Goal: Task Accomplishment & Management: Manage account settings

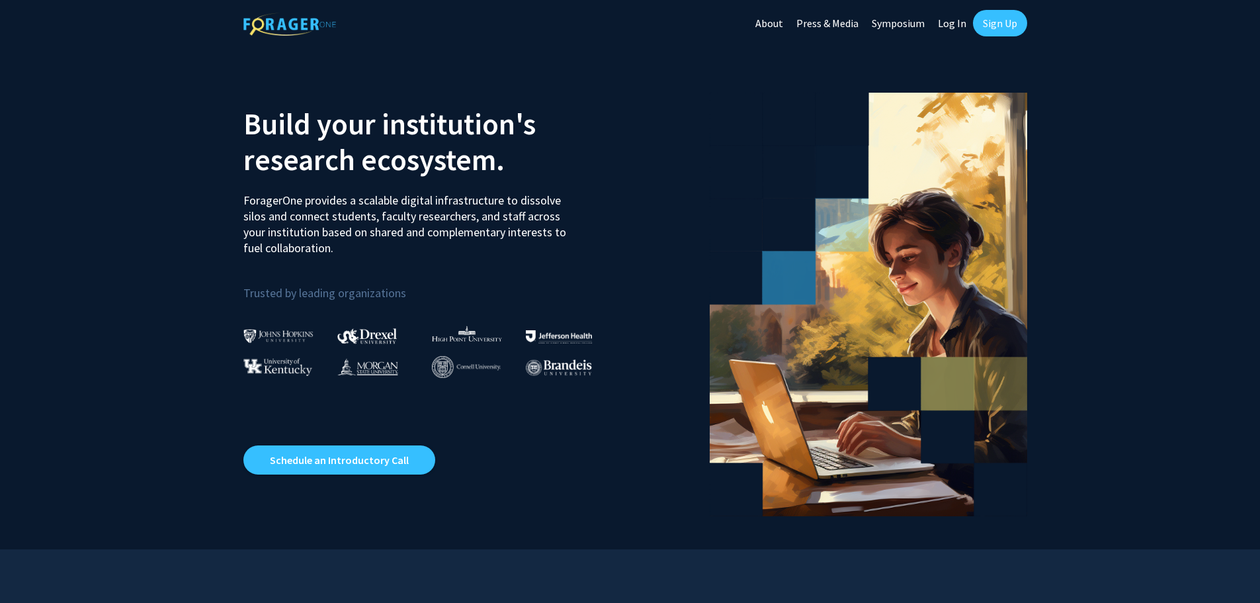
click at [945, 19] on link "Log In" at bounding box center [953, 23] width 42 height 46
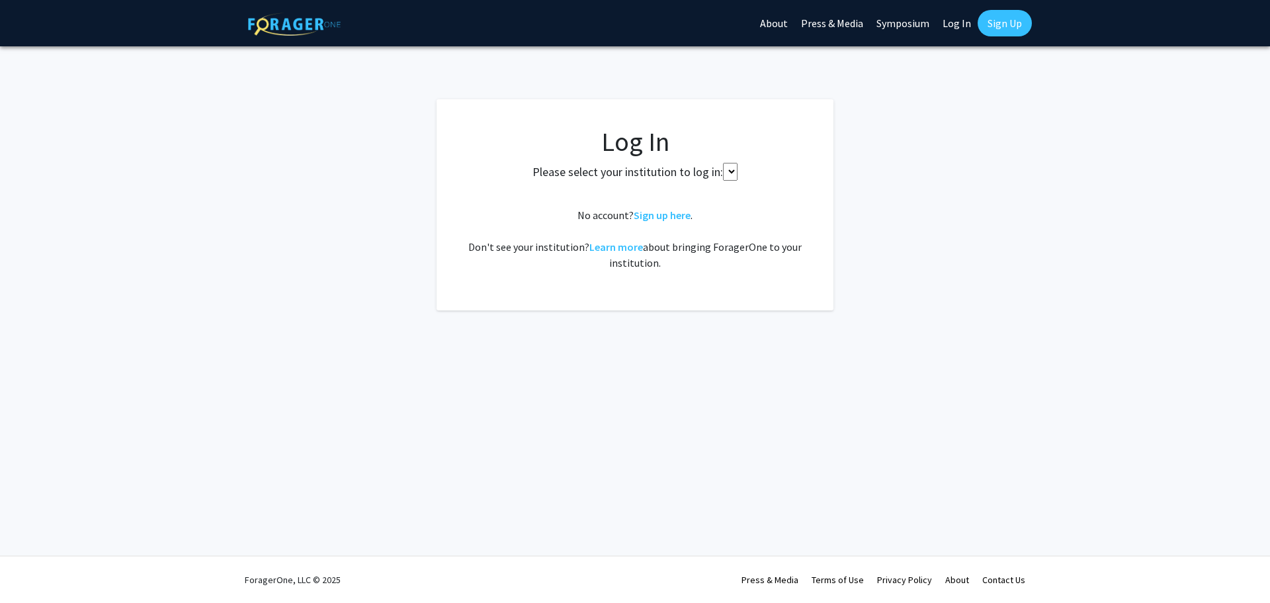
select select
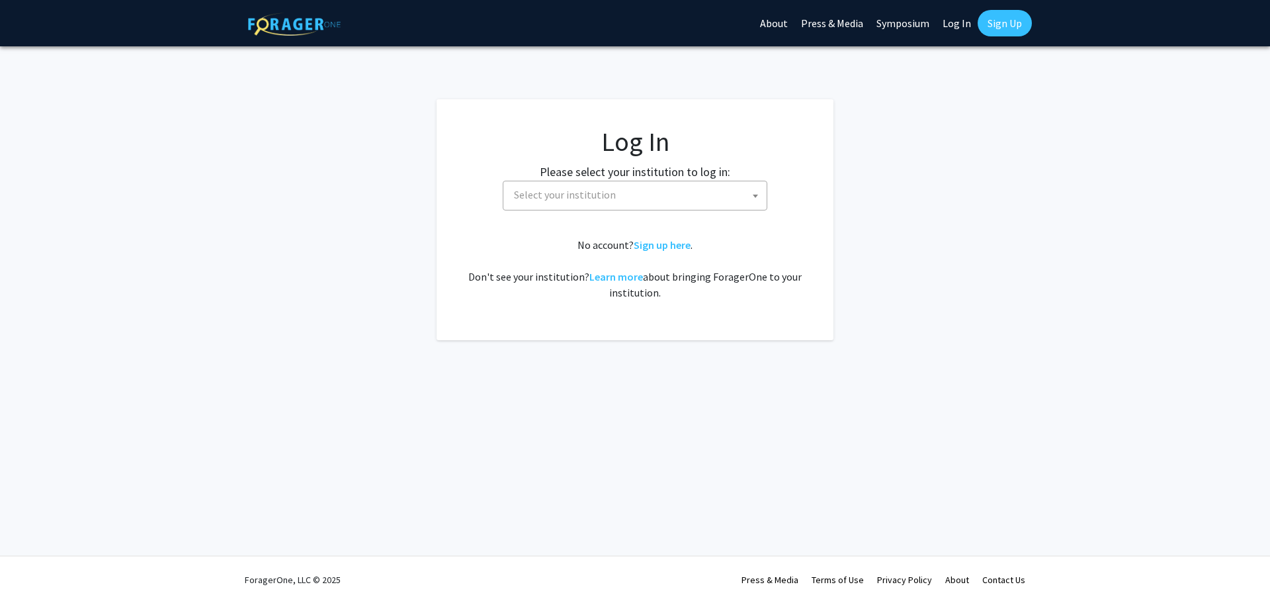
click at [574, 196] on span "Select your institution" at bounding box center [565, 194] width 102 height 13
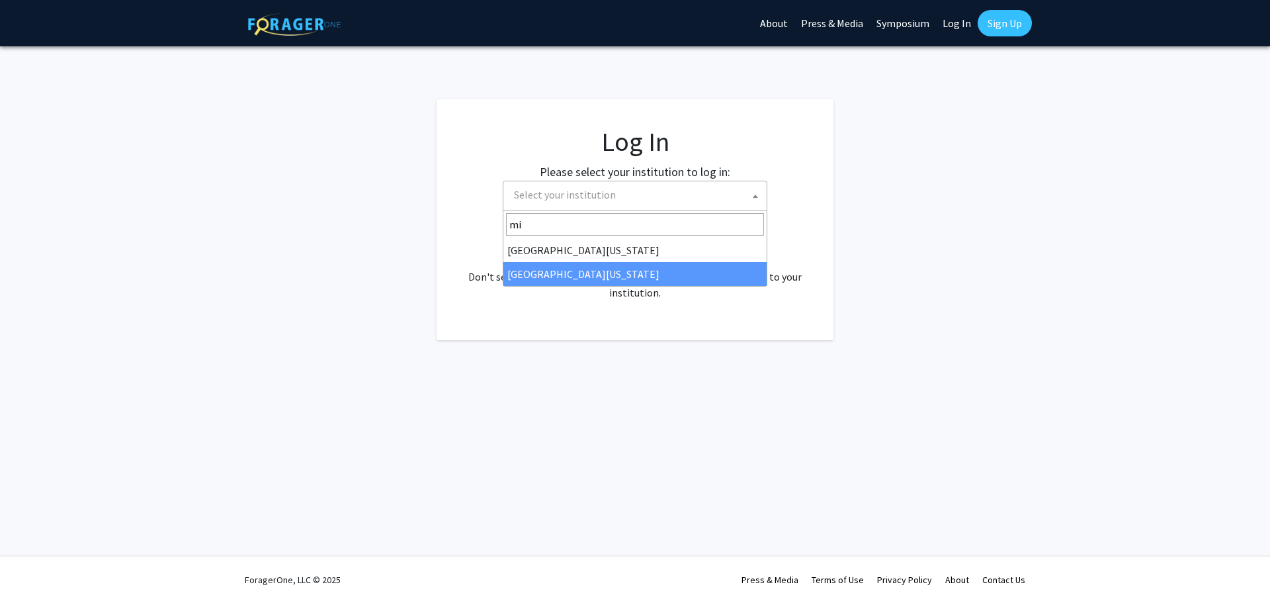
type input "mi"
select select "33"
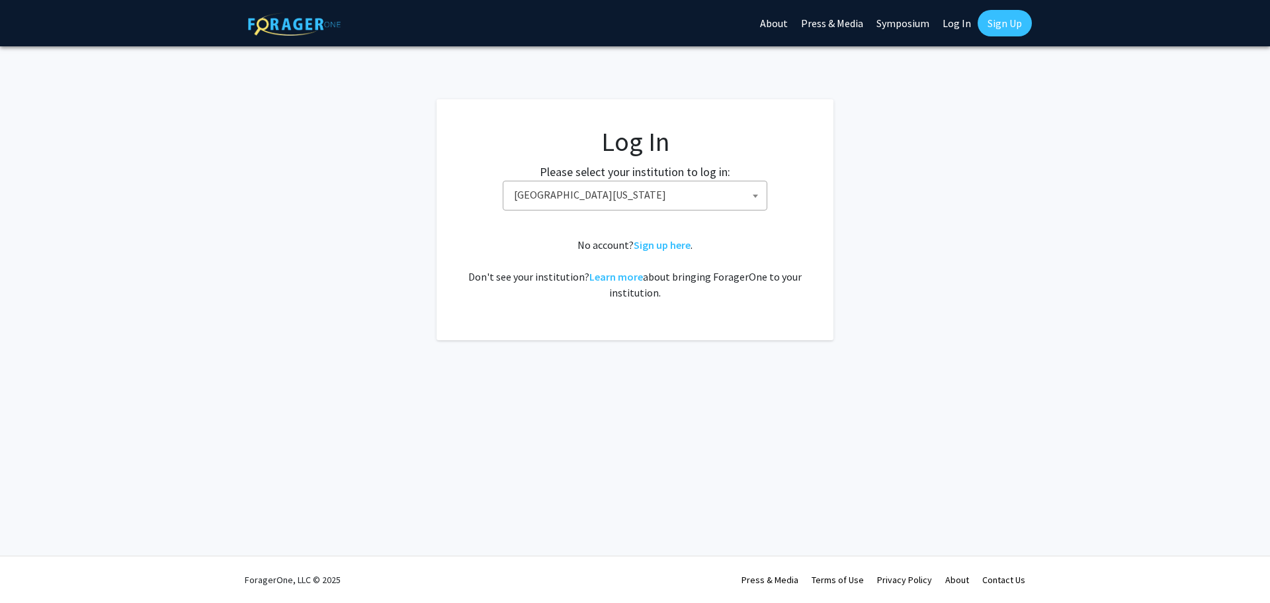
click at [684, 187] on span "[GEOGRAPHIC_DATA][US_STATE]" at bounding box center [638, 194] width 258 height 27
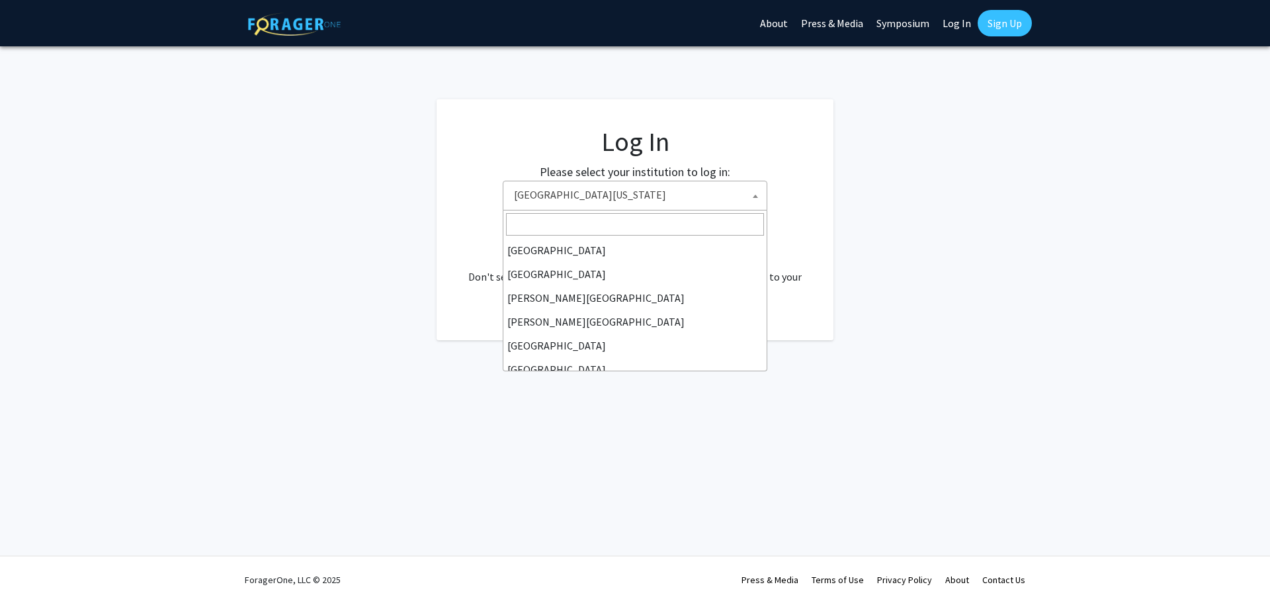
scroll to position [463, 0]
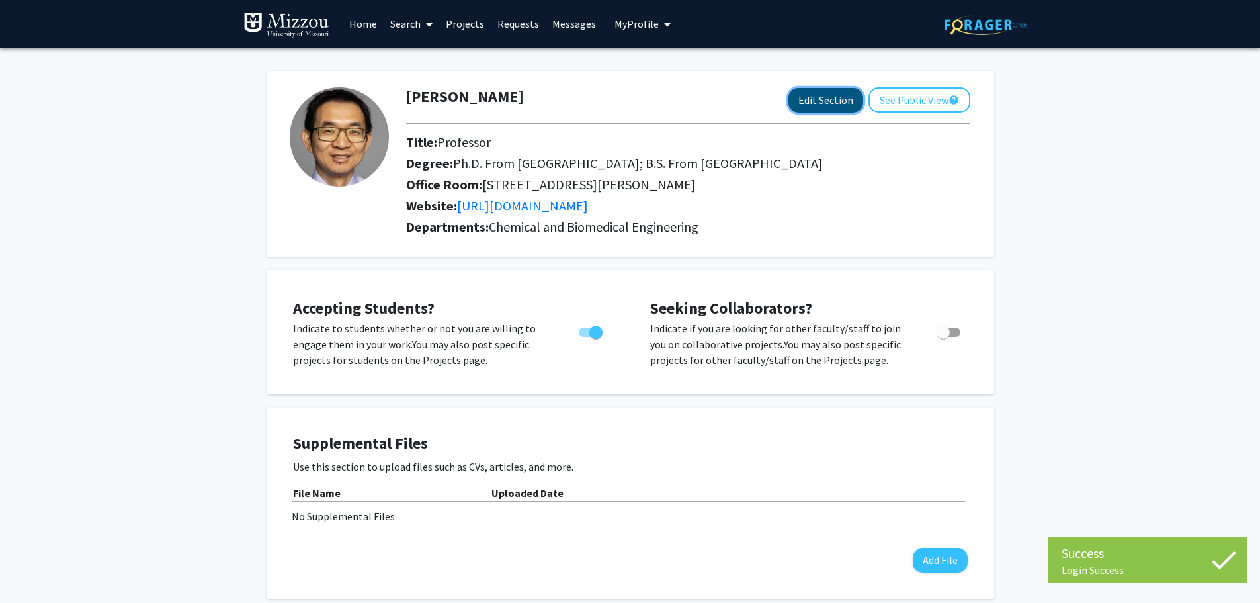
click at [824, 95] on button "Edit Section" at bounding box center [826, 100] width 75 height 24
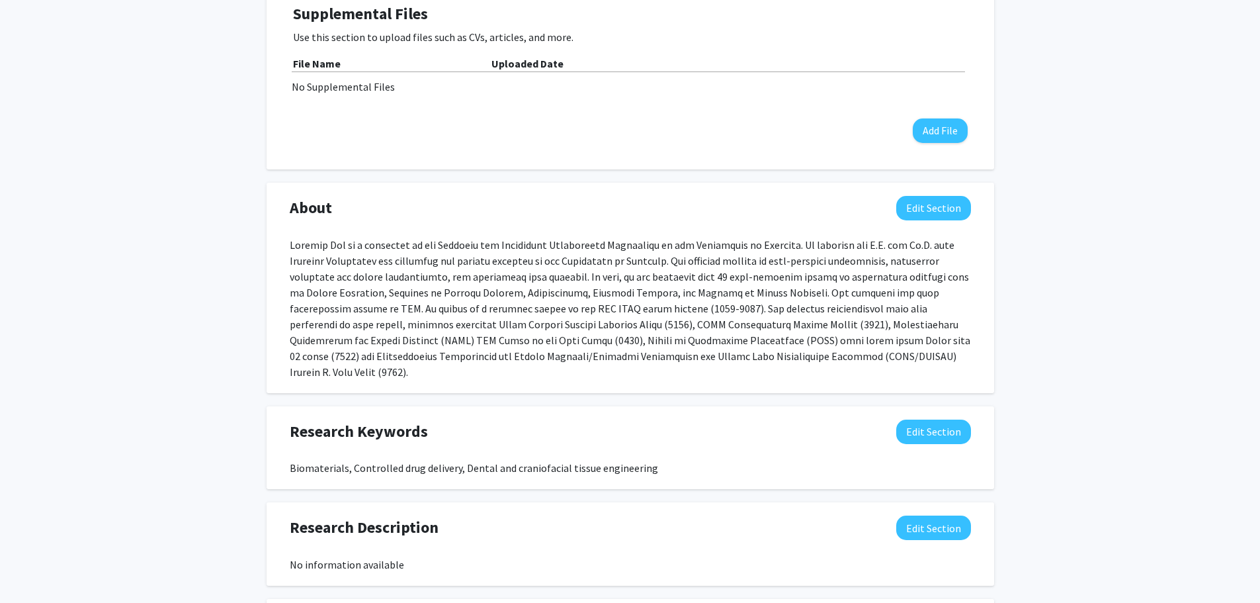
scroll to position [595, 0]
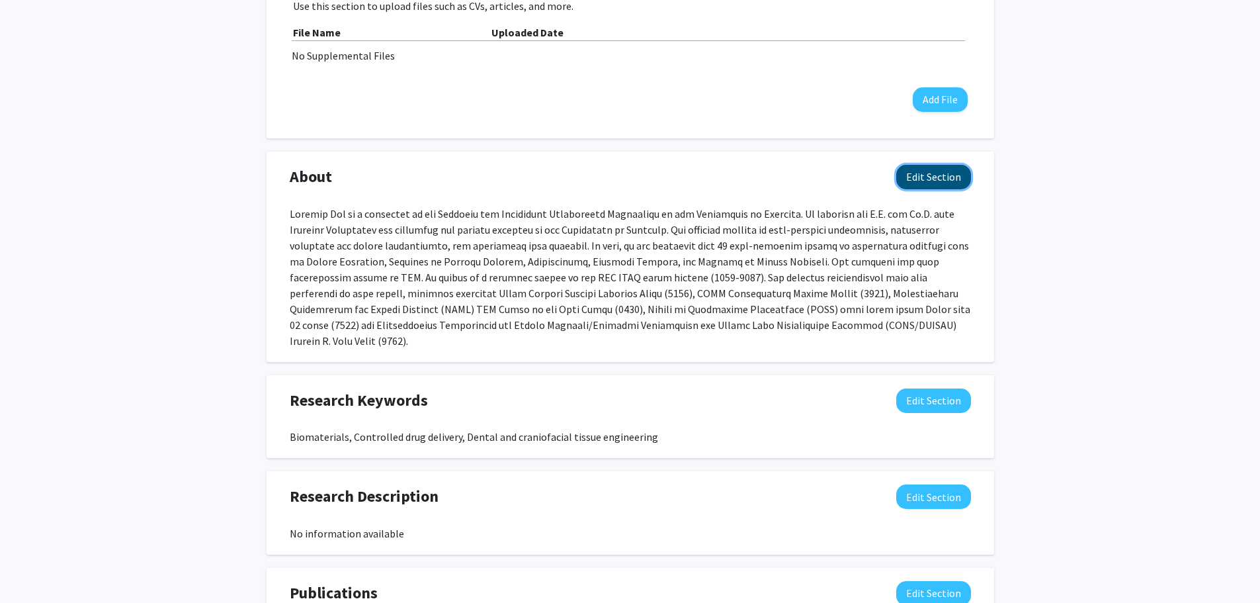
click at [926, 168] on button "Edit Section" at bounding box center [934, 177] width 75 height 24
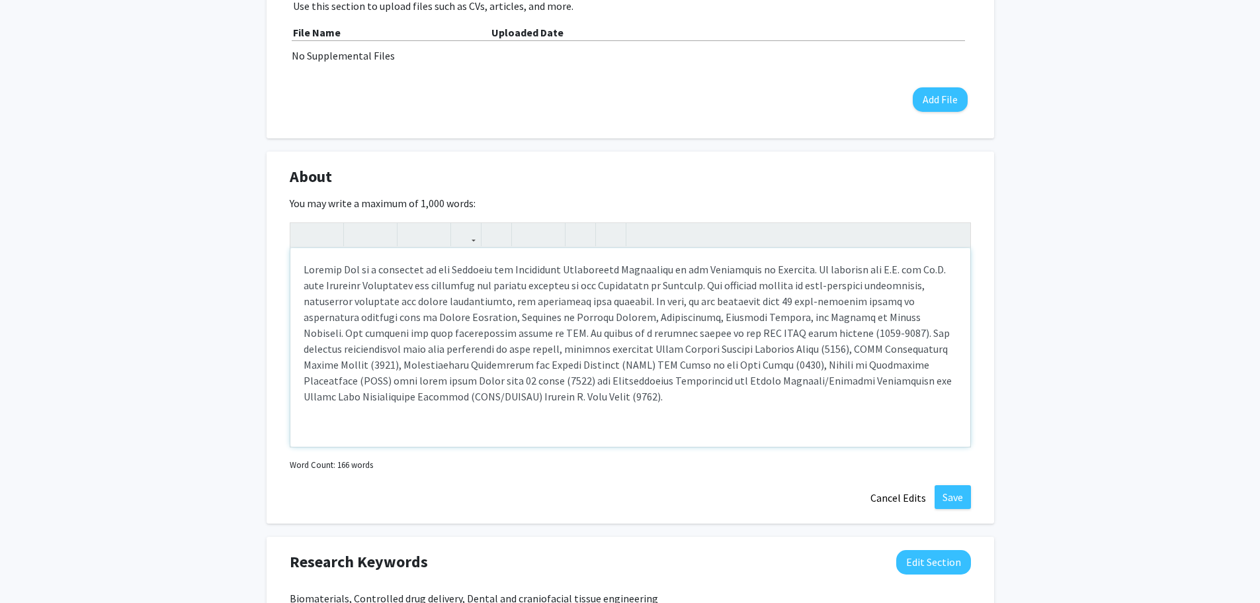
click at [406, 400] on div "Note to users with screen readers: Please deactivate our accessibility plugin f…" at bounding box center [630, 347] width 680 height 198
click at [470, 346] on div "Note to users with screen readers: Please deactivate our accessibility plugin f…" at bounding box center [630, 347] width 680 height 198
click at [537, 347] on div "Note to users with screen readers: Please deactivate our accessibility plugin f…" at bounding box center [630, 347] width 680 height 198
drag, startPoint x: 512, startPoint y: 349, endPoint x: 731, endPoint y: 346, distance: 219.0
click at [731, 346] on div "Note to users with screen readers: Please deactivate our accessibility plugin f…" at bounding box center [630, 347] width 680 height 198
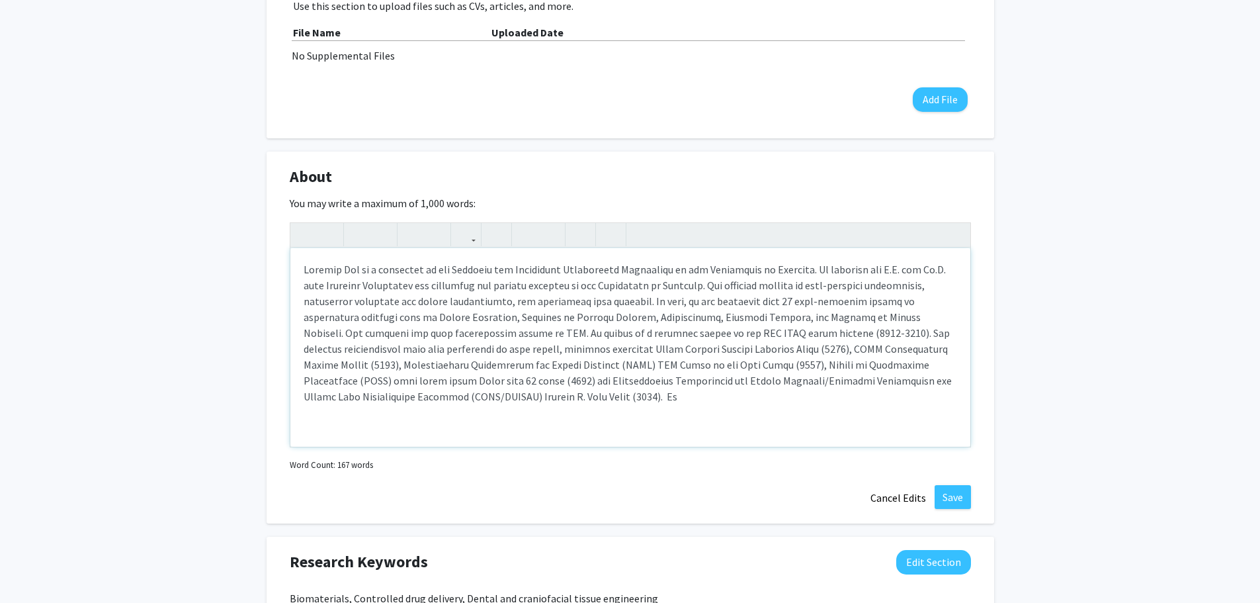
click at [625, 371] on div "Note to users with screen readers: Please deactivate our accessibility plugin f…" at bounding box center [630, 347] width 680 height 198
click at [416, 398] on div "Note to users with screen readers: Please deactivate our accessibility plugin f…" at bounding box center [630, 347] width 680 height 198
drag, startPoint x: 460, startPoint y: 396, endPoint x: 533, endPoint y: 395, distance: 72.8
click at [533, 395] on p "Note to users with screen readers: Please deactivate our accessibility plugin f…" at bounding box center [631, 340] width 654 height 159
drag, startPoint x: 472, startPoint y: 395, endPoint x: 494, endPoint y: 396, distance: 21.8
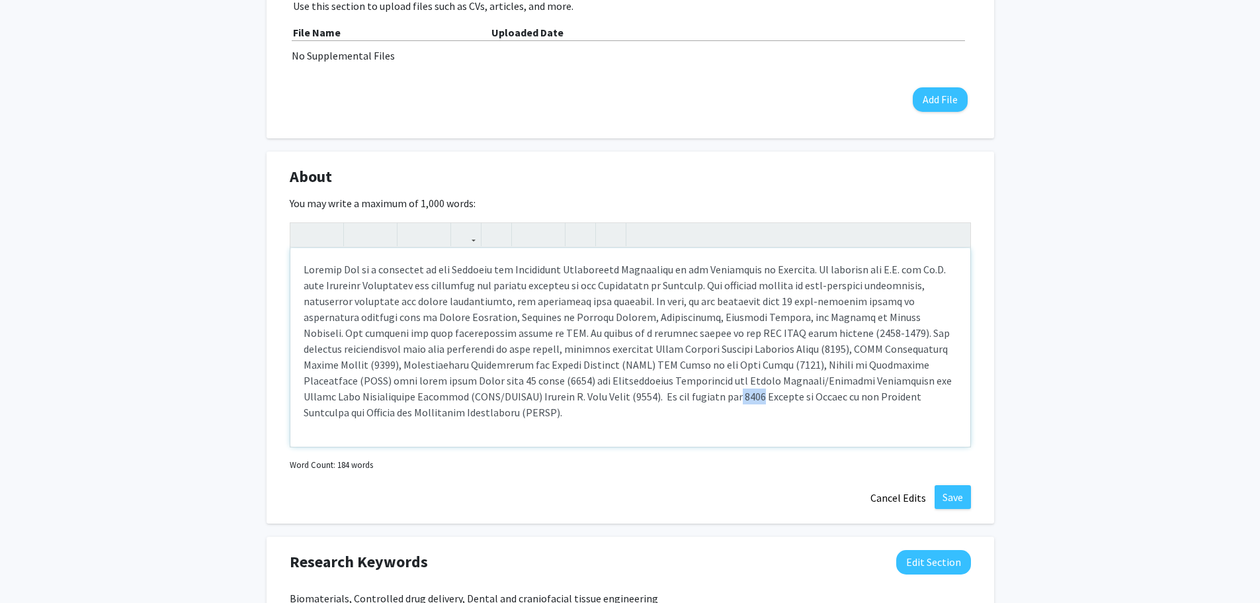
click at [494, 396] on p "Note to users with screen readers: Please deactivate our accessibility plugin f…" at bounding box center [631, 340] width 654 height 159
click at [476, 396] on p "Note to users with screen readers: Please deactivate our accessibility plugin f…" at bounding box center [631, 340] width 654 height 159
click at [890, 397] on p "Note to users with screen readers: Please deactivate our accessibility plugin f…" at bounding box center [631, 340] width 654 height 159
drag, startPoint x: 475, startPoint y: 396, endPoint x: 542, endPoint y: 398, distance: 66.9
click at [542, 398] on p "Note to users with screen readers: Please deactivate our accessibility plugin f…" at bounding box center [631, 340] width 654 height 159
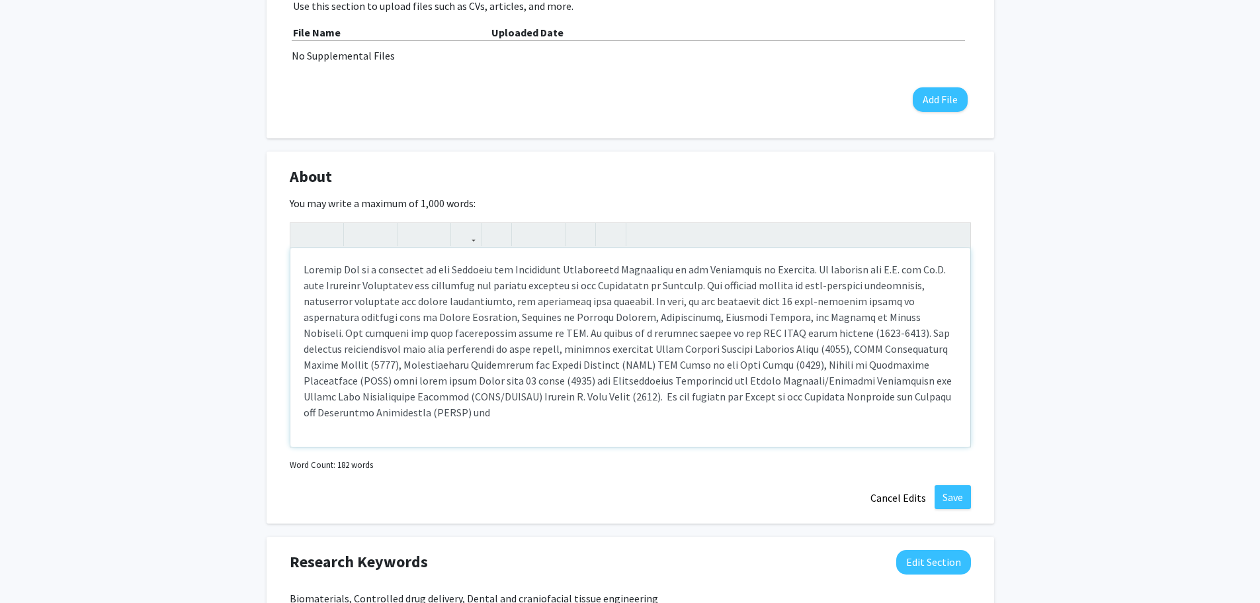
click at [824, 398] on p "Note to users with screen readers: Please deactivate our accessibility plugin f…" at bounding box center [631, 340] width 654 height 159
click at [909, 398] on p "Note to users with screen readers: Please deactivate our accessibility plugin f…" at bounding box center [631, 340] width 654 height 159
drag, startPoint x: 400, startPoint y: 412, endPoint x: 407, endPoint y: 414, distance: 6.7
click at [407, 414] on p "Note to users with screen readers: Please deactivate our accessibility plugin f…" at bounding box center [631, 340] width 654 height 159
click at [543, 406] on p "Note to users with screen readers: Please deactivate our accessibility plugin f…" at bounding box center [631, 340] width 654 height 159
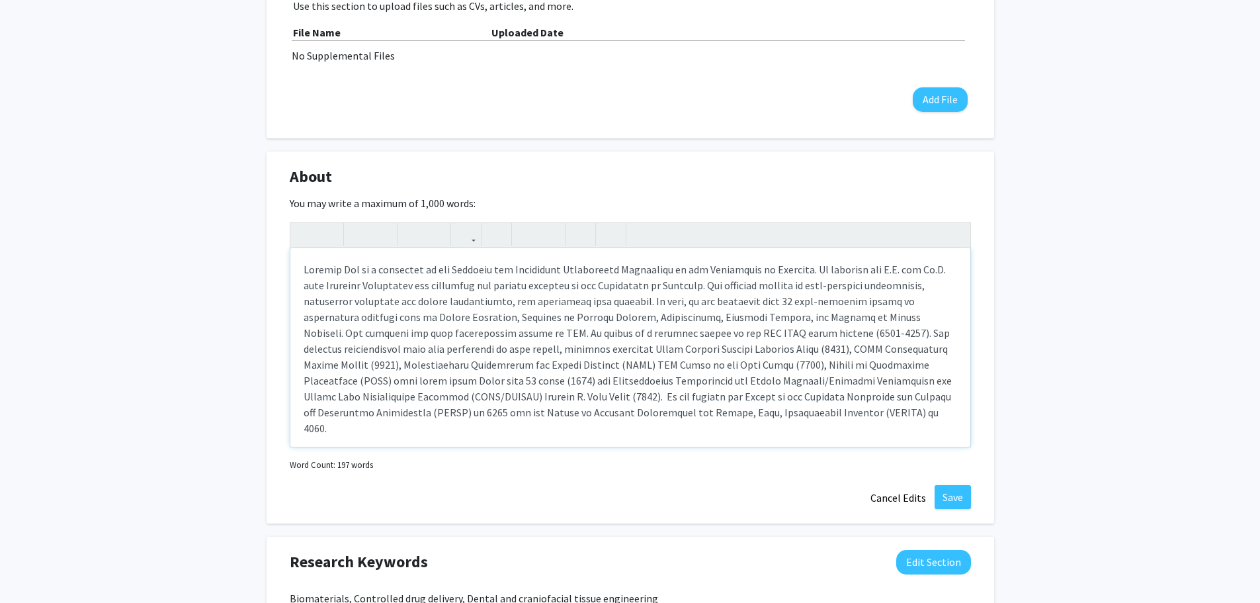
click at [766, 335] on p "Note to users with screen readers: Please deactivate our accessibility plugin f…" at bounding box center [631, 348] width 654 height 175
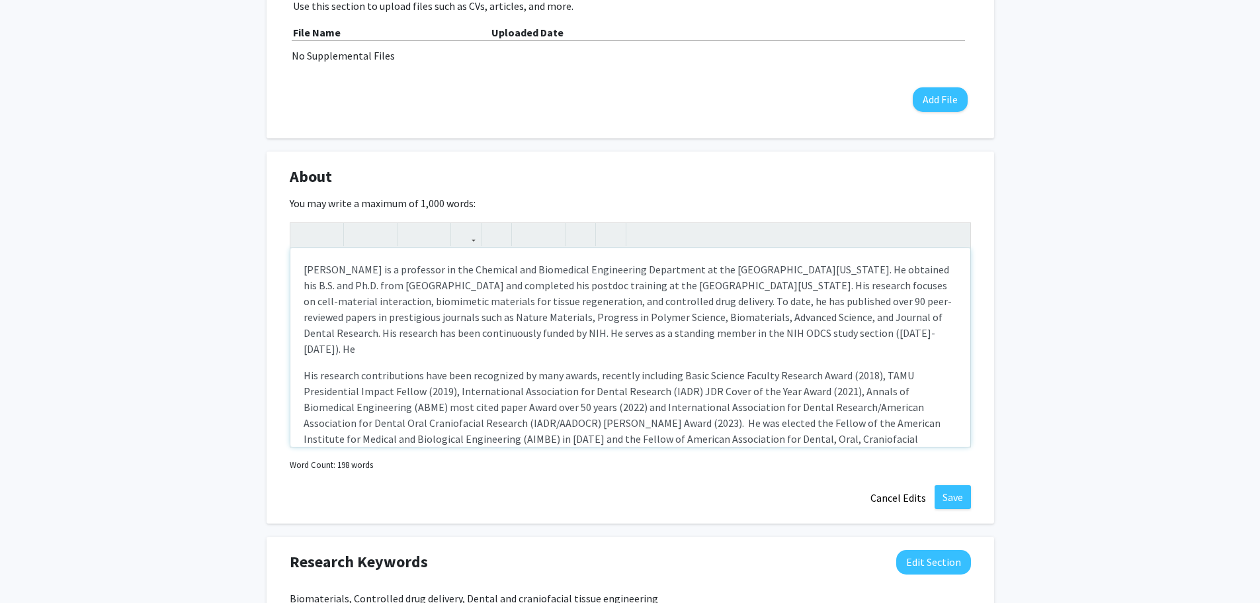
click at [830, 339] on p "[PERSON_NAME] is a professor in the Chemical and Biomedical Engineering Departm…" at bounding box center [631, 308] width 654 height 95
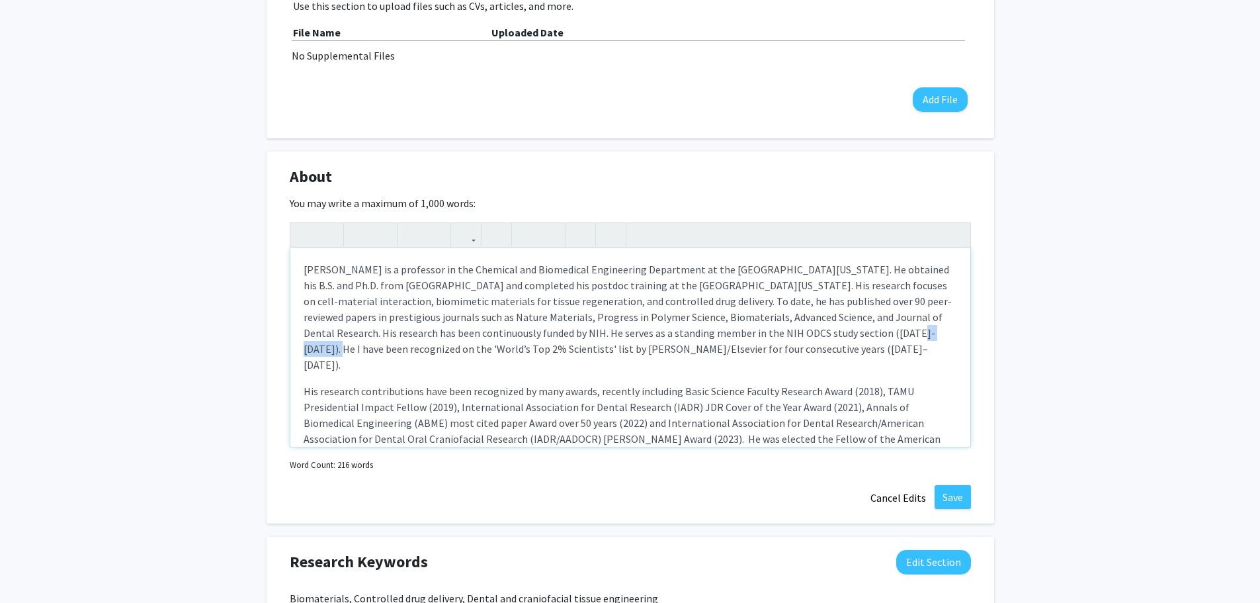
drag, startPoint x: 804, startPoint y: 331, endPoint x: 852, endPoint y: 330, distance: 48.3
click at [852, 330] on p "[PERSON_NAME] is a professor in the Chemical and Biomedical Engineering Departm…" at bounding box center [631, 316] width 654 height 111
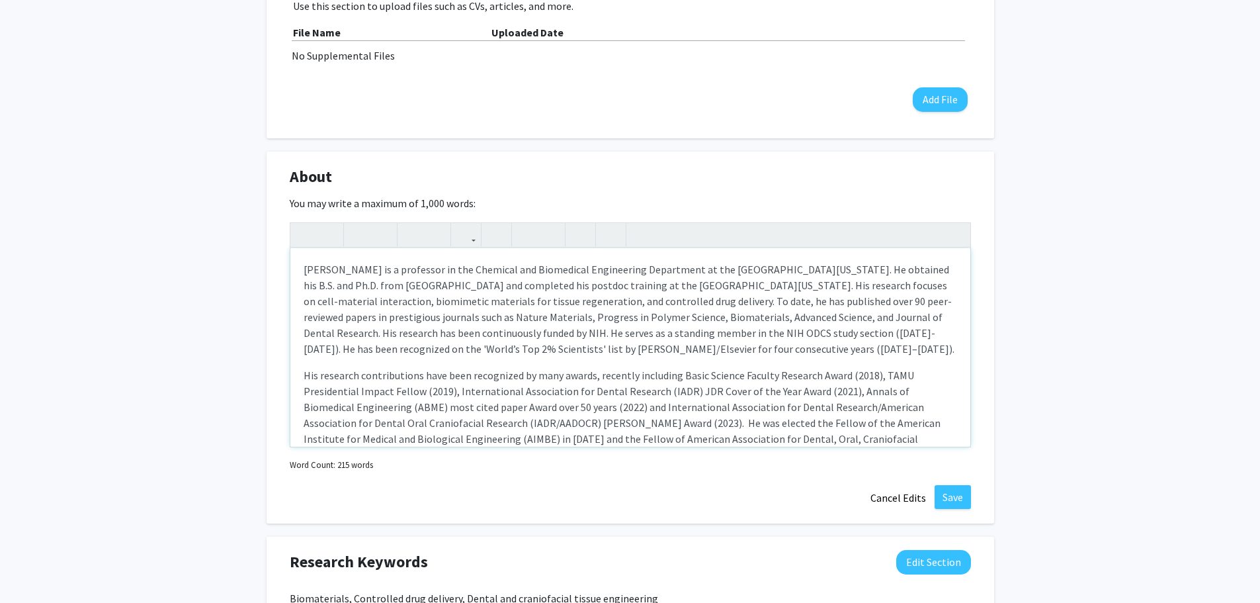
click at [733, 349] on p "[PERSON_NAME] is a professor in the Chemical and Biomedical Engineering Departm…" at bounding box center [631, 308] width 654 height 95
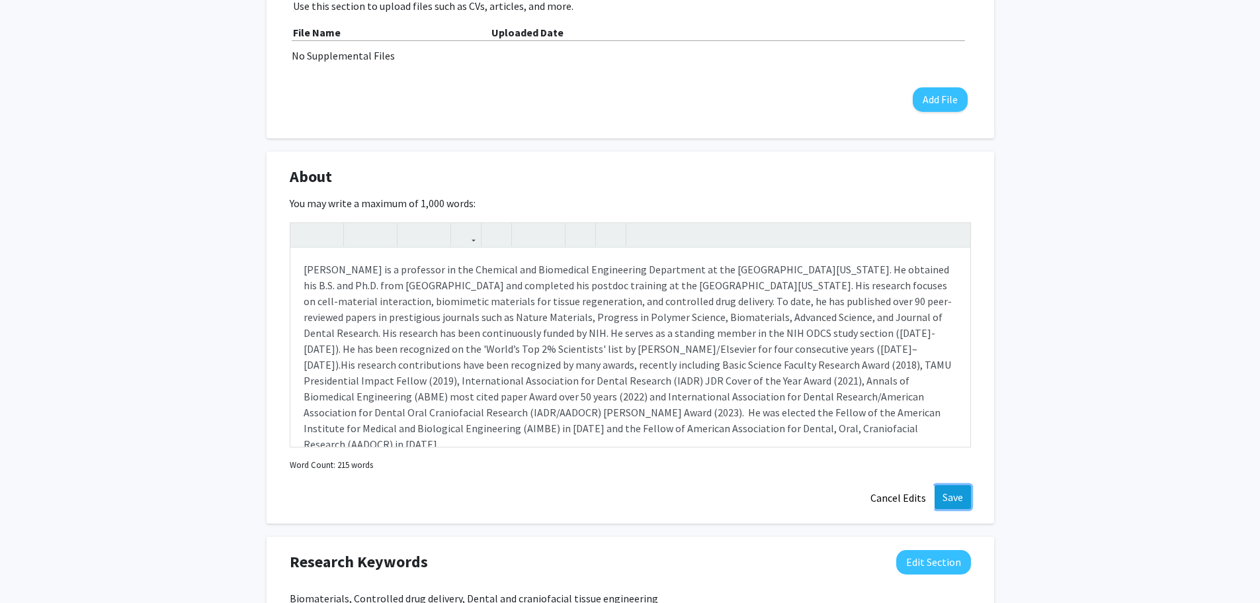
click at [953, 492] on button "Save" at bounding box center [953, 497] width 36 height 24
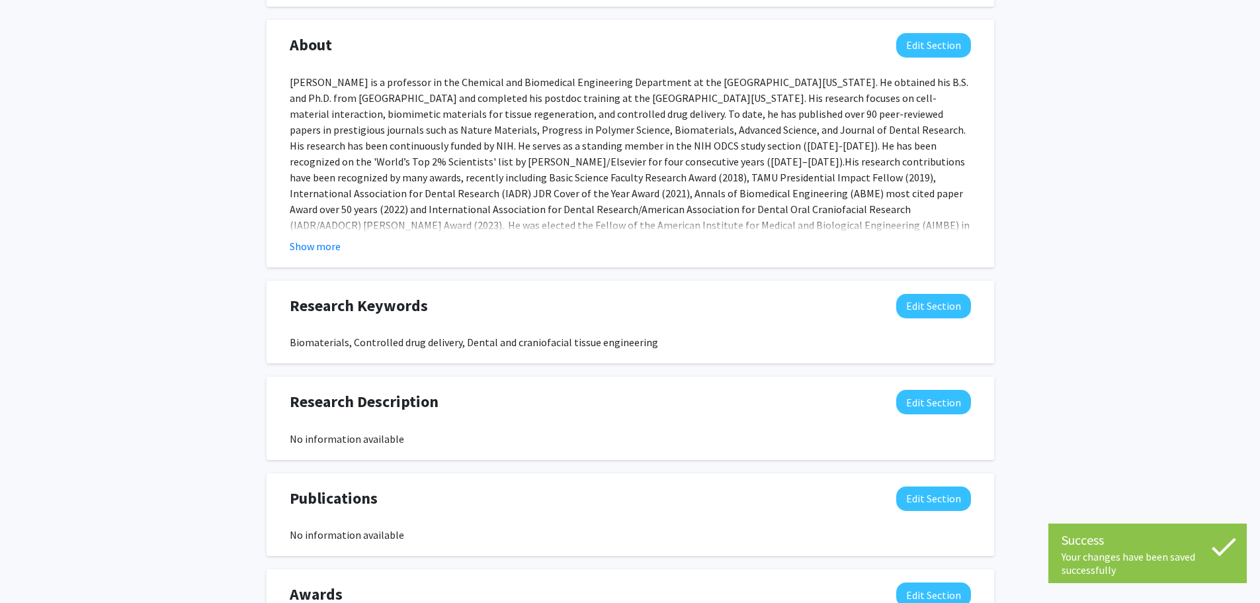
scroll to position [728, 0]
click at [321, 249] on button "Show more" at bounding box center [315, 246] width 51 height 16
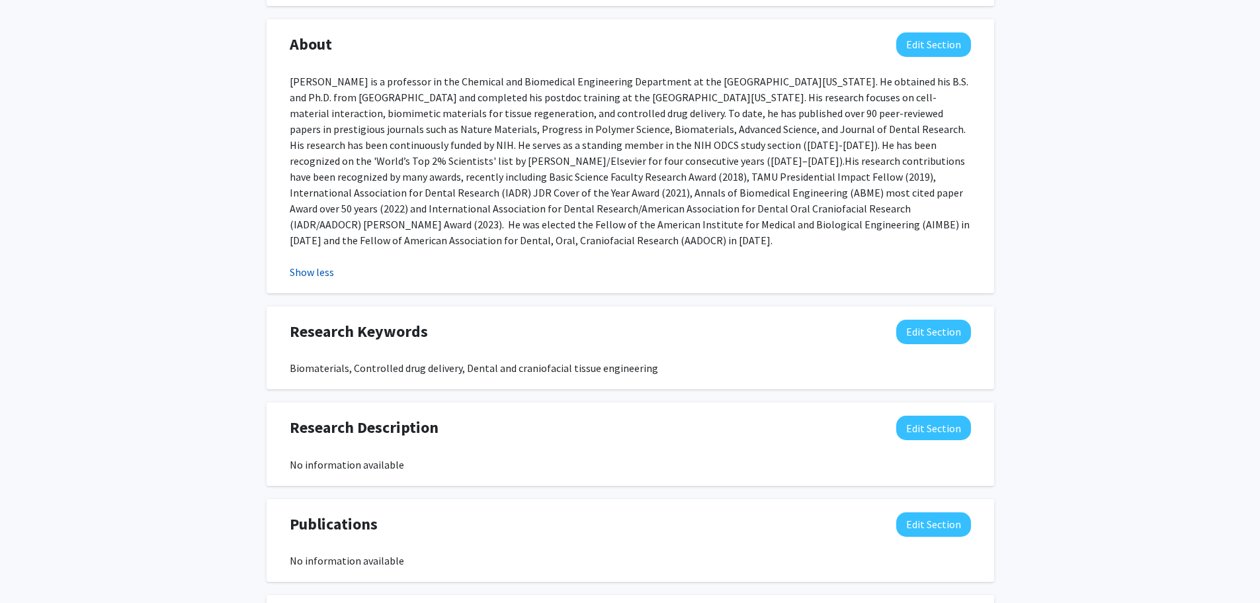
click at [326, 271] on button "Show less" at bounding box center [312, 272] width 44 height 16
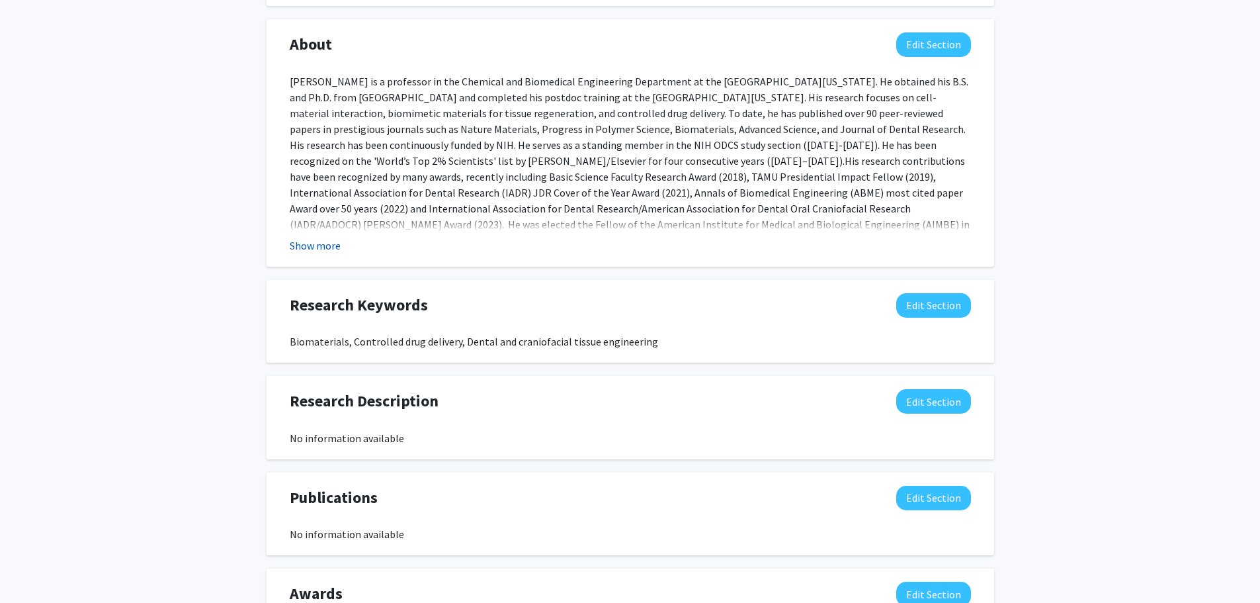
click at [315, 248] on button "Show more" at bounding box center [315, 246] width 51 height 16
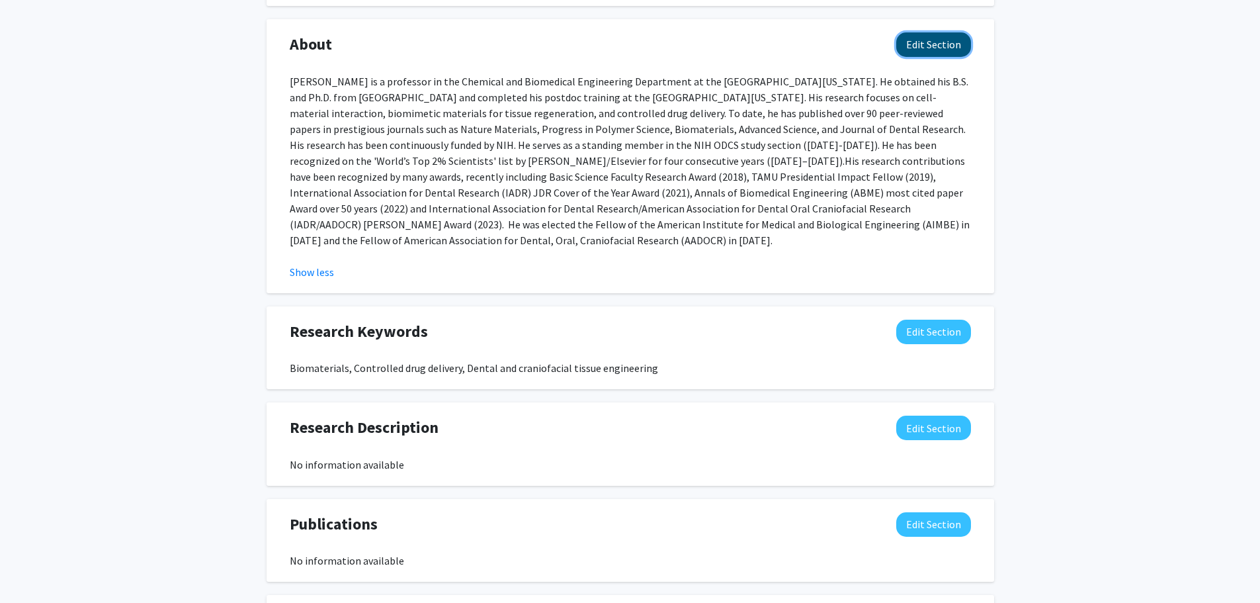
click at [934, 46] on button "Edit Section" at bounding box center [934, 44] width 75 height 24
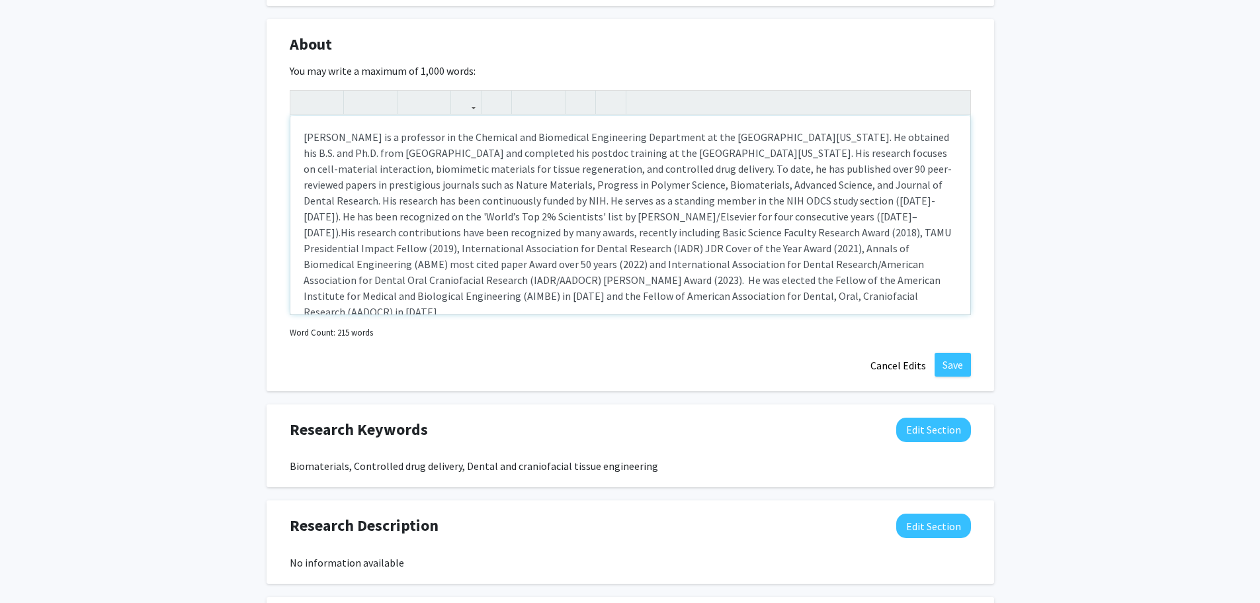
click at [854, 282] on span "His research contributions have been recognized by many awards, recently includ…" at bounding box center [628, 272] width 648 height 93
type textarea "<l>Ipsumdo Sit am c adipiscin el sed Doeiusmo tem Incididunt Utlaboreetd Magnaa…"
click at [954, 367] on button "Save" at bounding box center [953, 365] width 36 height 24
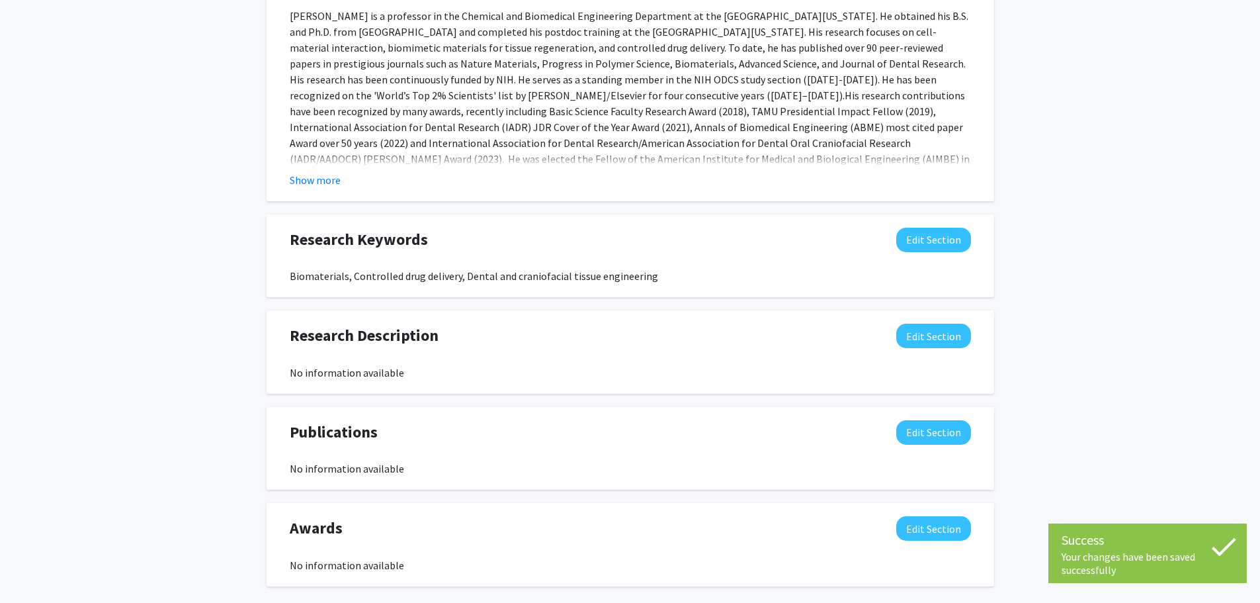
scroll to position [859, 0]
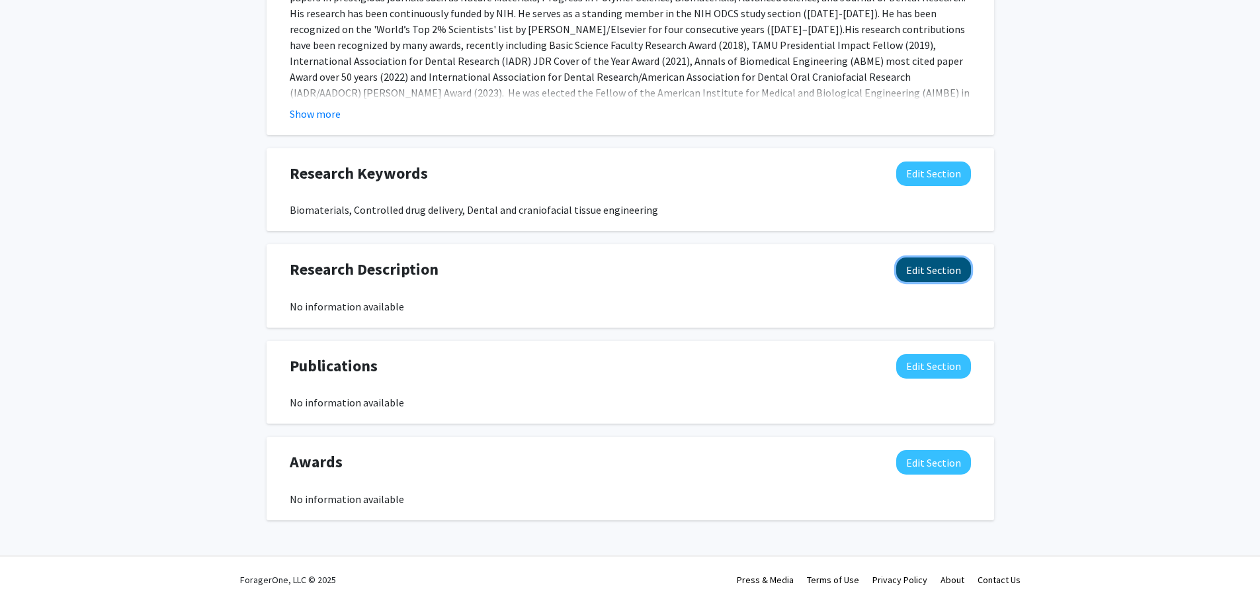
click at [929, 269] on button "Edit Section" at bounding box center [934, 269] width 75 height 24
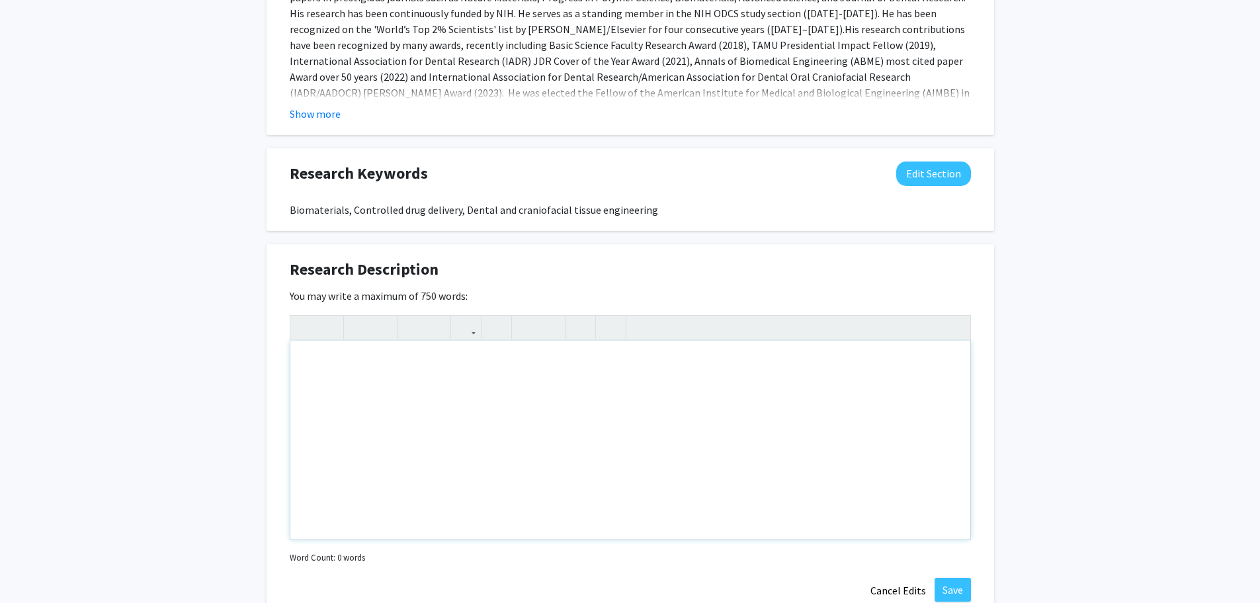
click at [422, 398] on div "Note to users with screen readers: Please deactivate our accessibility plugin f…" at bounding box center [630, 440] width 680 height 198
paste div "Note to users with screen readers: Please deactivate our accessibility plugin f…"
type textarea "<p>My research interests focus on 1) Design and synthesis of novel biomaterials…"
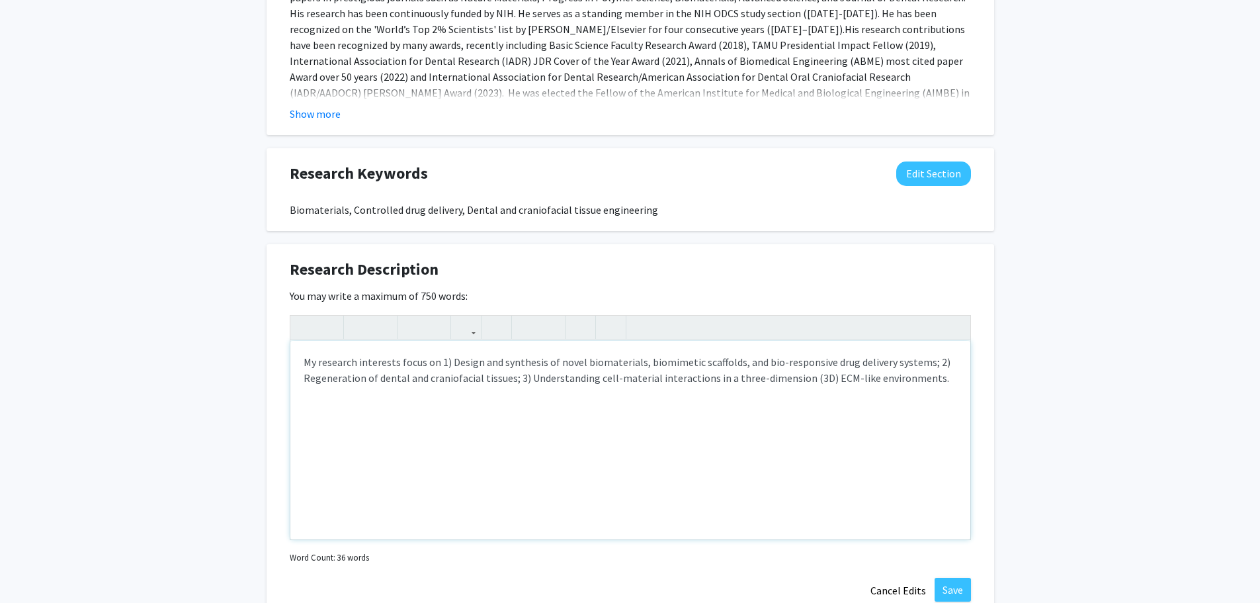
click at [445, 362] on p "My research interests focus on 1) Design and synthesis of novel biomaterials, b…" at bounding box center [631, 370] width 654 height 32
click at [439, 361] on p "My research interests focus on 1) Design and synthesis of novel biomaterials, b…" at bounding box center [631, 370] width 654 height 32
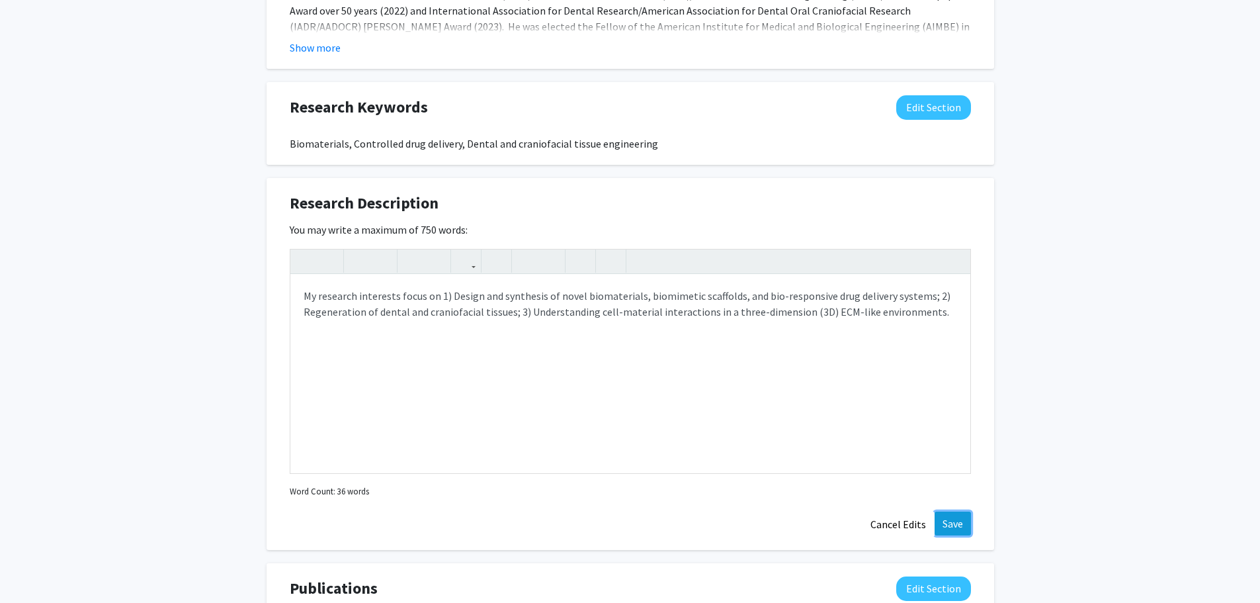
click at [954, 521] on button "Save" at bounding box center [953, 523] width 36 height 24
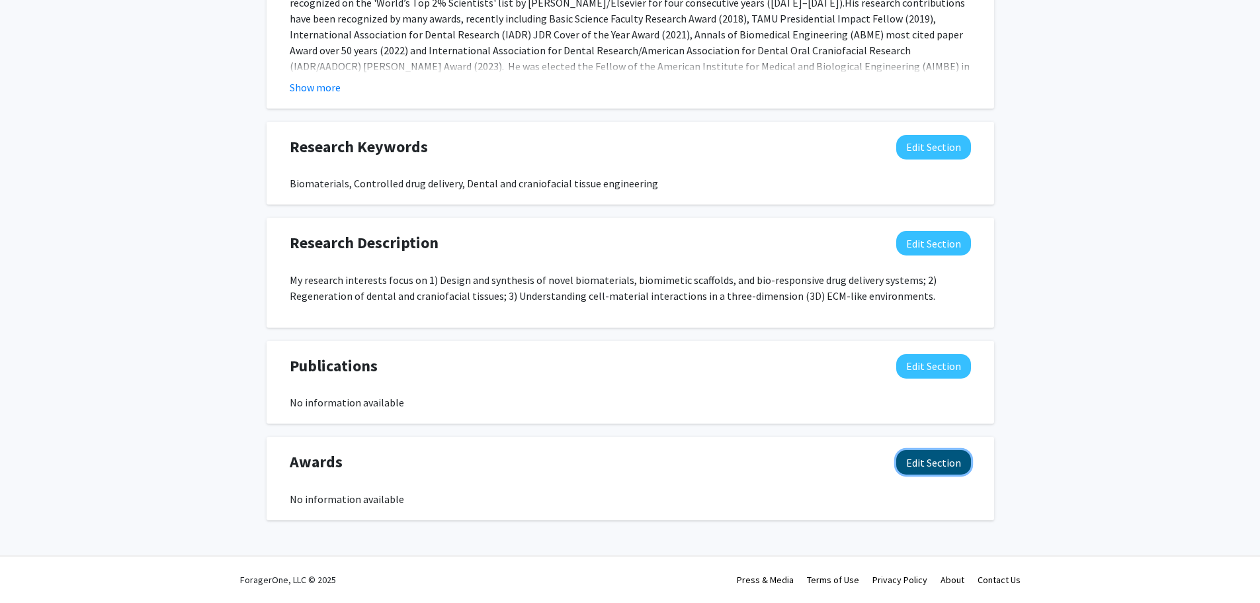
click at [932, 466] on button "Edit Section" at bounding box center [934, 462] width 75 height 24
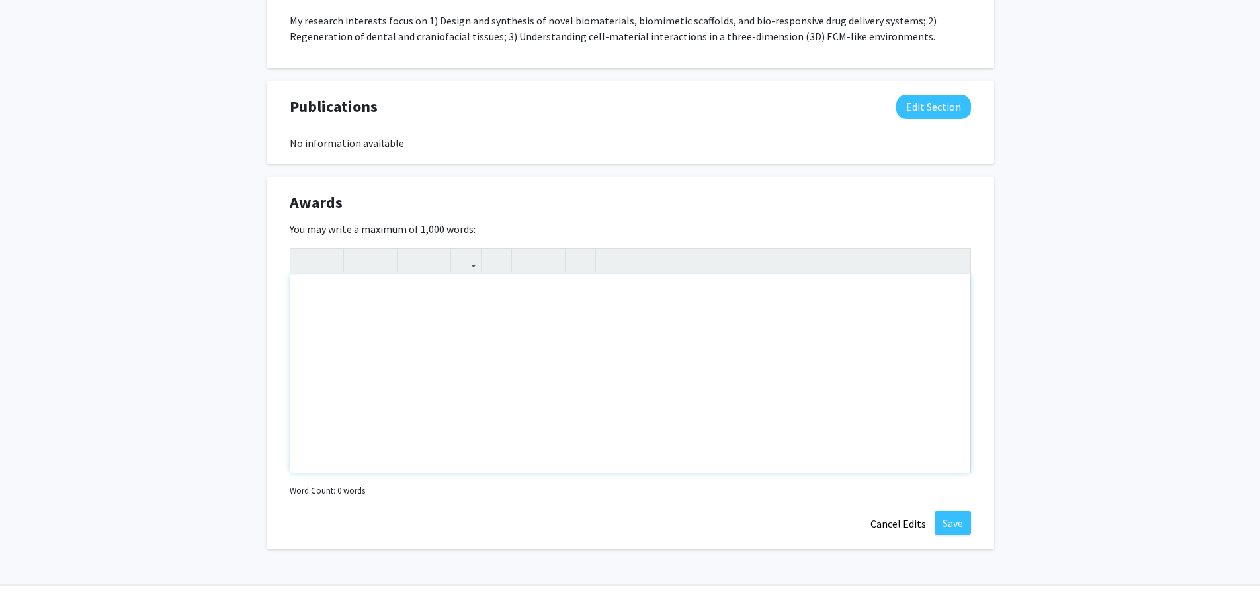
scroll to position [1151, 0]
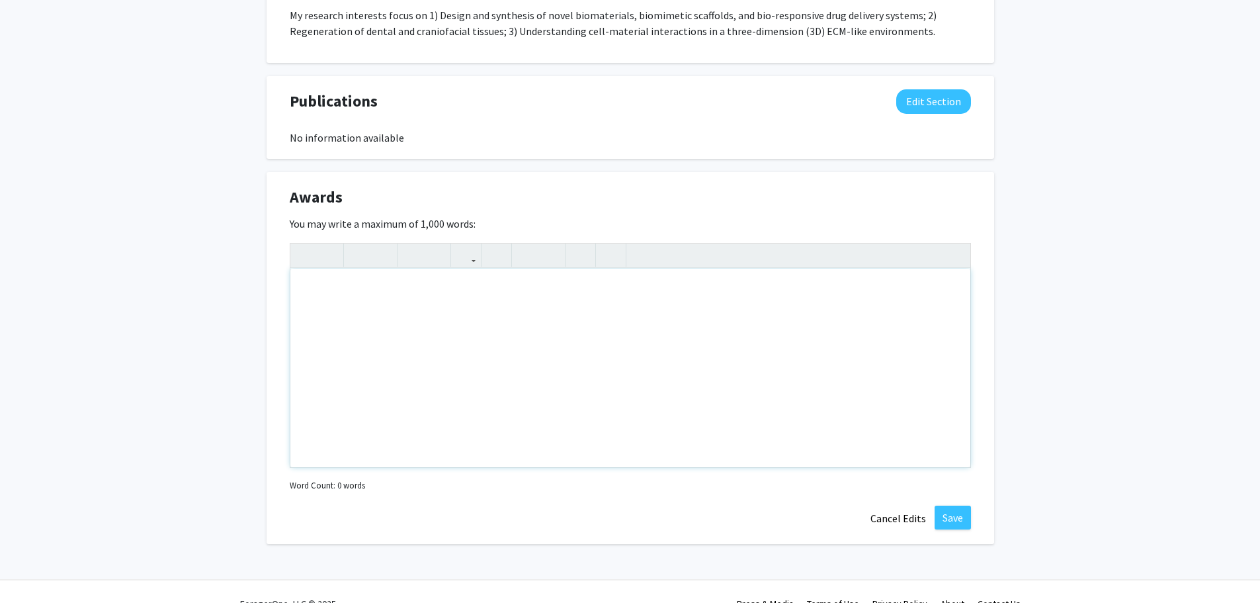
click at [333, 304] on div "Note to users with screen readers: Please deactivate our accessibility plugin f…" at bounding box center [630, 368] width 680 height 198
paste div "Note to users with screen readers: Please deactivate our accessibility plugin f…"
type textarea "<p>• Fellow, American Association for Dental, Oral, and Craniofacial Research (…"
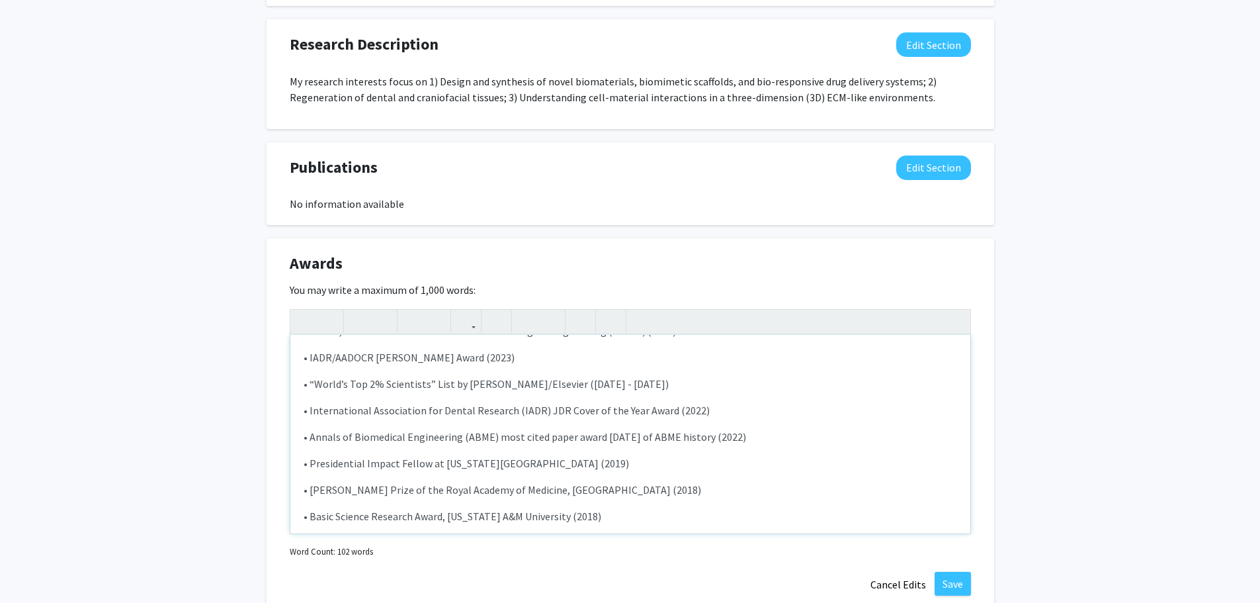
scroll to position [66, 0]
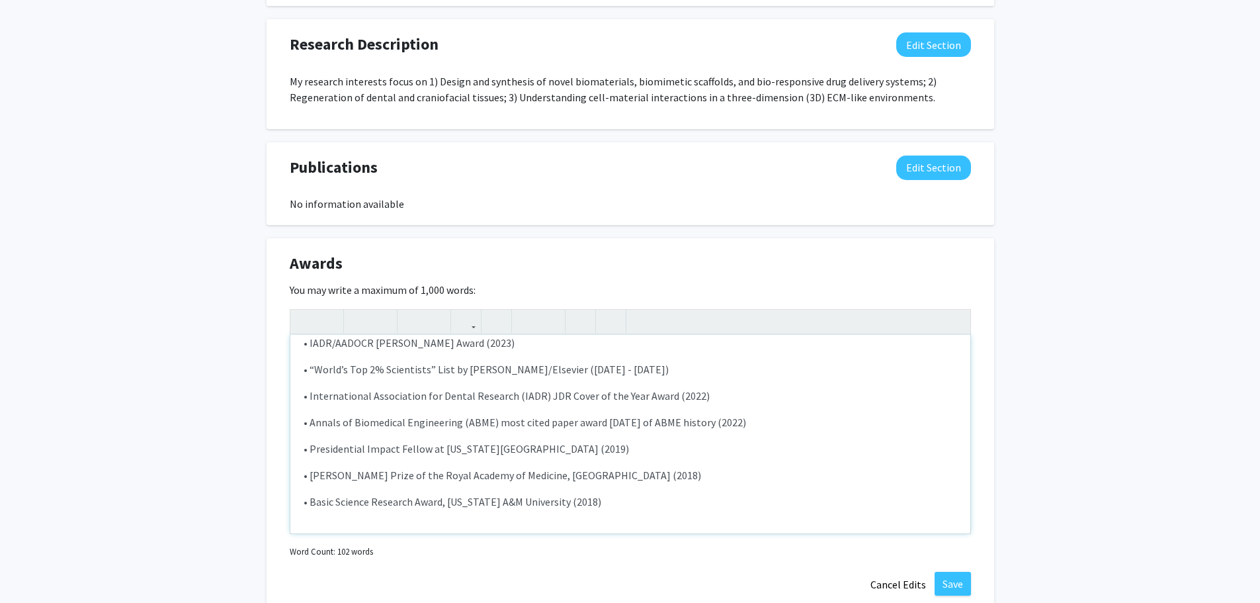
type textarea "<p>• Fellow, American Association for Dental, Oral, and Craniofacial Research (…"
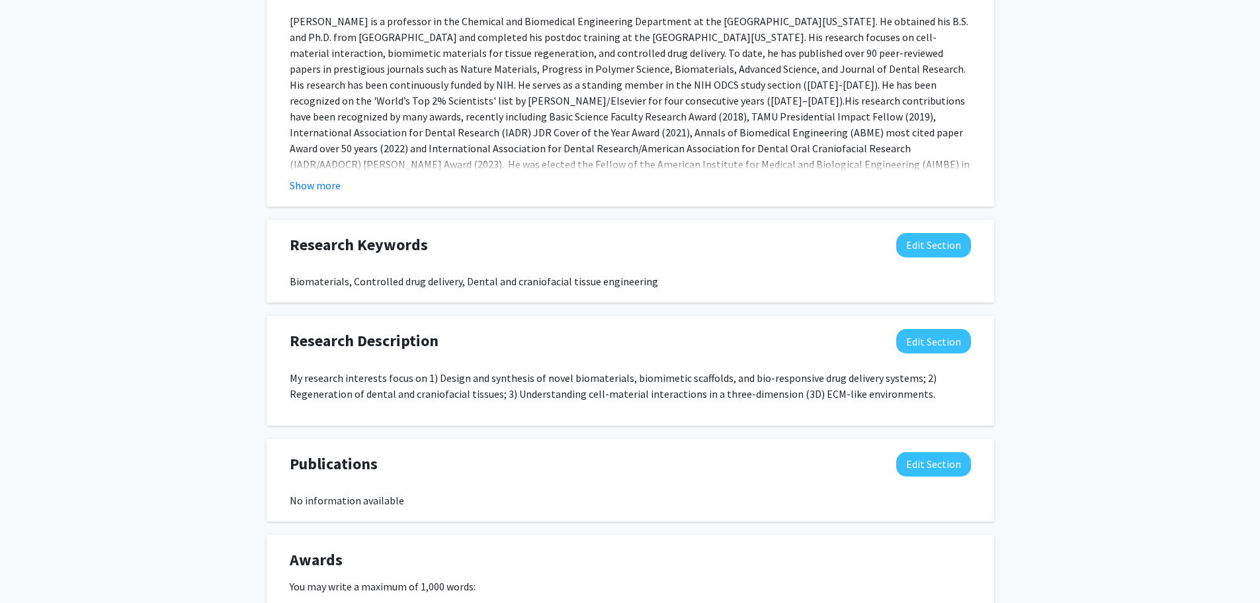
scroll to position [754, 0]
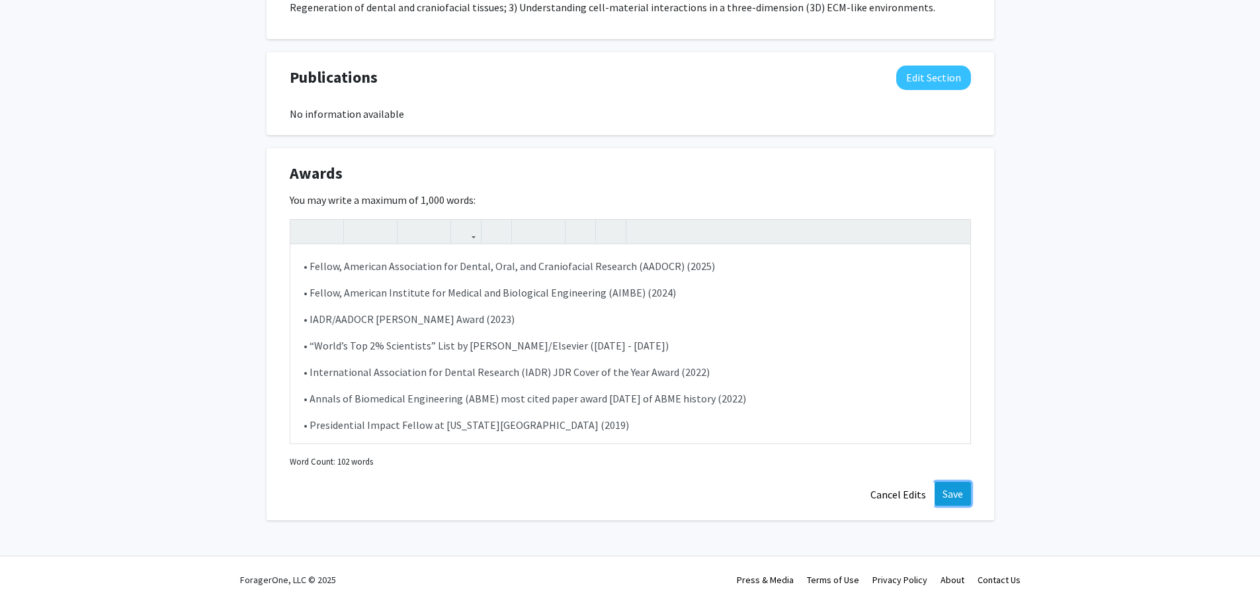
click at [956, 492] on button "Save" at bounding box center [953, 494] width 36 height 24
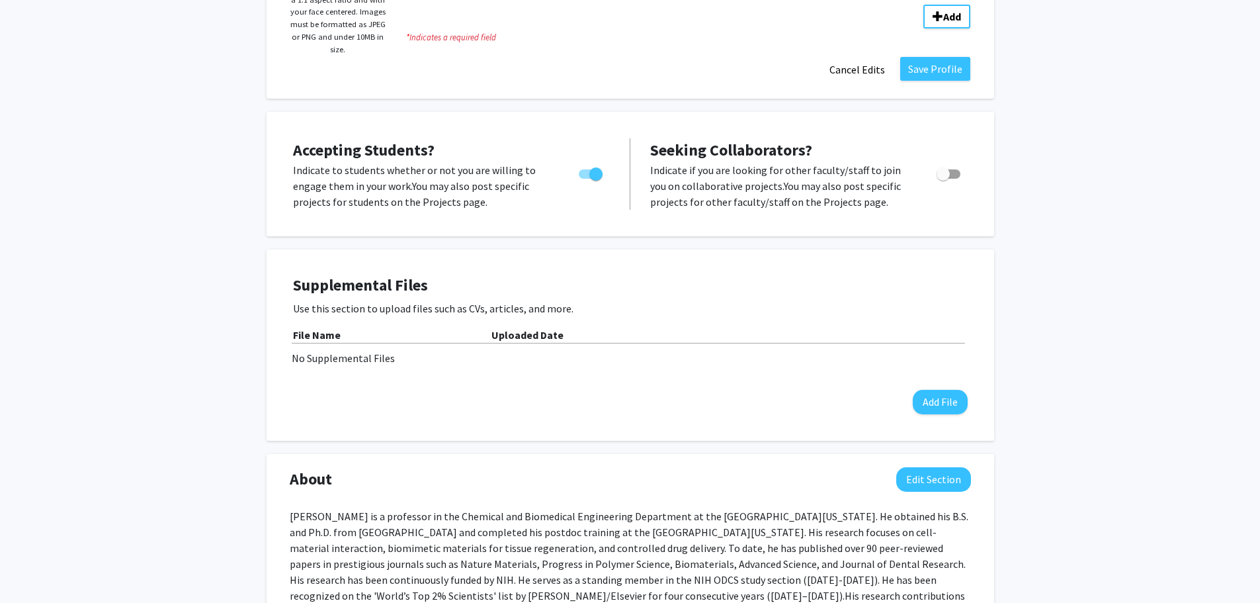
scroll to position [256, 0]
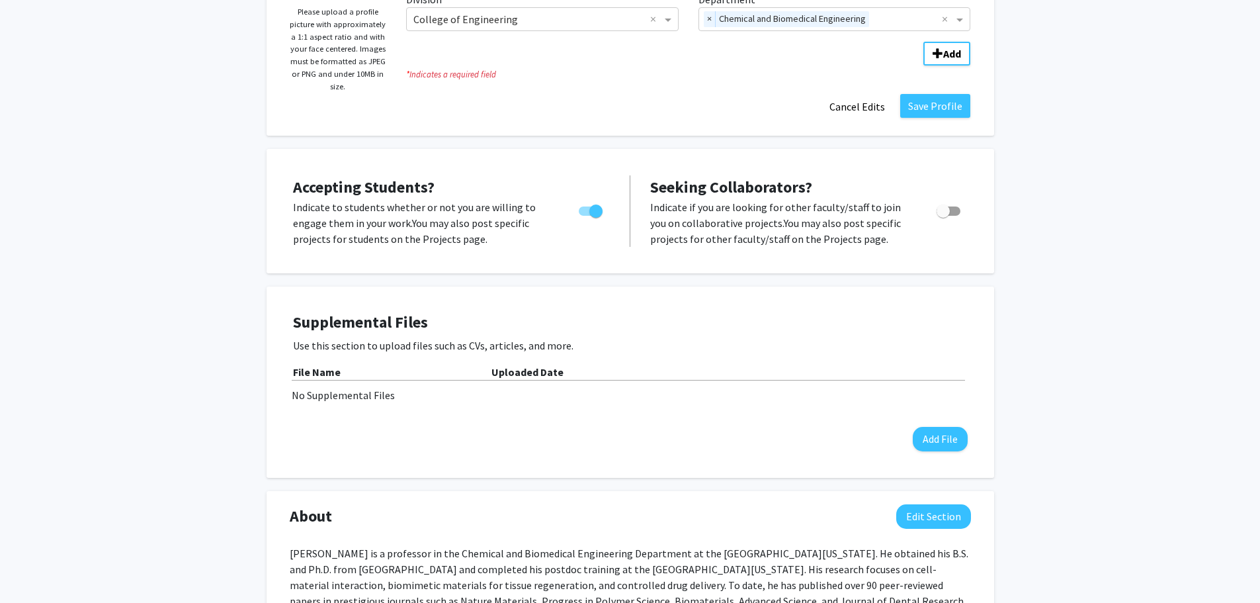
click at [957, 210] on span "Toggle" at bounding box center [949, 210] width 24 height 9
click at [944, 216] on input "Toggle" at bounding box center [943, 216] width 1 height 1
checkbox input "true"
click at [590, 208] on span "Toggle" at bounding box center [596, 210] width 13 height 13
click at [586, 216] on input "Would you like to permit student requests?" at bounding box center [585, 216] width 1 height 1
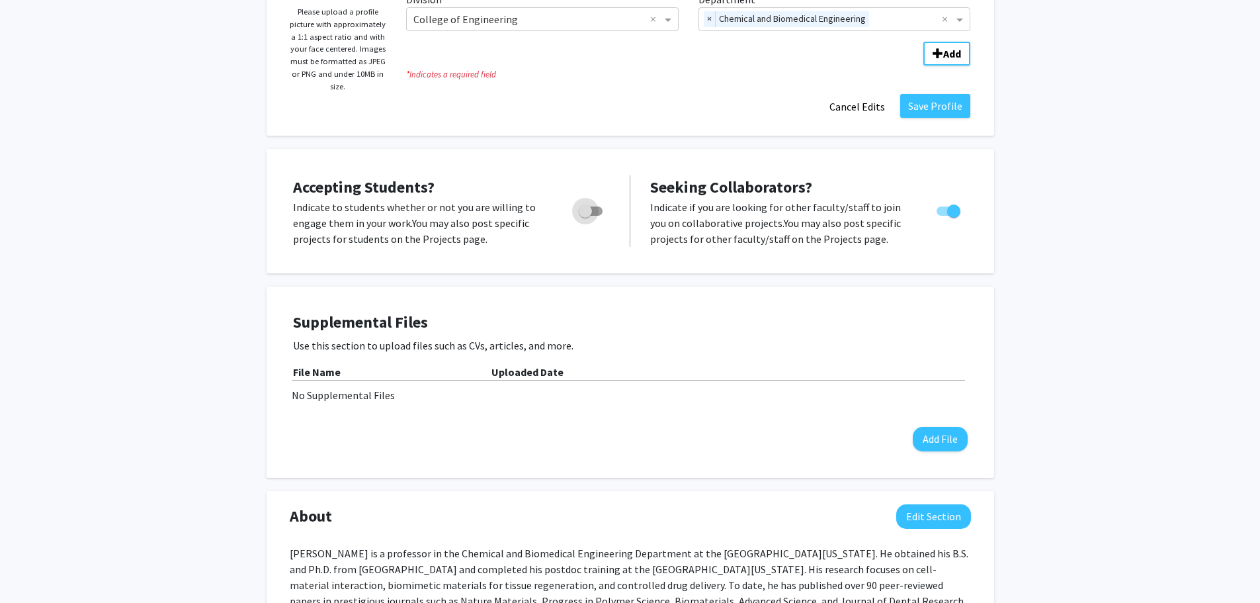
click at [597, 210] on span "Toggle" at bounding box center [591, 210] width 24 height 9
click at [586, 216] on input "Would you like to permit student requests?" at bounding box center [585, 216] width 1 height 1
checkbox input "true"
click at [335, 196] on span "Accepting Students?" at bounding box center [364, 187] width 142 height 21
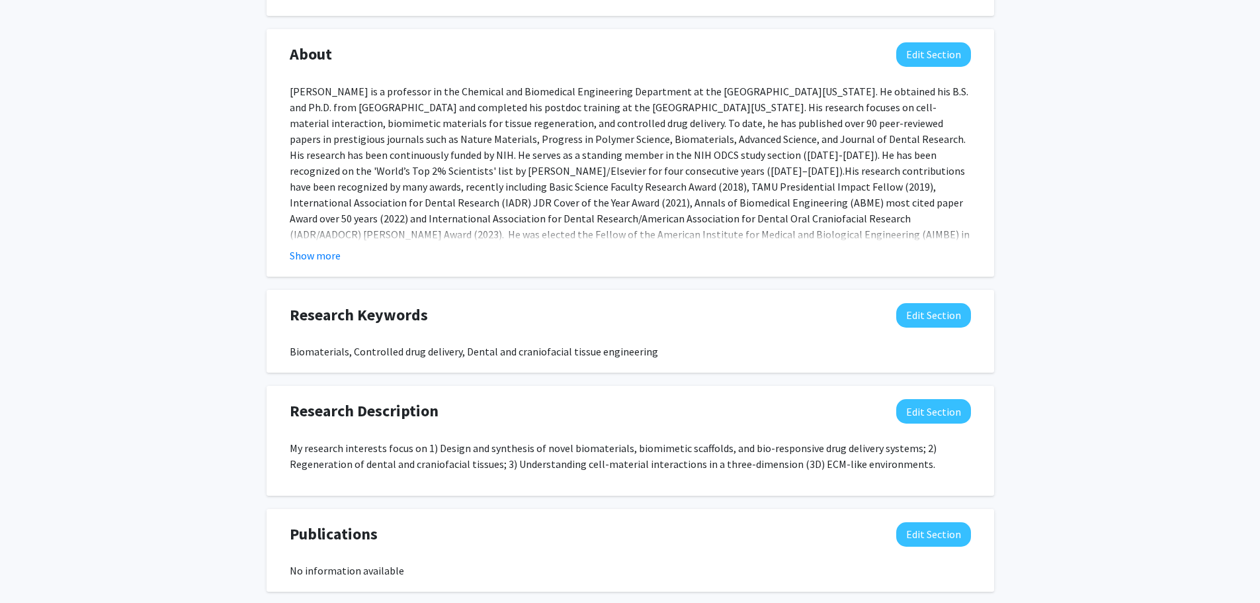
scroll to position [852, 0]
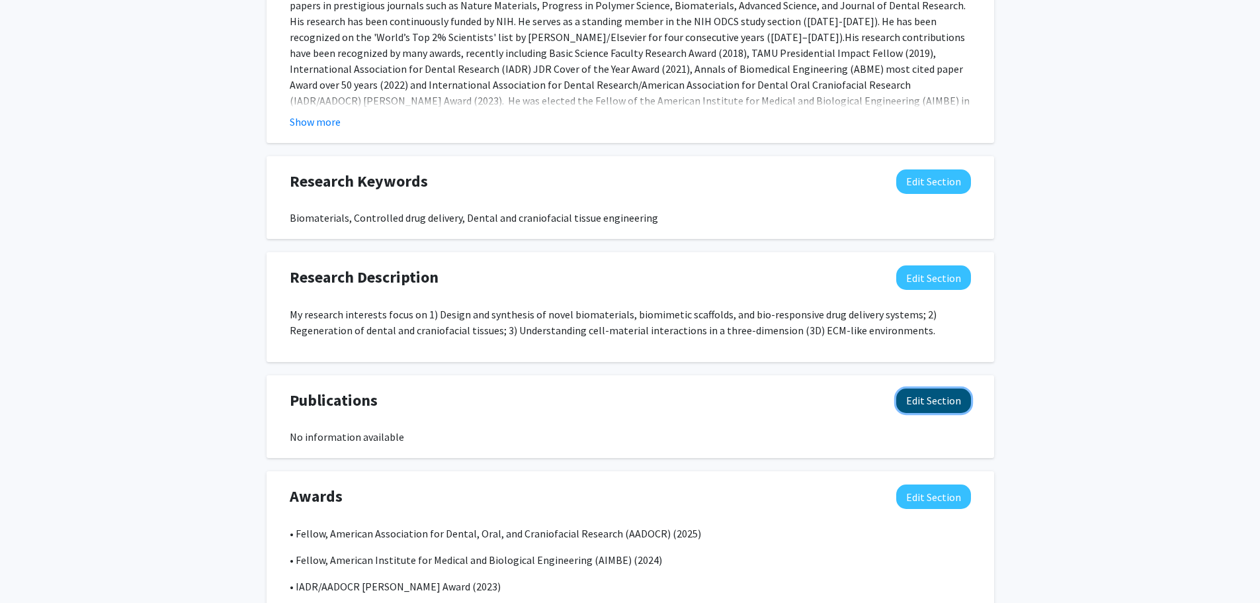
click at [916, 396] on button "Edit Section" at bounding box center [934, 400] width 75 height 24
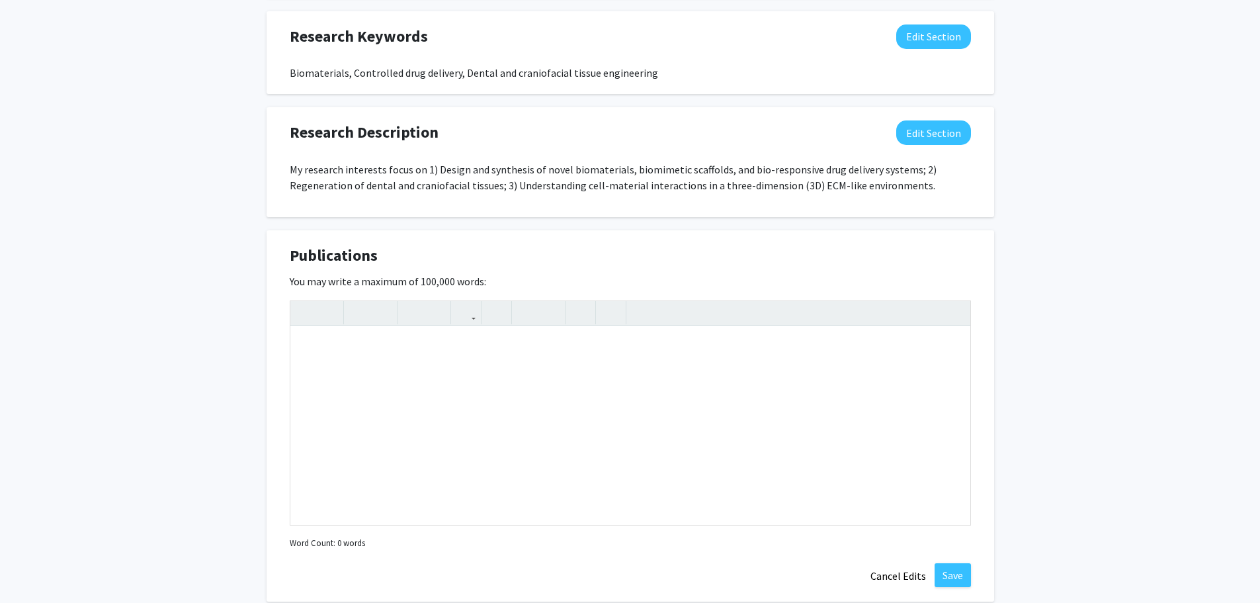
scroll to position [1182, 0]
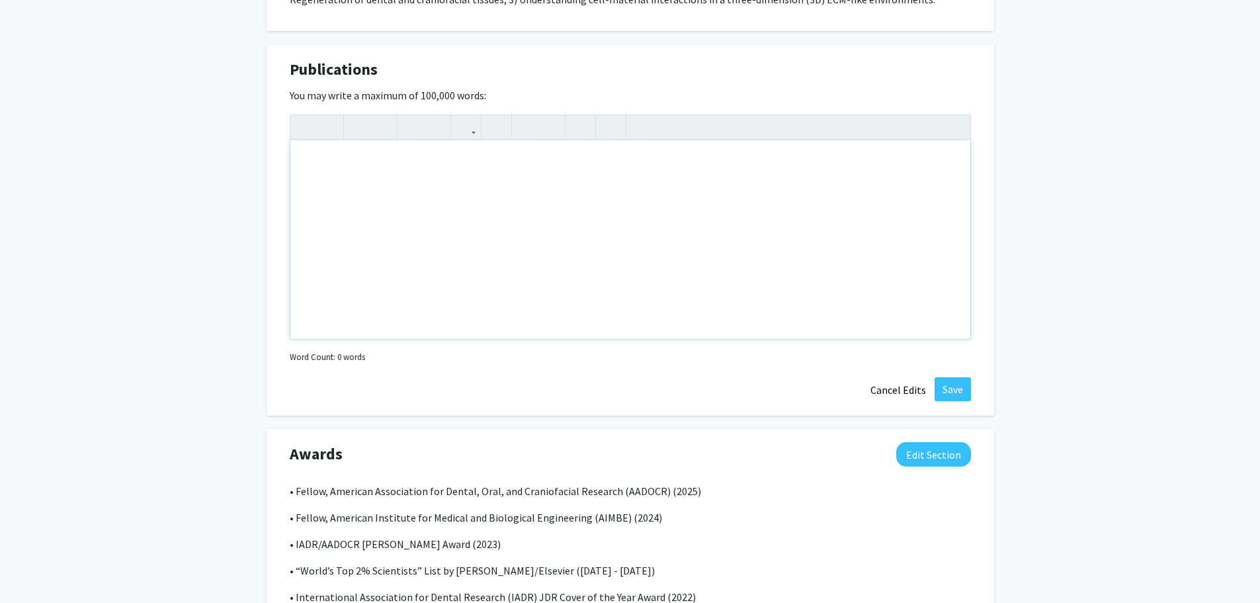
click at [423, 167] on div "Note to users with screen readers: Please deactivate our accessibility plugin f…" at bounding box center [630, 239] width 680 height 198
click at [347, 177] on div "Selective Publications ([DATE]-[DATE])" at bounding box center [630, 239] width 680 height 198
click at [341, 181] on div "Selective Publications ([DATE]-[DATE])" at bounding box center [630, 239] width 680 height 198
click at [540, 166] on div "Selective Publications ([DATE]-[DATE])" at bounding box center [630, 239] width 680 height 198
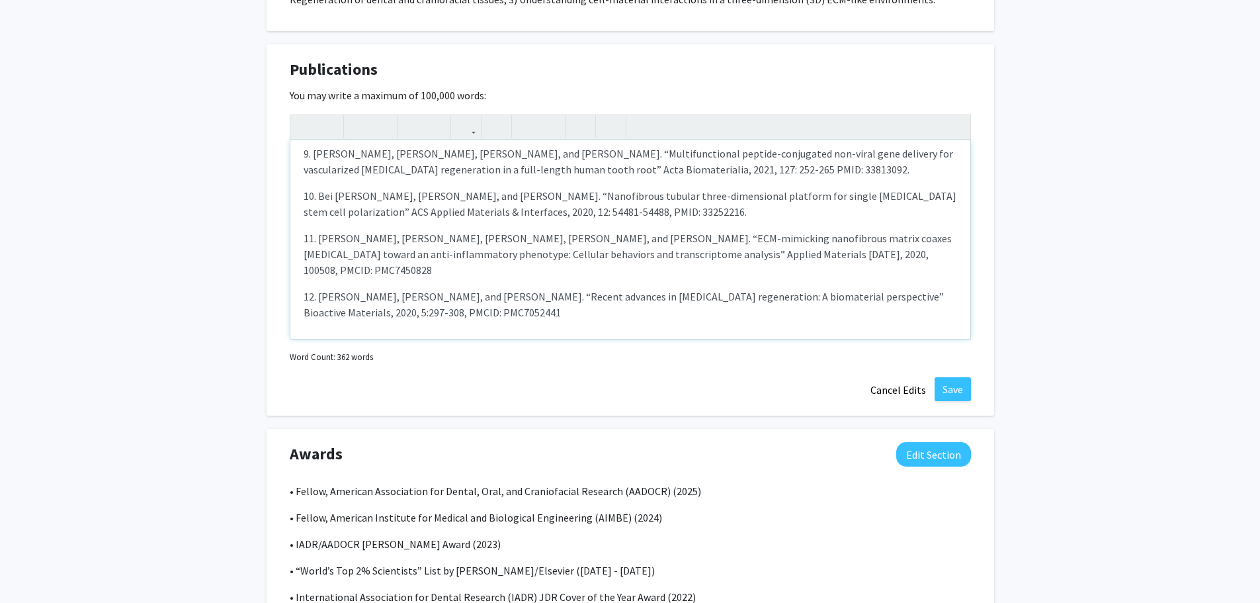
scroll to position [363, 0]
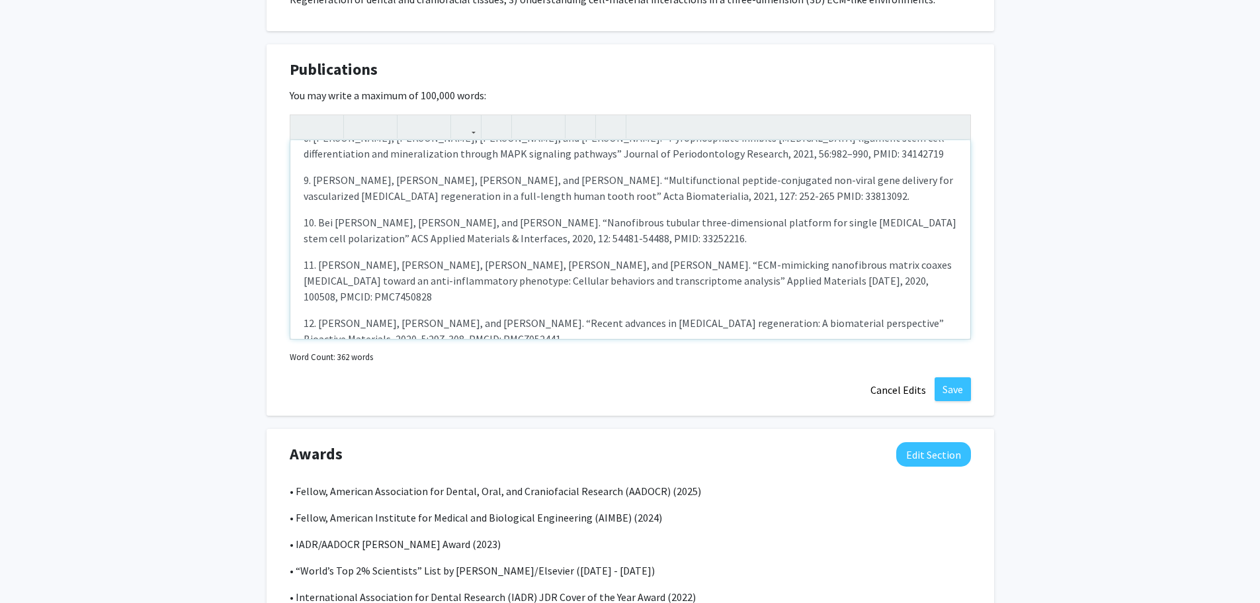
type textarea "<l>Ipsumdolo Sitametconse (7441-1595)</a><e>5. Seddoe Temp, Inci Ut, Labor E D …"
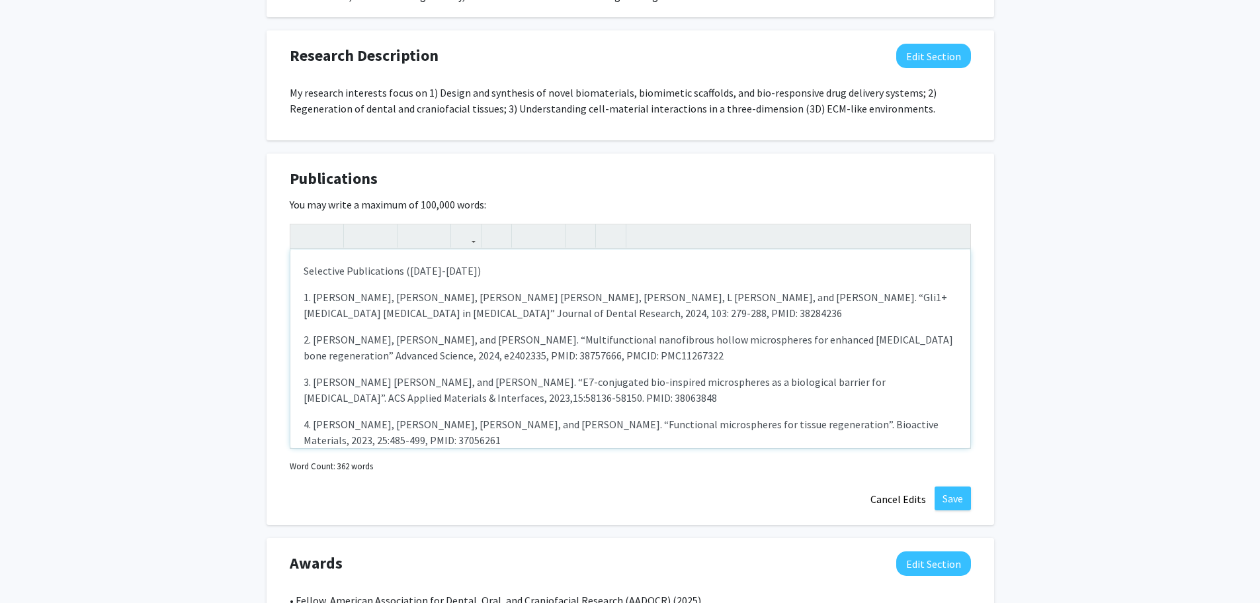
scroll to position [1050, 0]
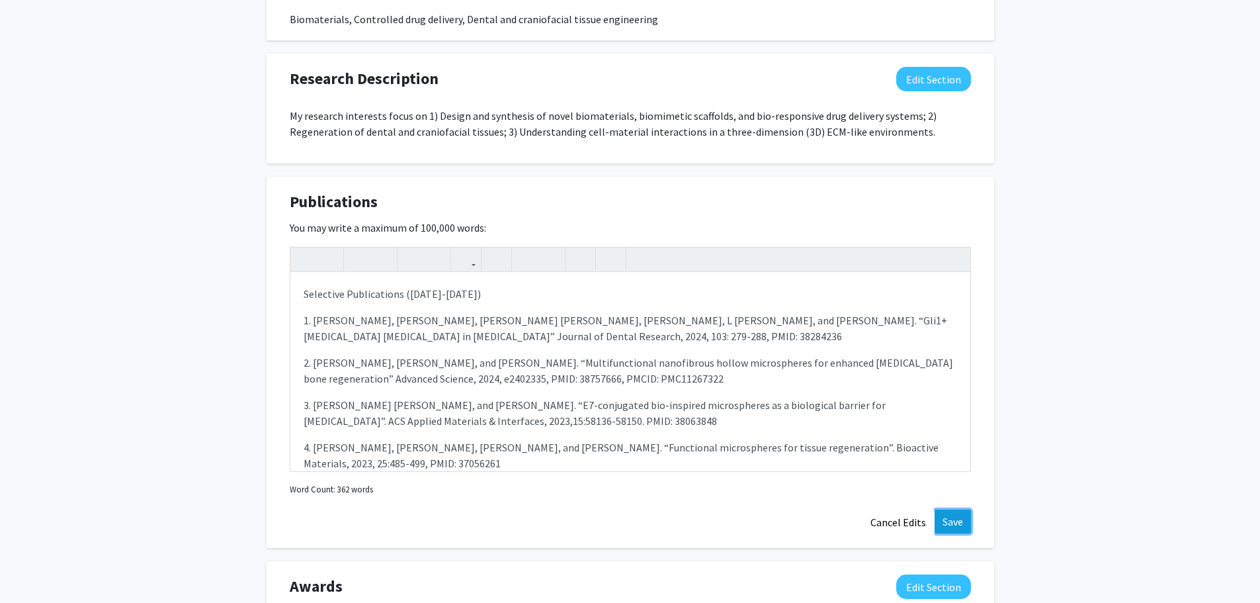
click at [955, 523] on button "Save" at bounding box center [953, 521] width 36 height 24
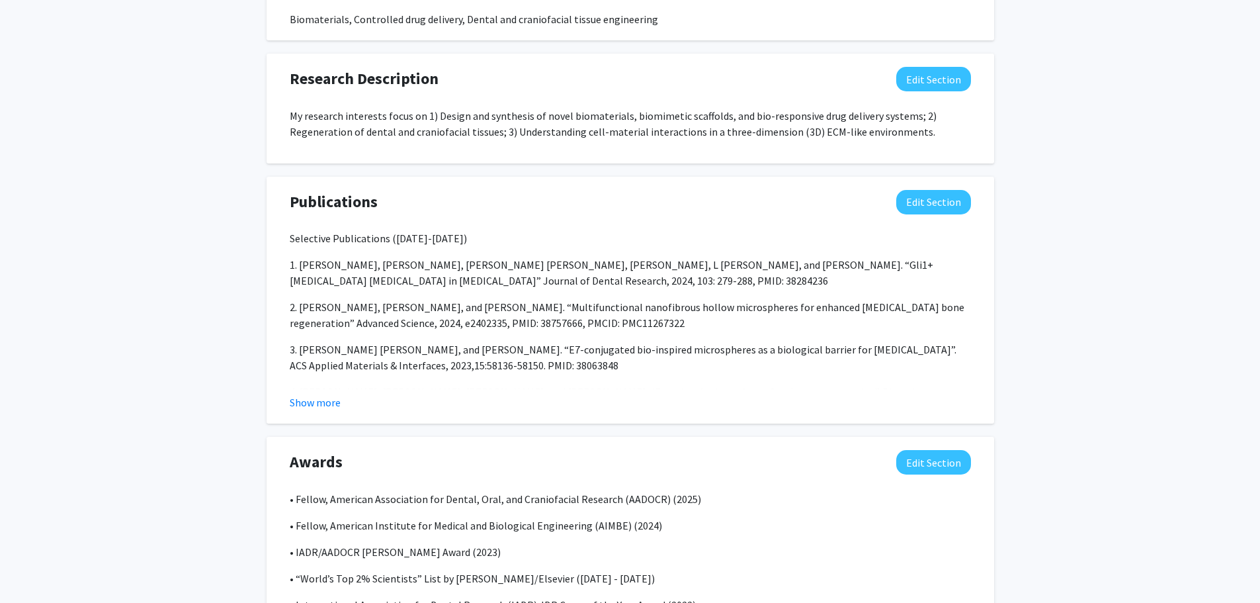
scroll to position [1116, 0]
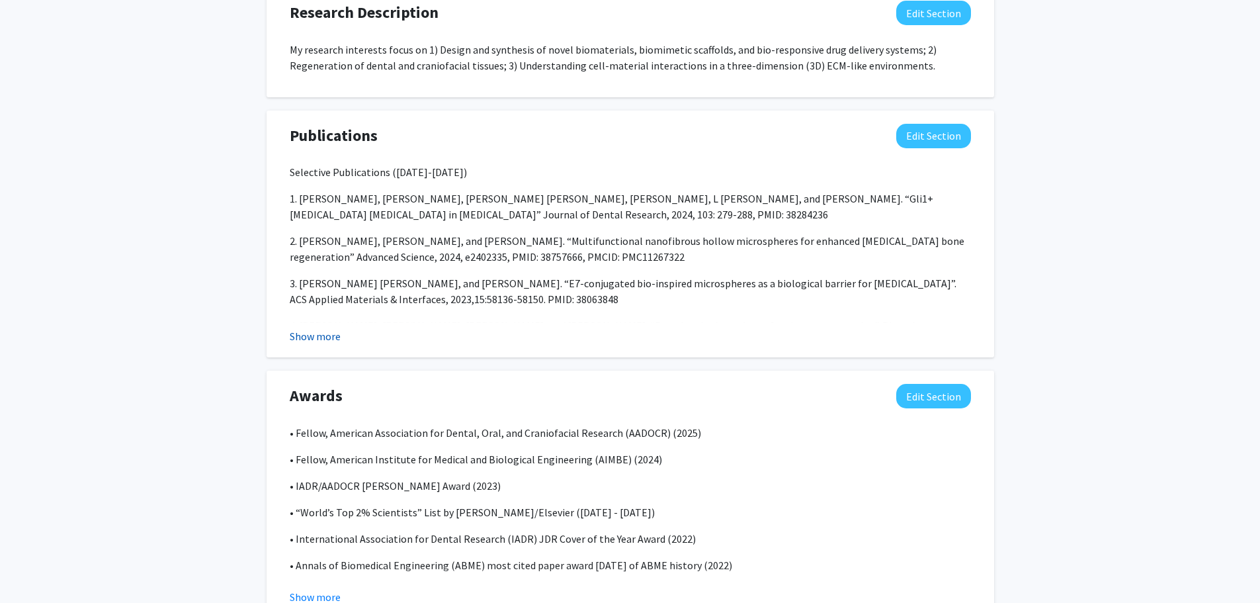
click at [325, 331] on button "Show more" at bounding box center [315, 336] width 51 height 16
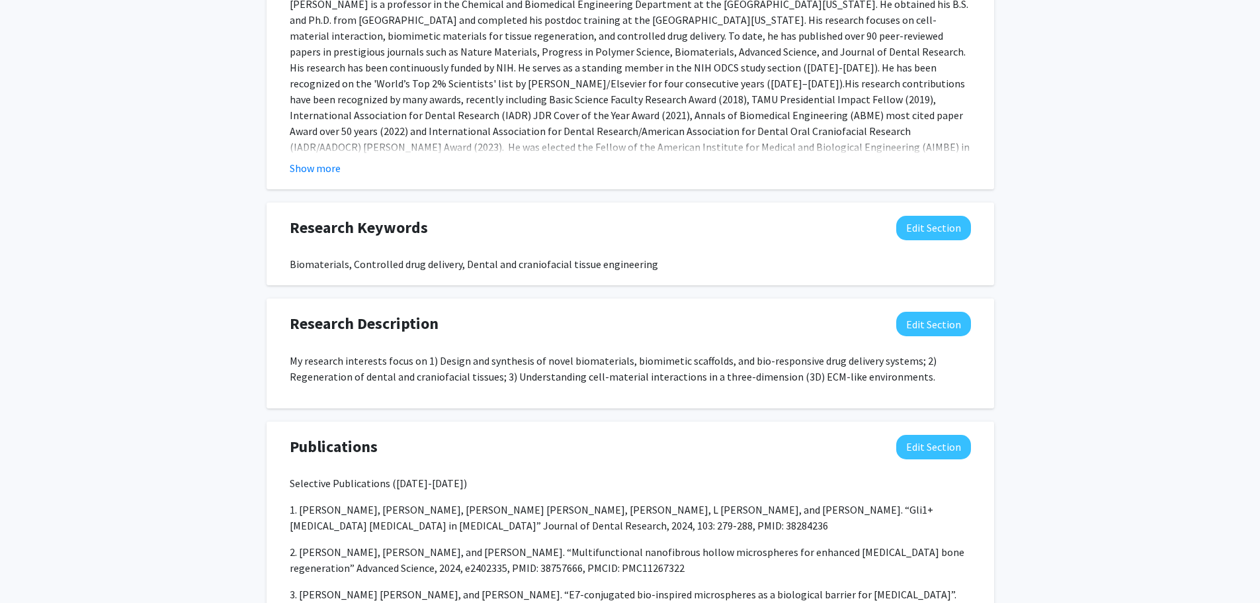
scroll to position [780, 0]
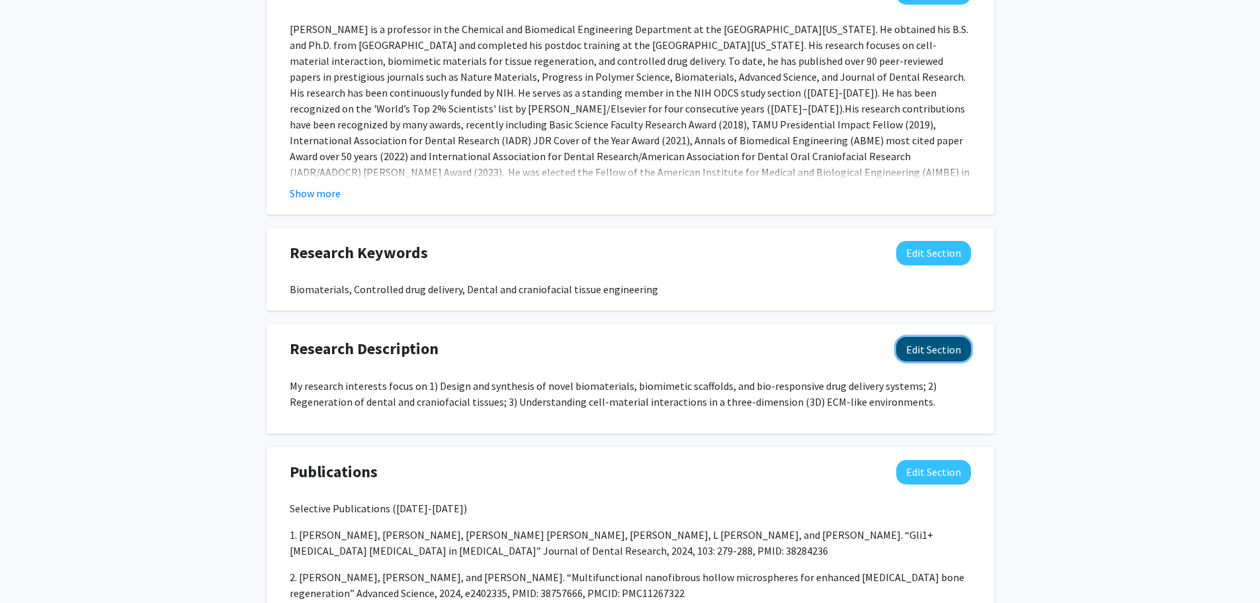
click at [923, 345] on button "Edit Section" at bounding box center [934, 349] width 75 height 24
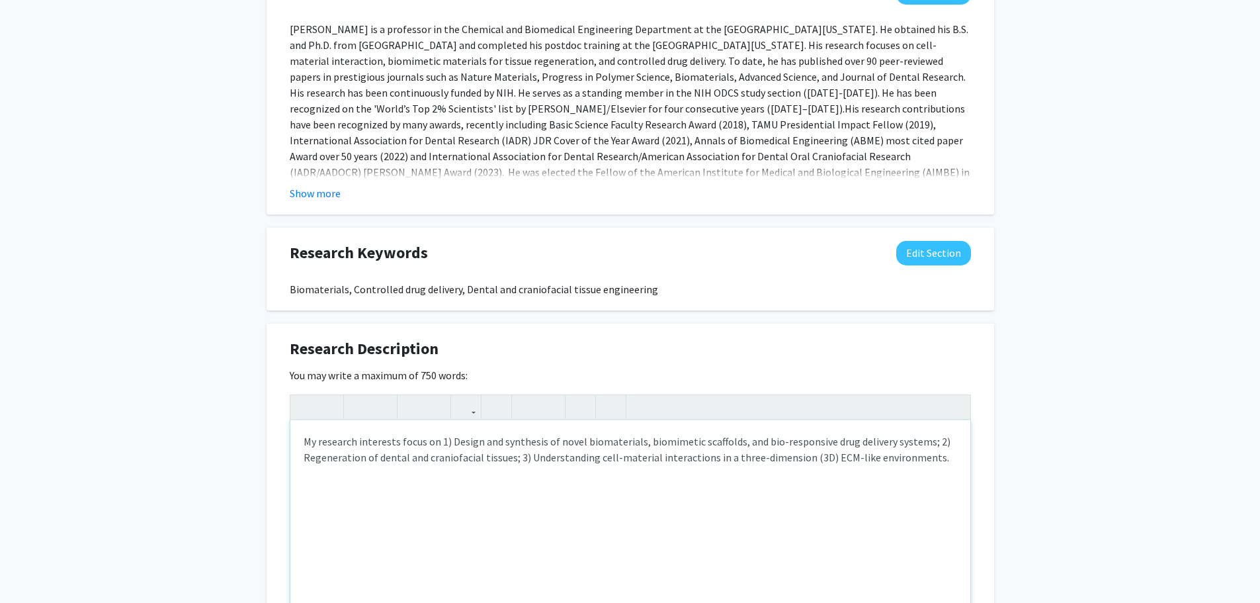
scroll to position [846, 0]
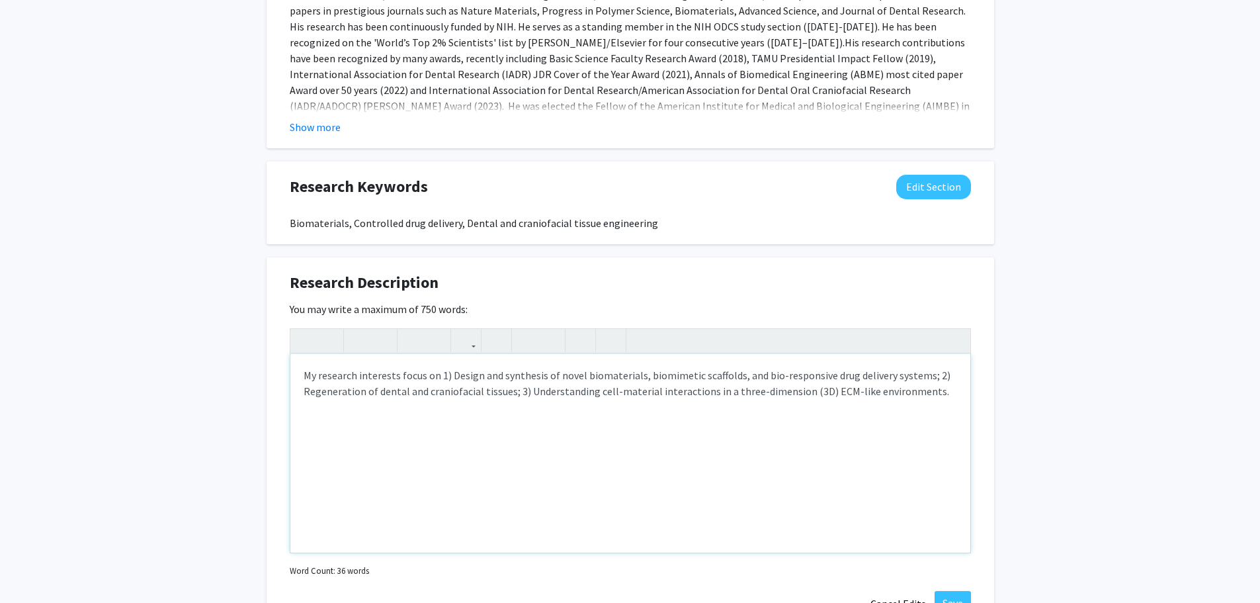
click at [439, 376] on p "My research interests focus on 1) Design and synthesis of novel biomaterials, b…" at bounding box center [631, 383] width 654 height 32
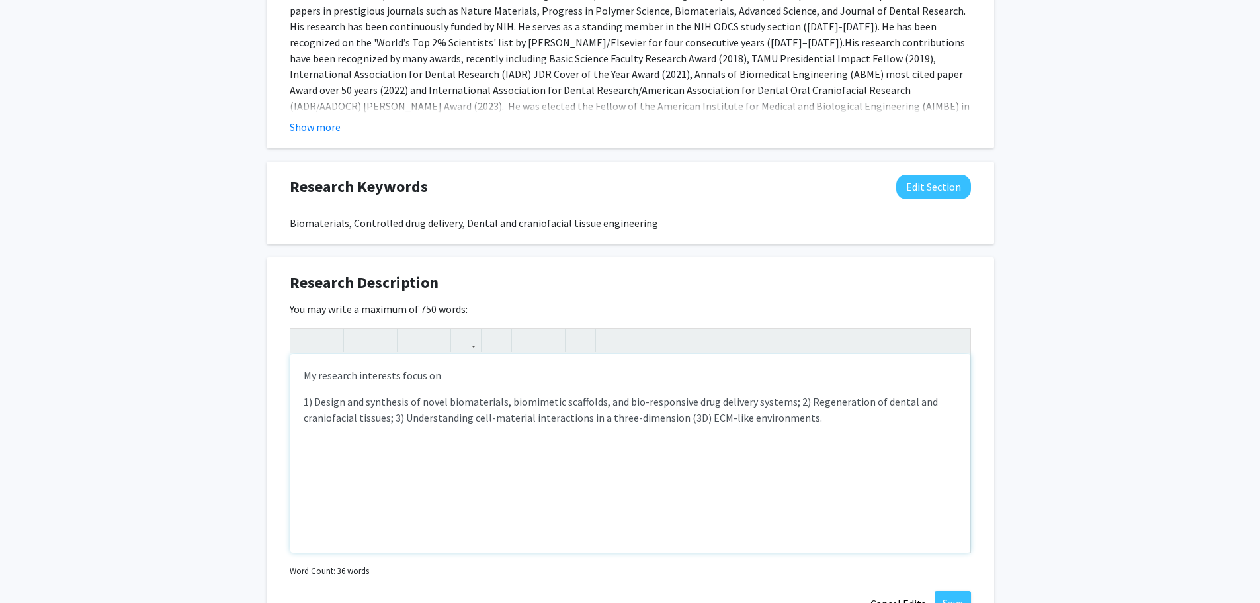
click at [790, 401] on p "1) Design and synthesis of novel biomaterials, biomimetic scaffolds, and bio-re…" at bounding box center [631, 410] width 654 height 32
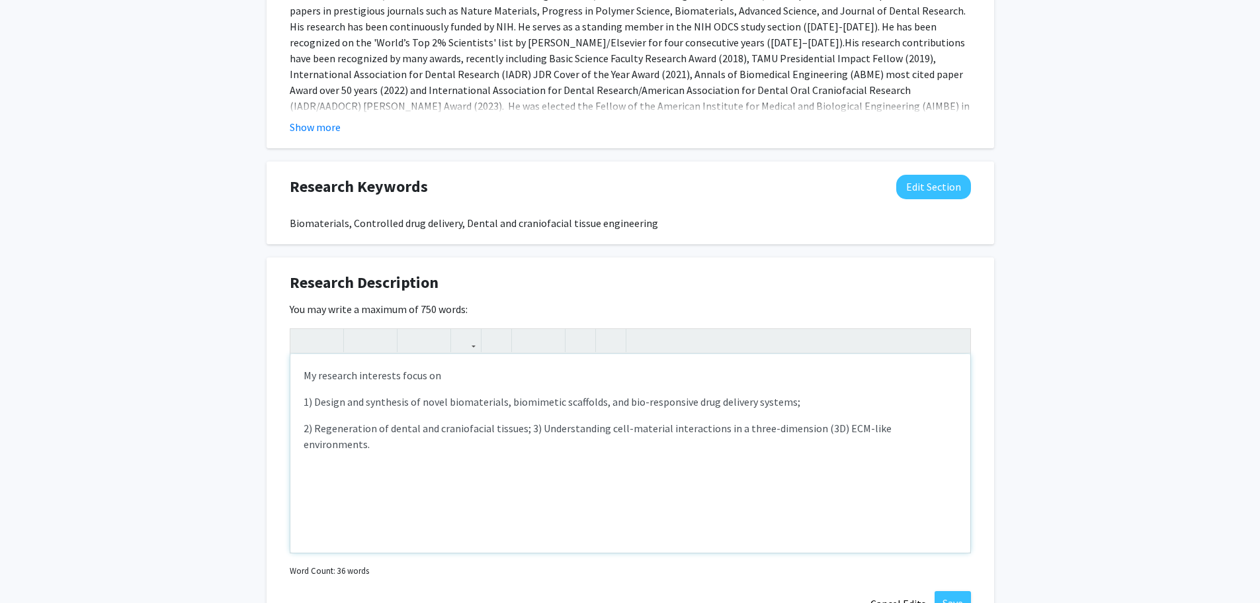
click at [525, 429] on p "2) Regeneration of dental and craniofacial tissues; 3) Understanding cell-mater…" at bounding box center [631, 436] width 654 height 32
click at [787, 398] on p "1) Design and synthesis of novel biomaterials, biomimetic scaffolds, and bio-re…" at bounding box center [631, 402] width 654 height 16
click at [588, 432] on p "2) Regeneration of dental and craniofacial tissues;" at bounding box center [631, 428] width 654 height 16
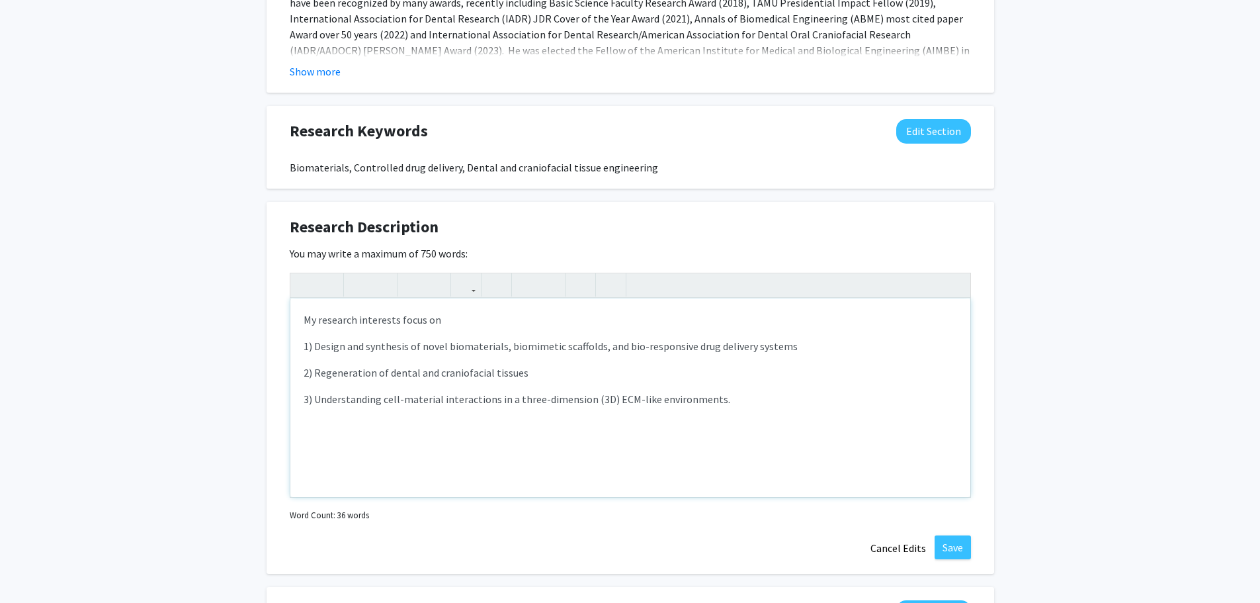
scroll to position [979, 0]
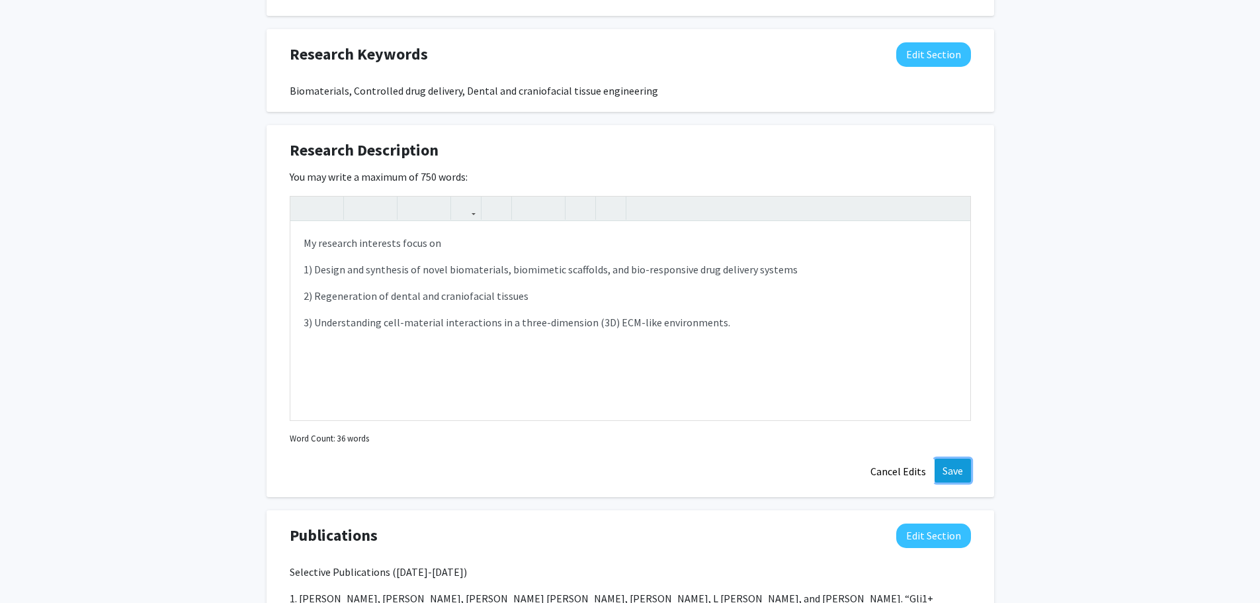
click at [951, 475] on button "Save" at bounding box center [953, 471] width 36 height 24
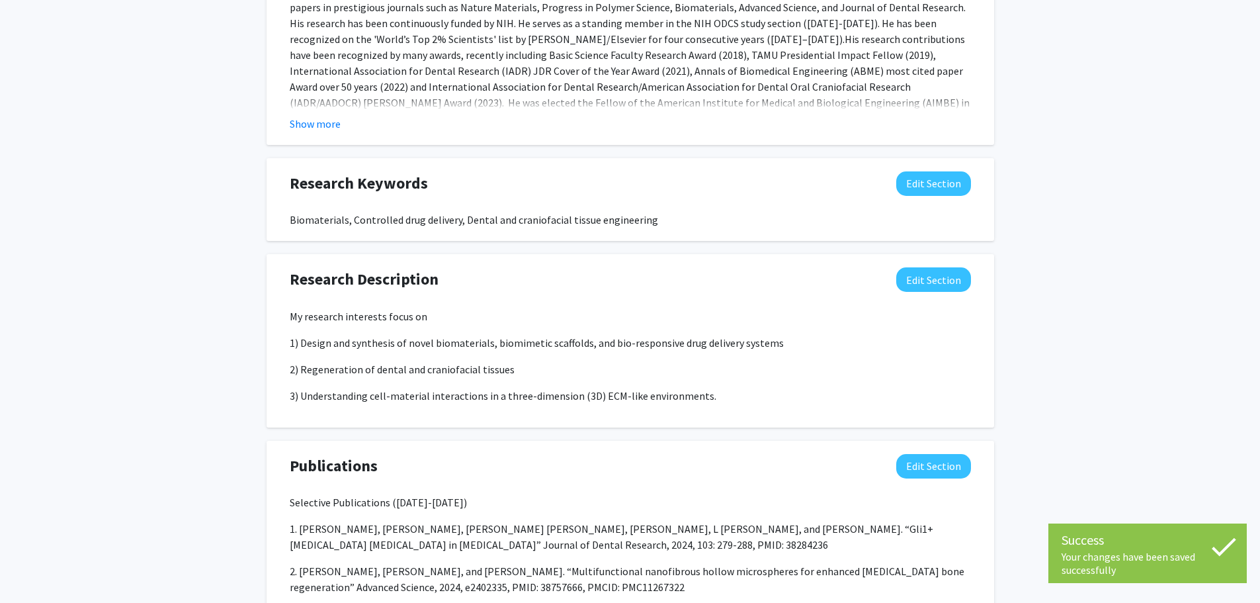
scroll to position [846, 0]
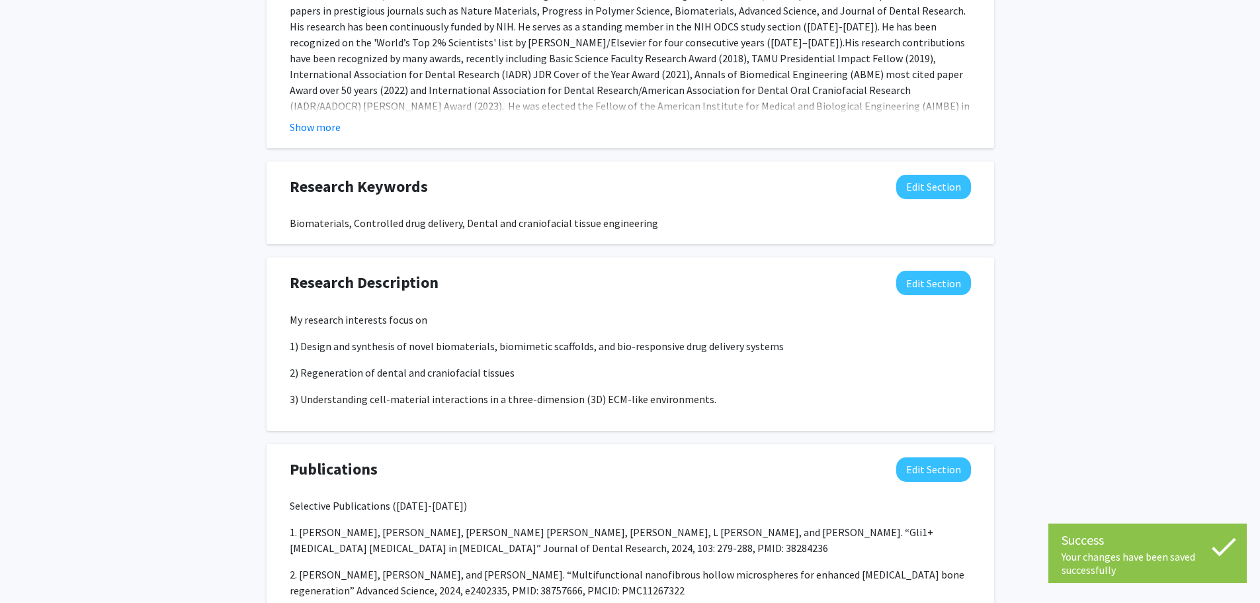
click at [457, 318] on p "My research interests focus on" at bounding box center [631, 320] width 682 height 16
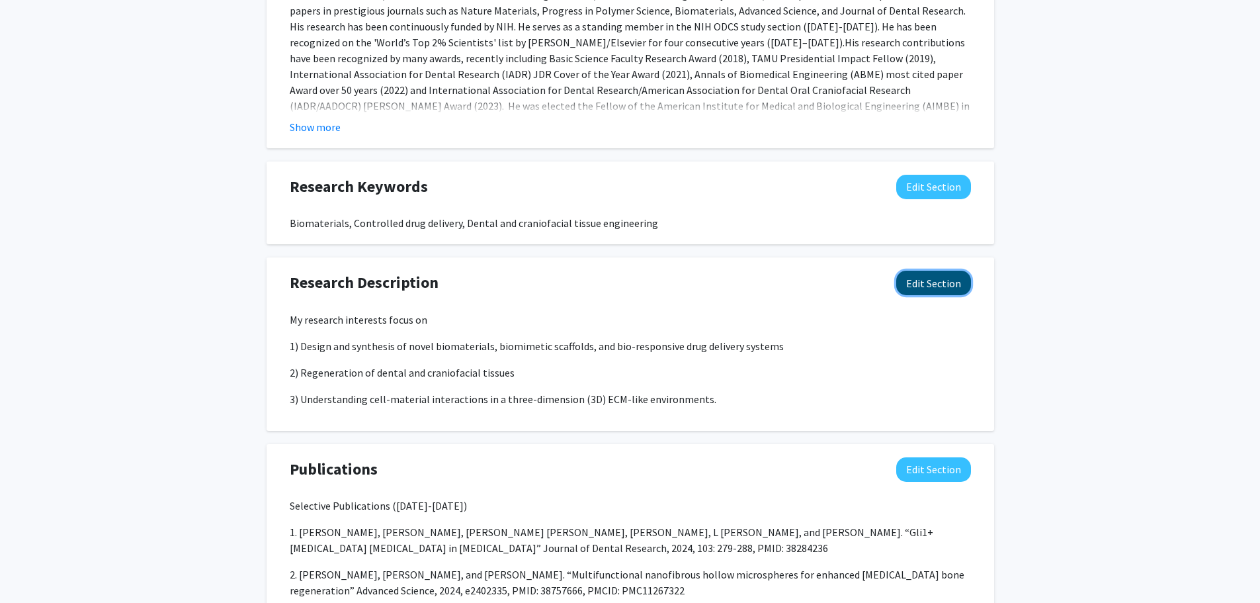
click at [944, 285] on button "Edit Section" at bounding box center [934, 283] width 75 height 24
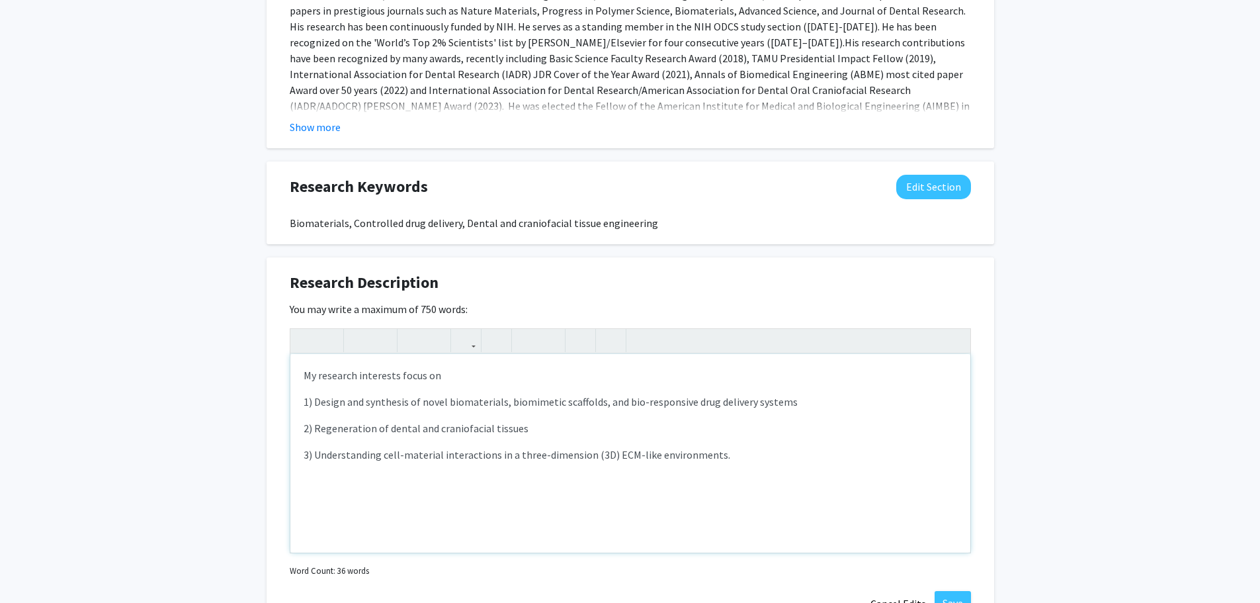
click at [459, 370] on p "My research interests focus on" at bounding box center [631, 375] width 654 height 16
type textarea "<p>My research interests focus on:&nbsp;</p><p>1) Design and synthesis of novel…"
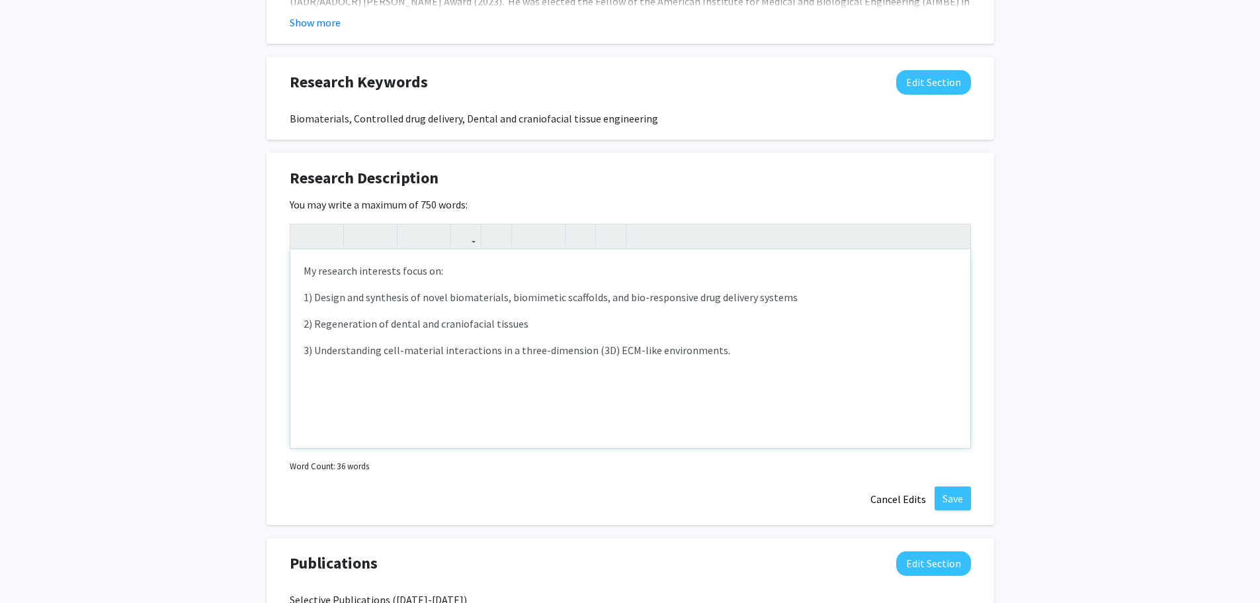
scroll to position [979, 0]
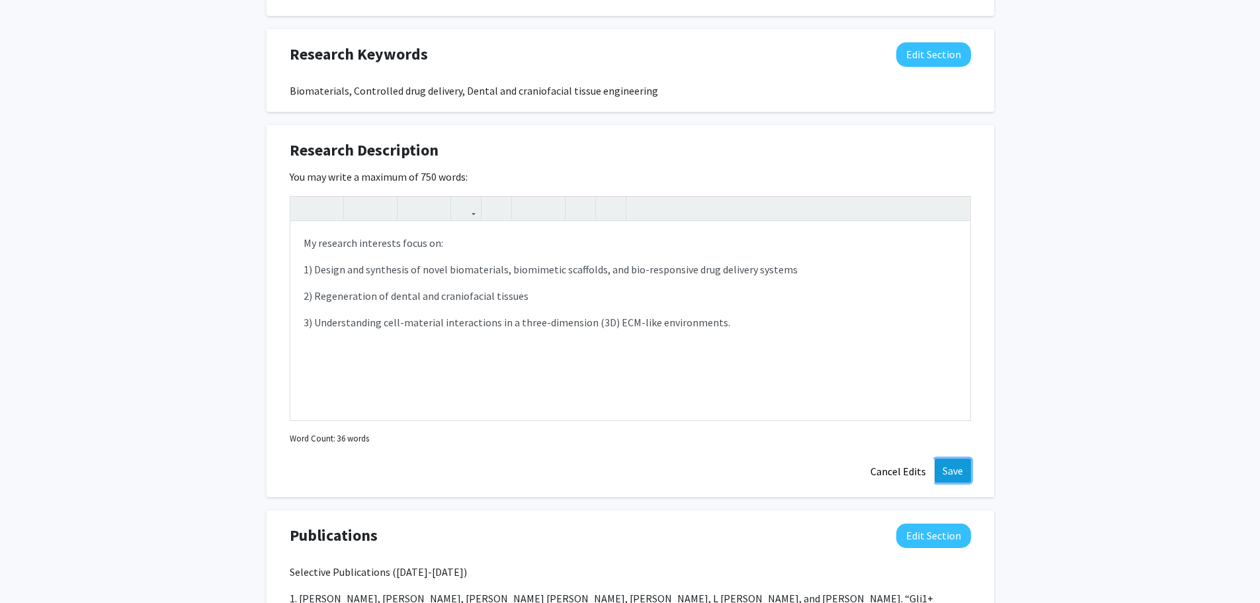
click at [965, 470] on button "Save" at bounding box center [953, 471] width 36 height 24
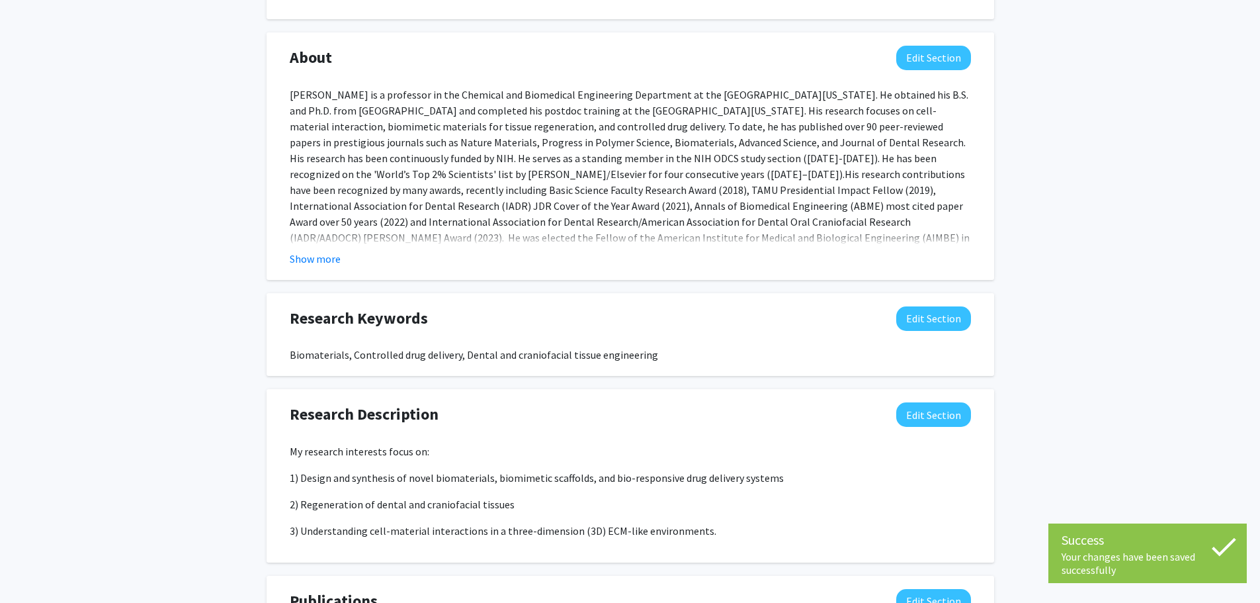
scroll to position [714, 0]
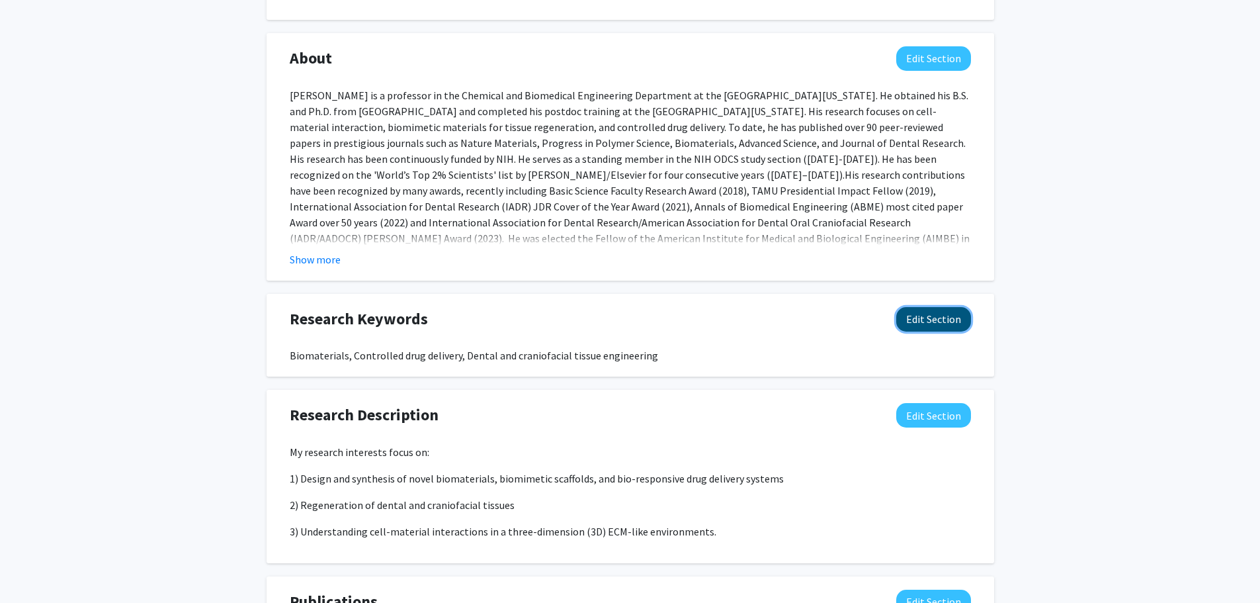
click at [940, 318] on button "Edit Section" at bounding box center [934, 319] width 75 height 24
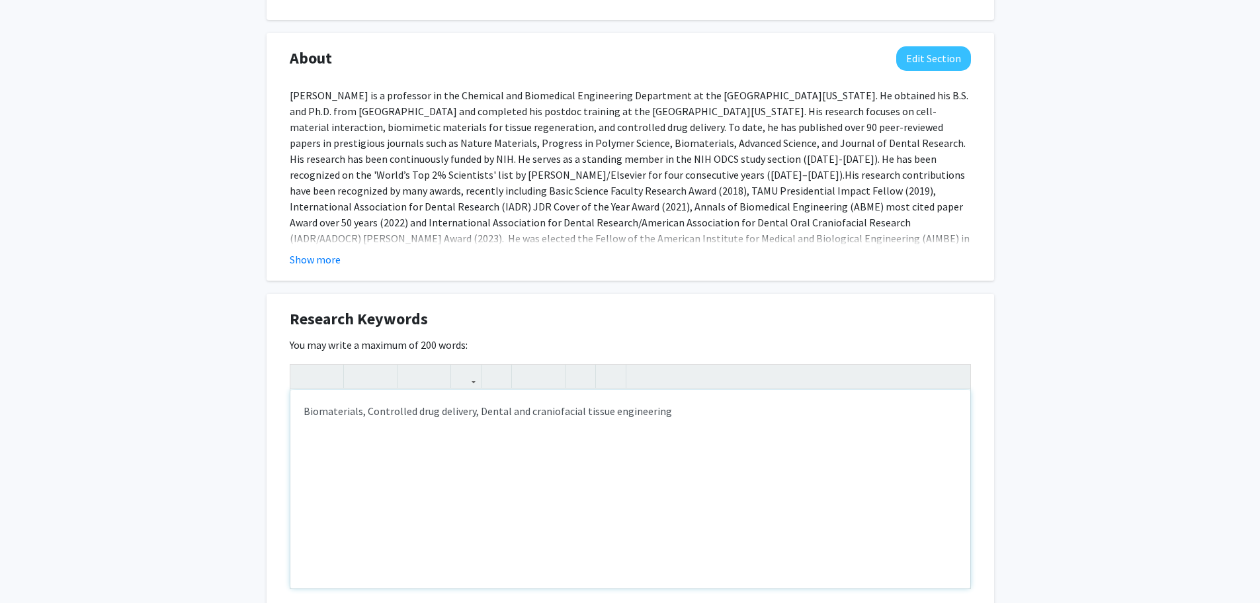
click at [365, 410] on div "Biomaterials, Controlled drug delivery, Dental and craniofacial tissue engineer…" at bounding box center [630, 489] width 680 height 198
click at [476, 409] on div "Biomaterials, Controlled drug delivery, Dental and craniofacial tissue engineer…" at bounding box center [630, 489] width 680 height 198
type textarea "Biomaterials, Controlled drug delivery, [MEDICAL_DATA] Engineering, Dental mate…"
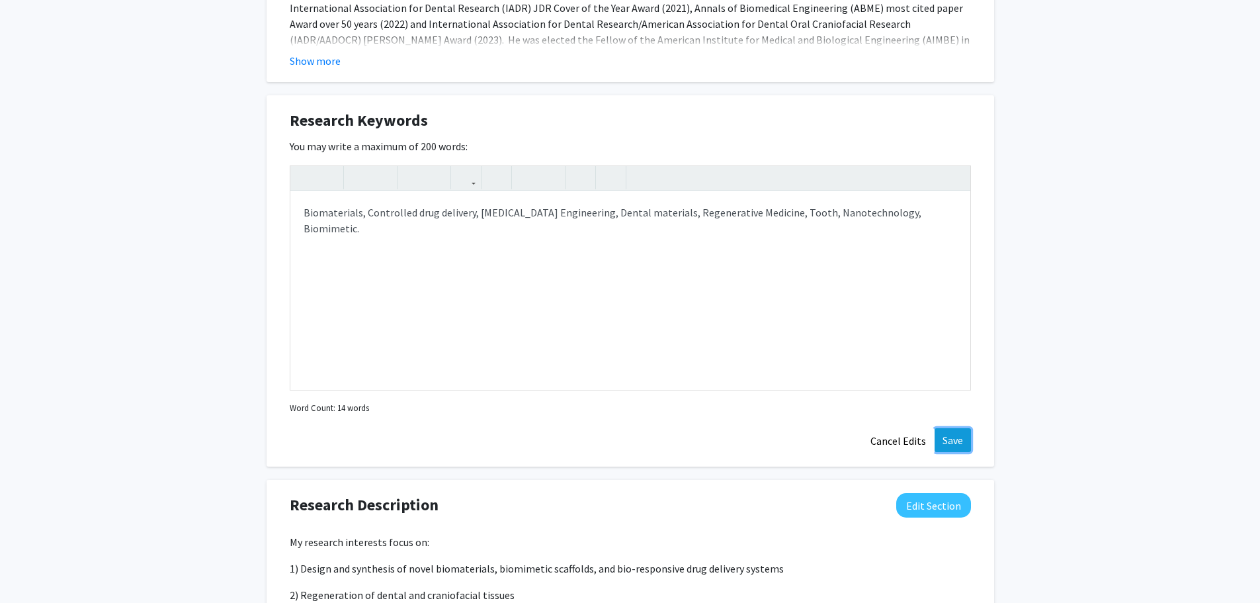
click at [949, 437] on button "Save" at bounding box center [953, 440] width 36 height 24
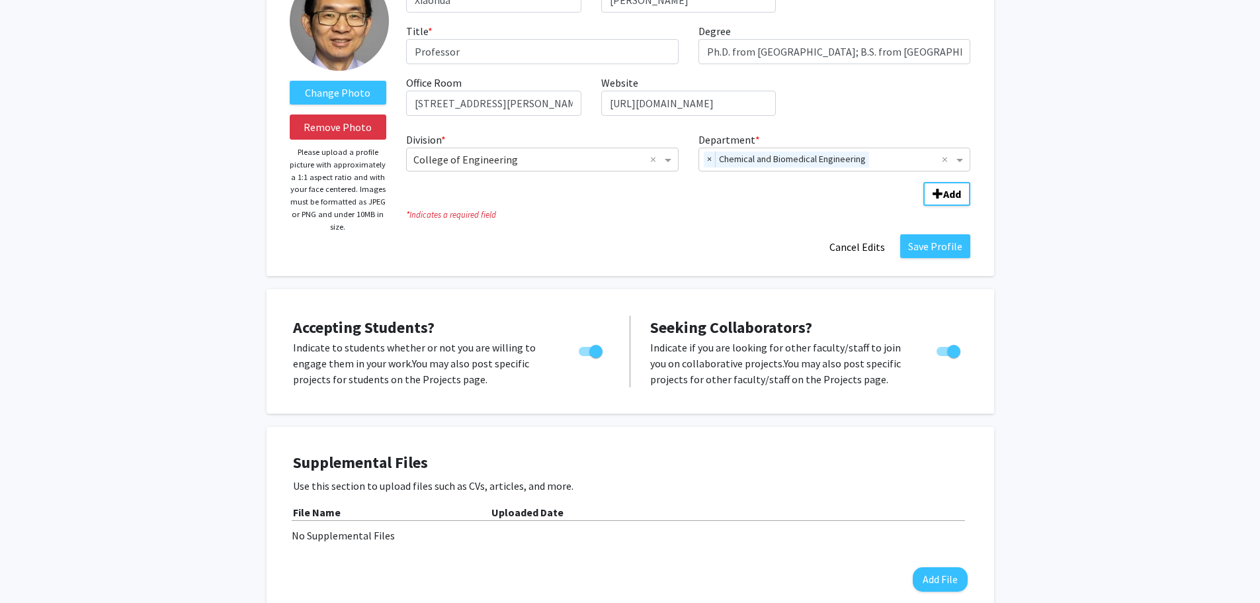
scroll to position [50, 0]
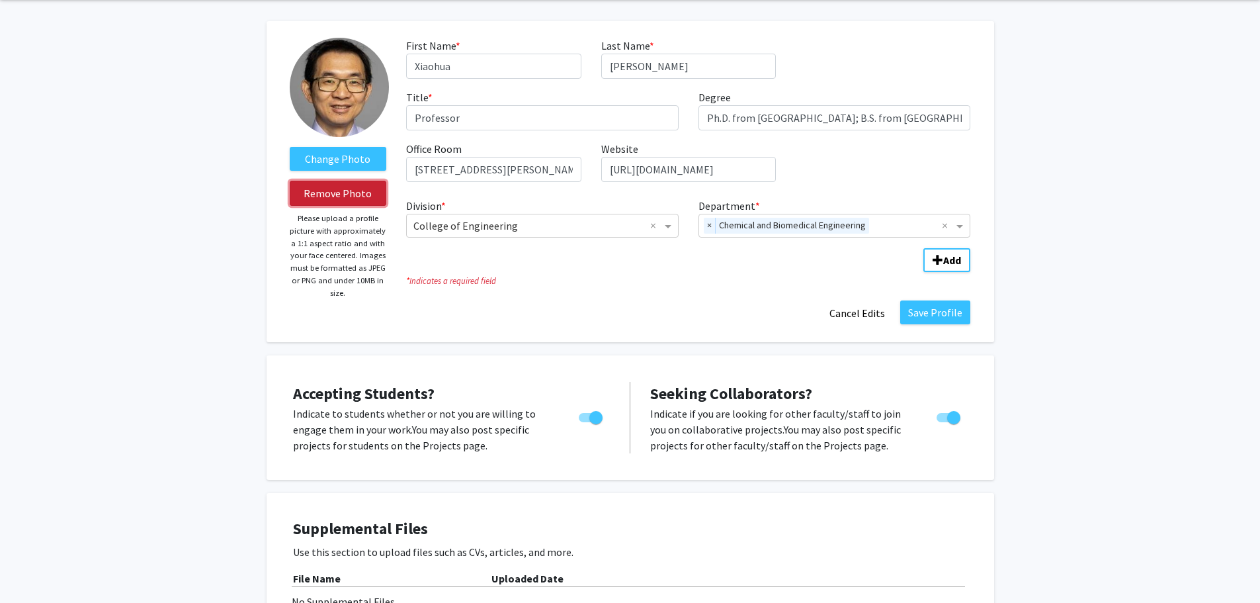
click at [343, 193] on button "Remove Photo" at bounding box center [338, 193] width 97 height 25
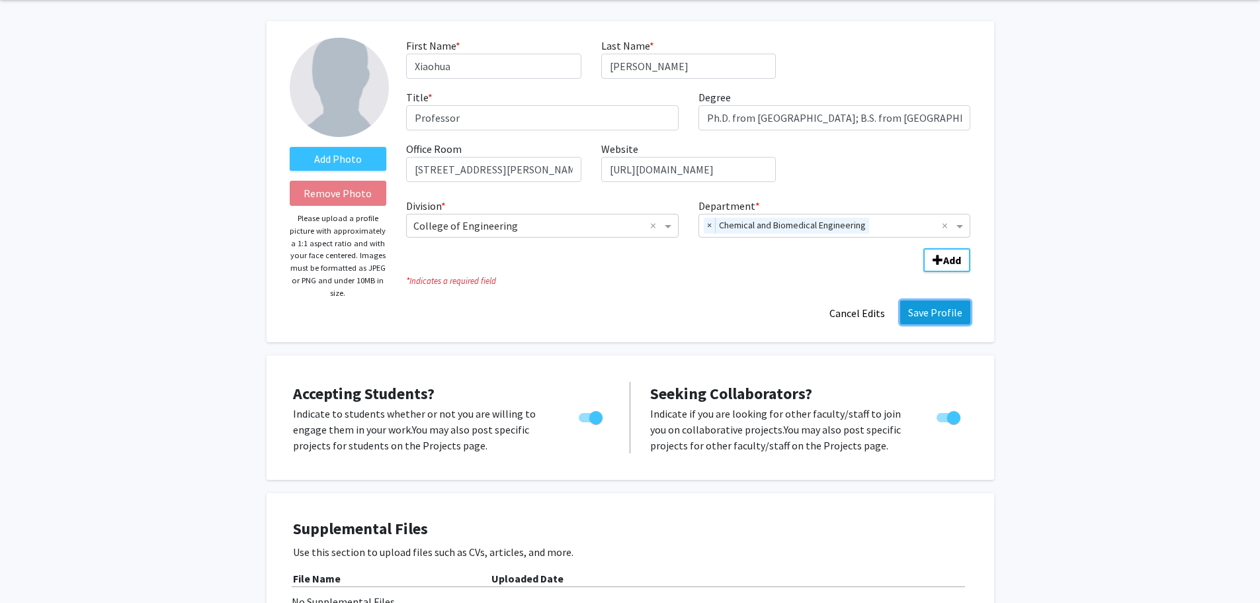
click at [920, 310] on button "Save Profile" at bounding box center [936, 312] width 70 height 24
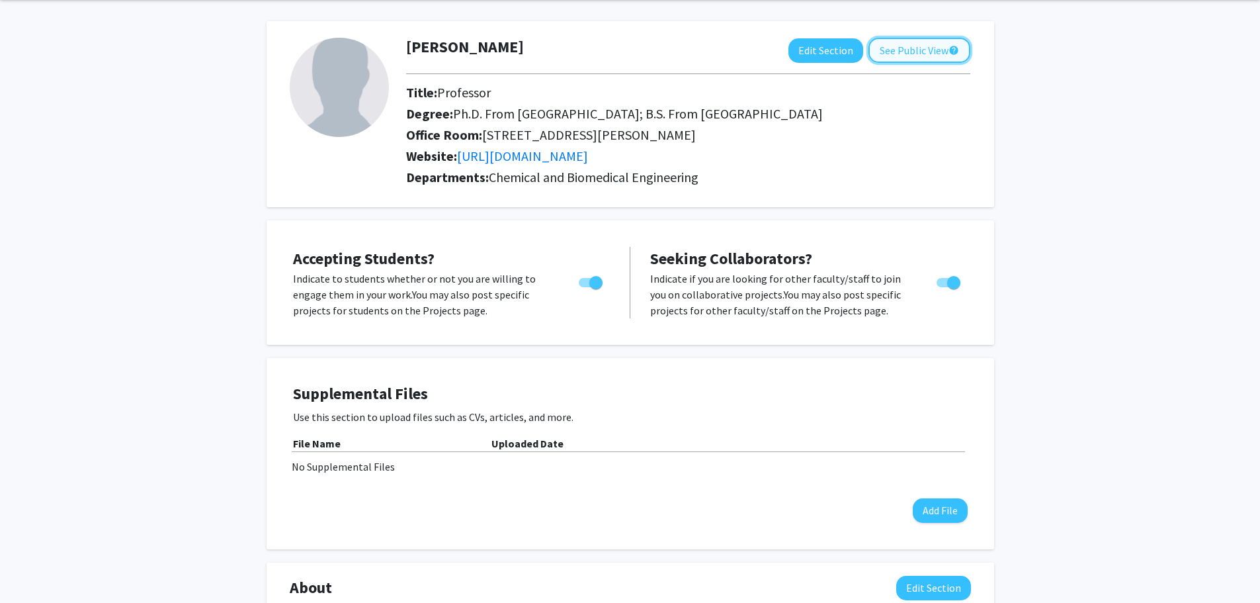
click at [927, 48] on button "See Public View help" at bounding box center [920, 50] width 102 height 25
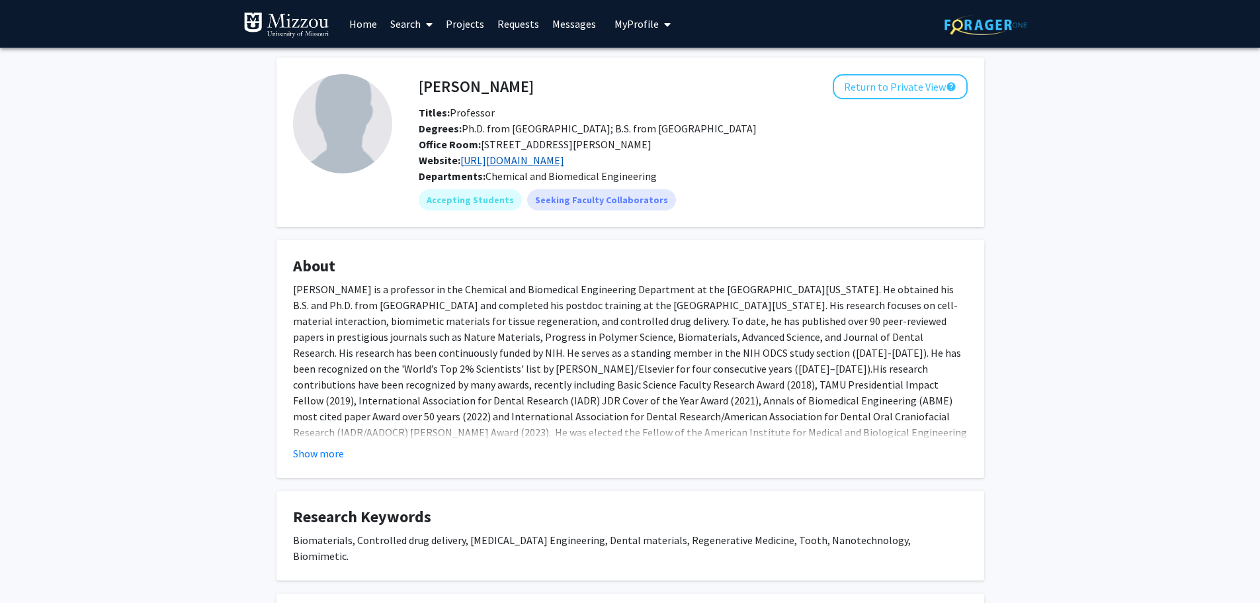
click at [564, 161] on link "[URL][DOMAIN_NAME]" at bounding box center [513, 160] width 104 height 13
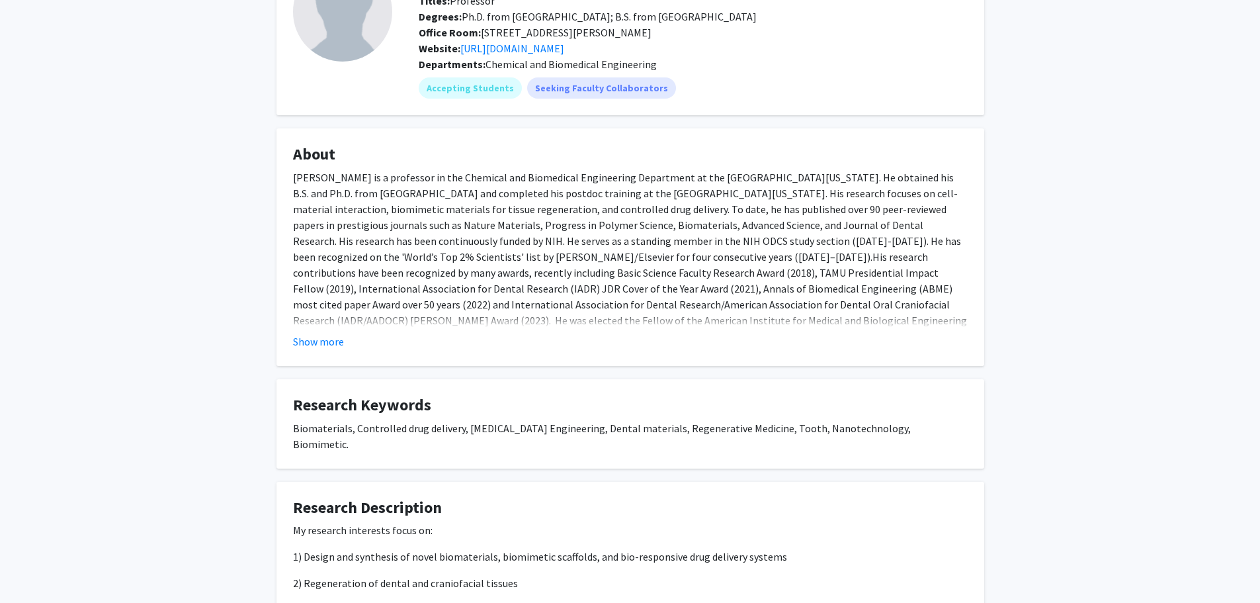
scroll to position [126, 0]
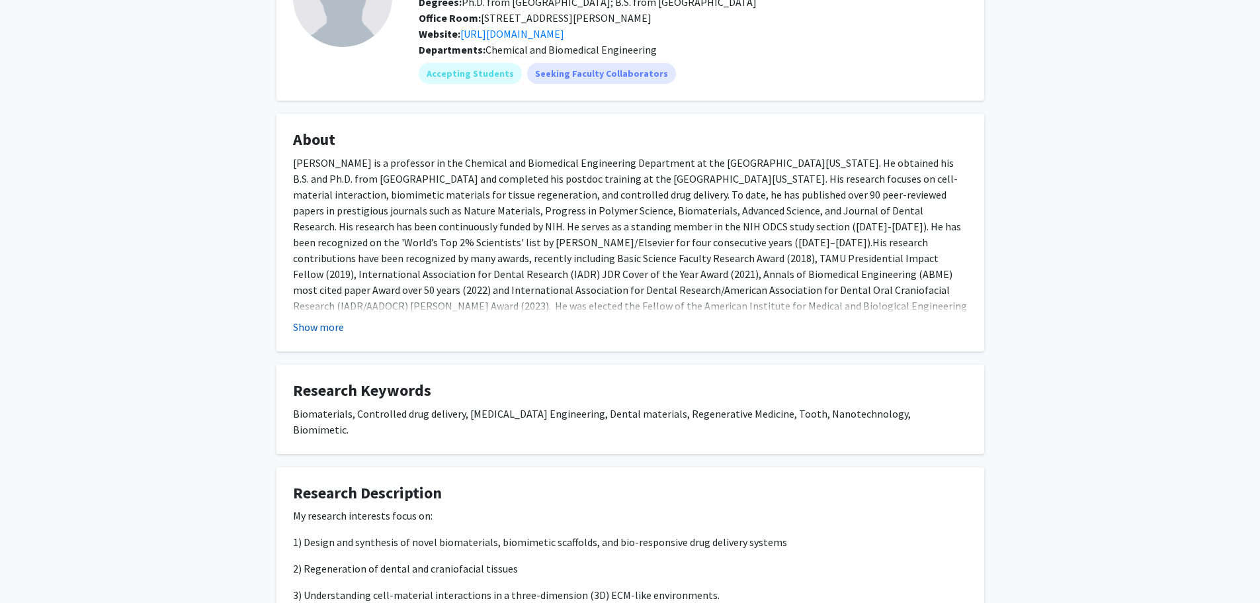
click at [317, 322] on button "Show more" at bounding box center [318, 327] width 51 height 16
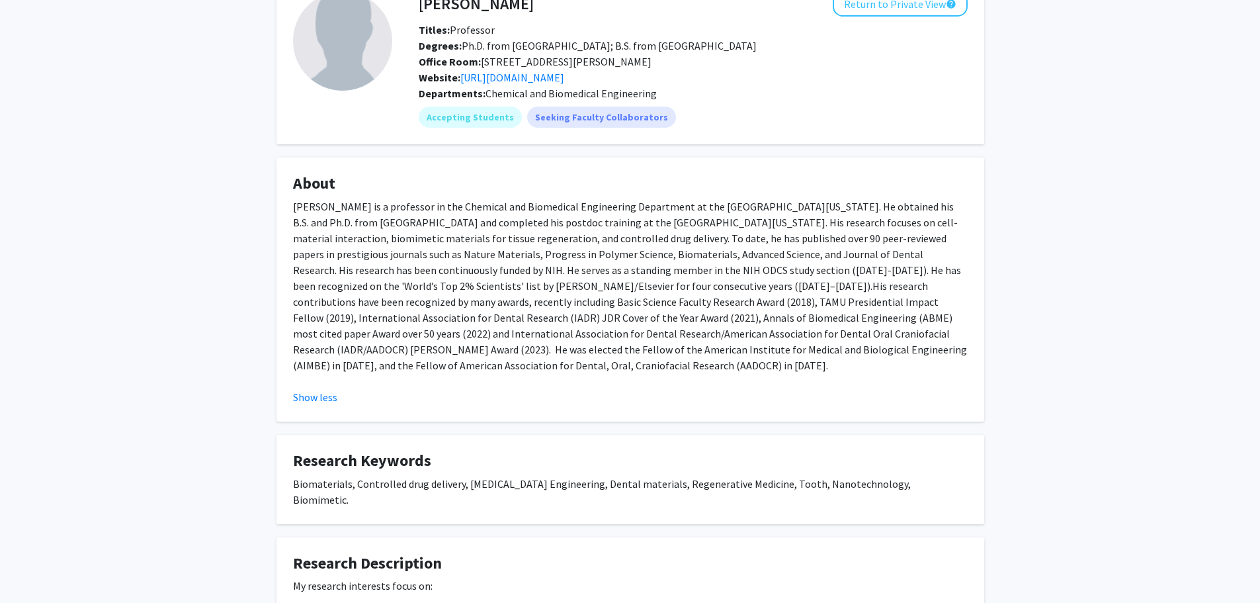
scroll to position [0, 0]
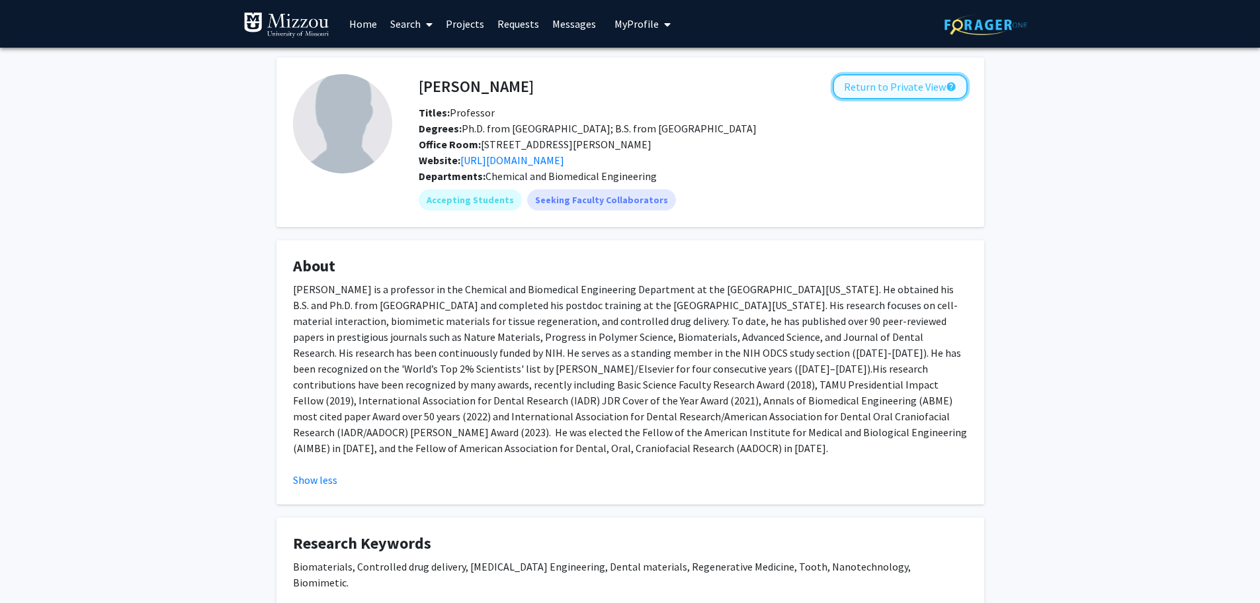
click at [910, 89] on button "Return to Private View help" at bounding box center [900, 86] width 135 height 25
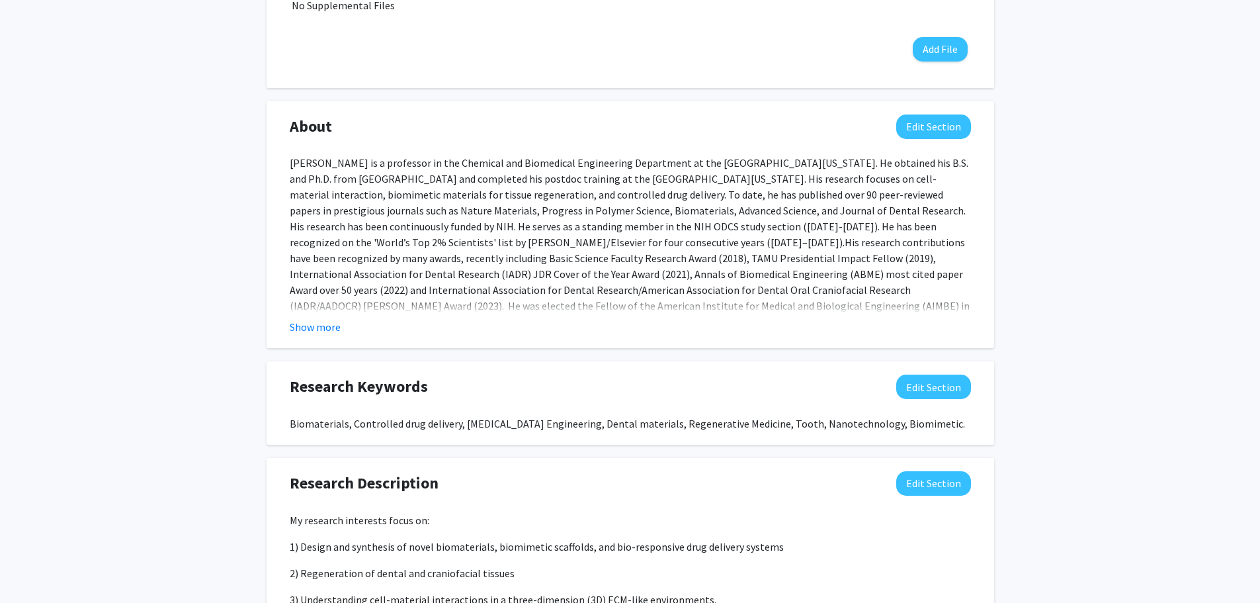
scroll to position [529, 0]
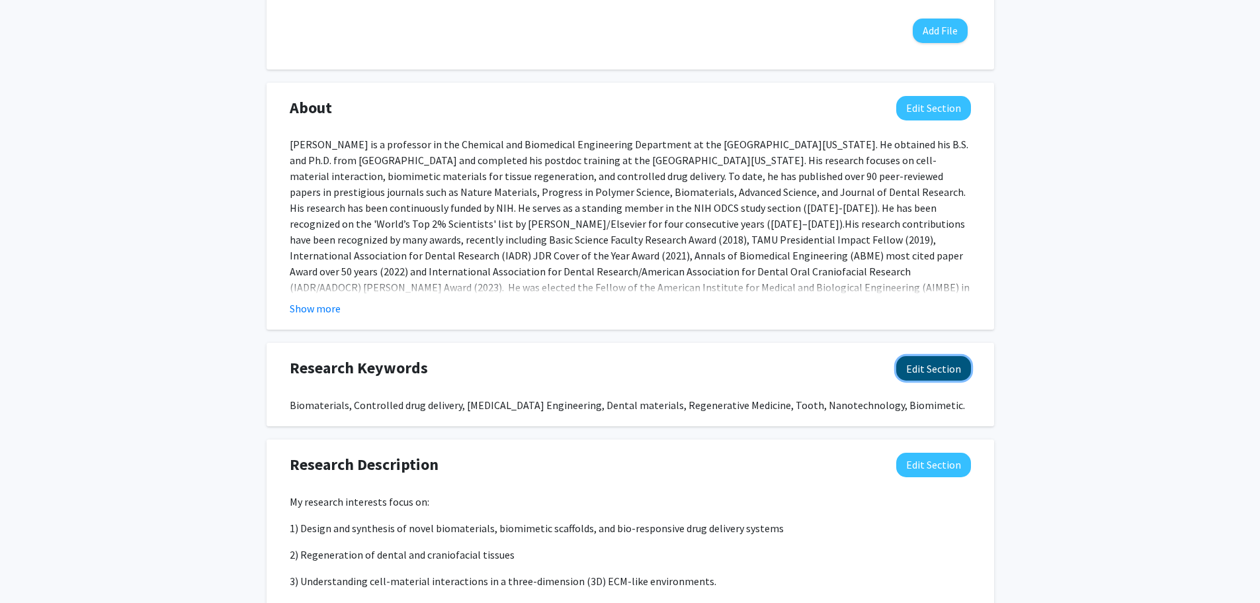
click at [941, 371] on button "Edit Section" at bounding box center [934, 368] width 75 height 24
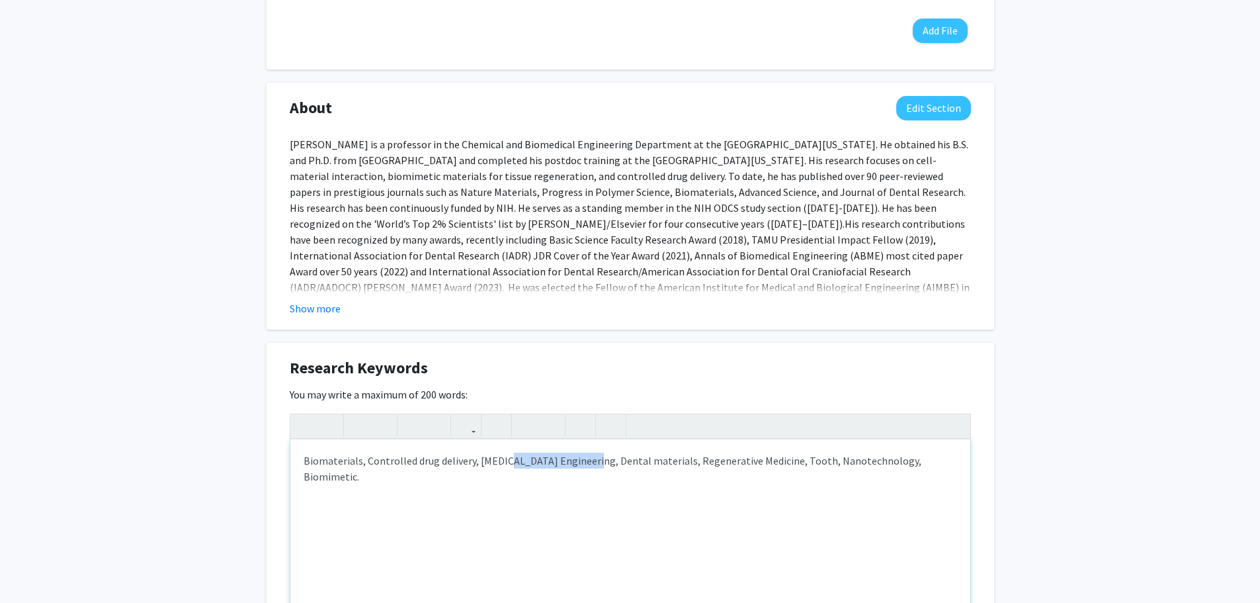
drag, startPoint x: 506, startPoint y: 455, endPoint x: 586, endPoint y: 457, distance: 80.1
click at [586, 457] on div "Biomaterials, Controlled drug delivery, [MEDICAL_DATA] Engineering, Dental mate…" at bounding box center [630, 538] width 680 height 198
type textarea "<p>Biomaterials, Tissue EngineeringControlled drug delivery, Bone, , Dental mat…"
click at [395, 461] on p "Biomaterials, Tissue Engineering Controlled drug delivery, Bone, , Dental mater…" at bounding box center [631, 469] width 654 height 32
drag, startPoint x: 398, startPoint y: 458, endPoint x: 445, endPoint y: 456, distance: 47.0
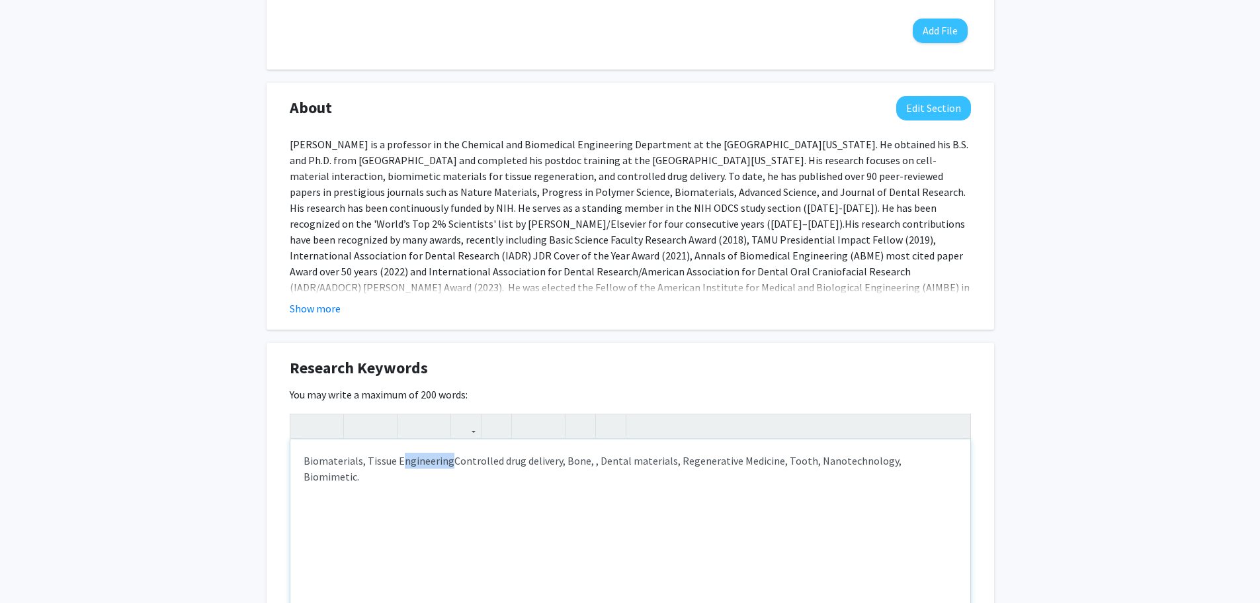
click at [445, 456] on p "Biomaterials, Tissue Engineering Controlled drug delivery, Bone, , Dental mater…" at bounding box center [631, 469] width 654 height 32
click at [400, 461] on p "Biomaterials, Tissue Regeneration, Controlled drug delivery, Bone, , Dental mat…" at bounding box center [631, 469] width 654 height 32
click at [595, 459] on p "Biomaterials, Tissue regeneration, Controlled drug delivery, Bone, , Dental mat…" at bounding box center [631, 469] width 654 height 32
drag, startPoint x: 627, startPoint y: 458, endPoint x: 703, endPoint y: 461, distance: 76.2
click at [703, 461] on p "Biomaterials, Tissue regeneration, Controlled drug delivery, Bone, Tooth, Denta…" at bounding box center [631, 469] width 654 height 32
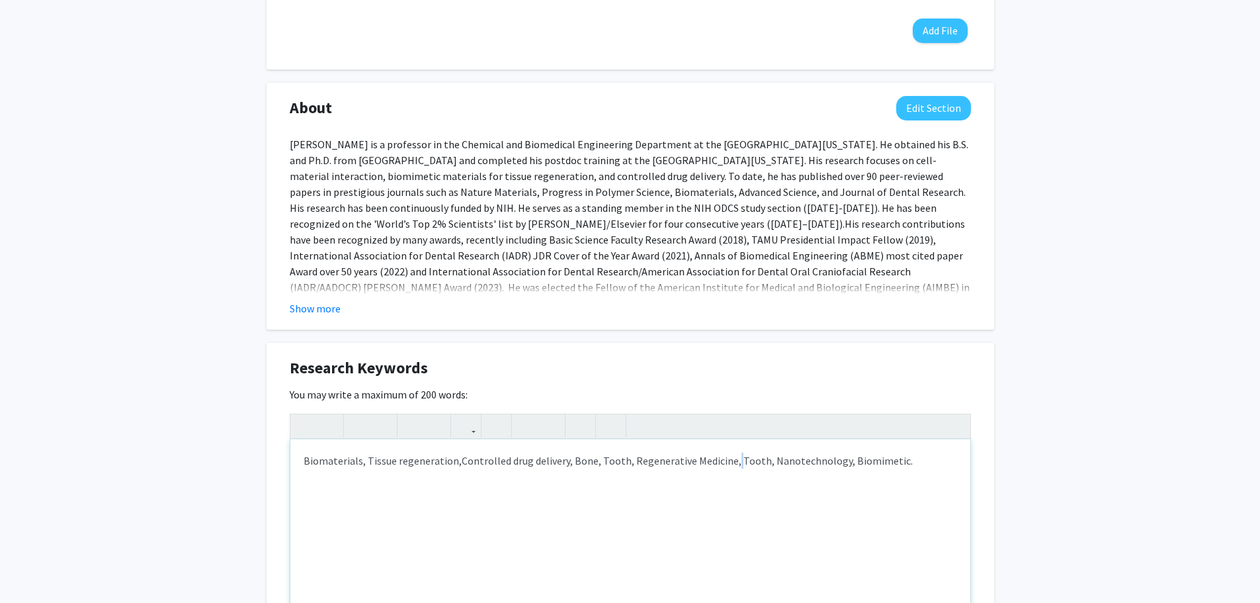
click at [730, 460] on p "Biomaterials, Tissue regeneration, Controlled drug delivery, Bone, Tooth, Regen…" at bounding box center [631, 461] width 654 height 16
drag, startPoint x: 732, startPoint y: 461, endPoint x: 758, endPoint y: 460, distance: 25.8
click at [758, 460] on p "Biomaterials, Tissue regeneration, Controlled drug delivery, Bone, Tooth, Regen…" at bounding box center [631, 461] width 654 height 16
drag, startPoint x: 861, startPoint y: 460, endPoint x: 801, endPoint y: 456, distance: 61.0
click at [801, 456] on p "Biomaterials, Tissue regeneration, Controlled drug delivery, Bone, Tooth, Regen…" at bounding box center [631, 461] width 654 height 16
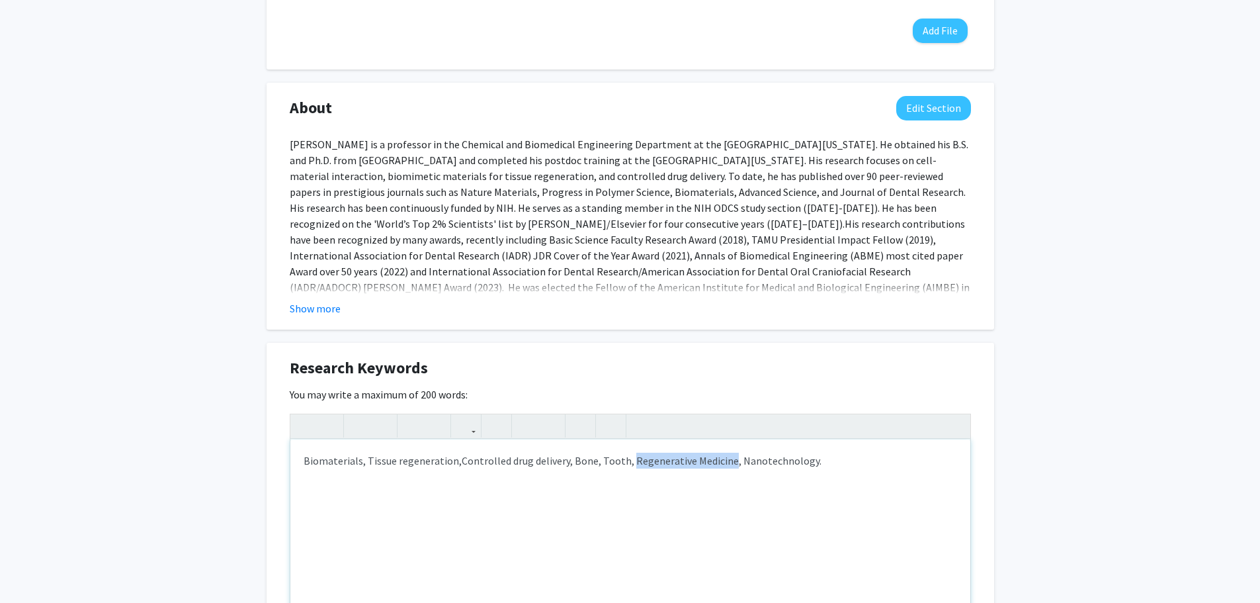
drag, startPoint x: 627, startPoint y: 459, endPoint x: 723, endPoint y: 457, distance: 96.6
click at [723, 457] on p "Biomaterials, Tissue regeneration, Controlled drug delivery, Bone, Tooth, Regen…" at bounding box center [631, 461] width 654 height 16
click at [564, 457] on span "Controlled drug delivery, Bone, Tooth, , Nanotechnology." at bounding box center [692, 460] width 257 height 13
click at [730, 461] on span "Controlled drug delivery, Bone, Tooth, , Nanotechnology." at bounding box center [695, 460] width 257 height 13
click at [517, 459] on span "Regenerative Medicine," at bounding box center [514, 460] width 105 height 13
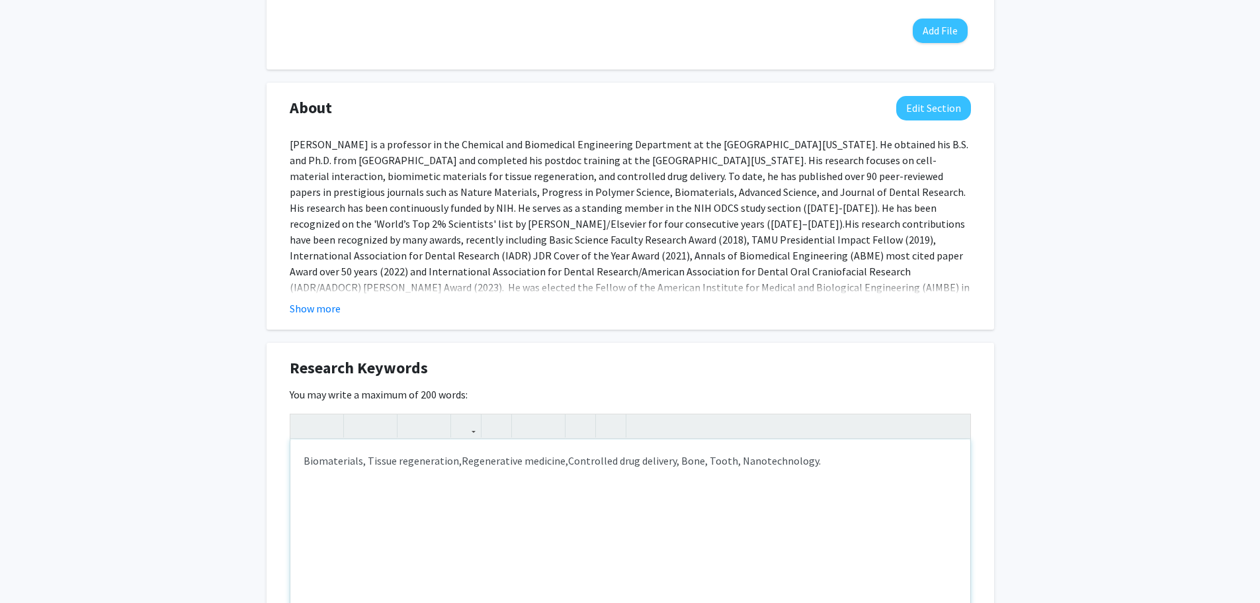
click at [820, 460] on p "Biomaterials, Tissue regeneration, Regenerative medicine, Controlled drug deliv…" at bounding box center [631, 461] width 654 height 16
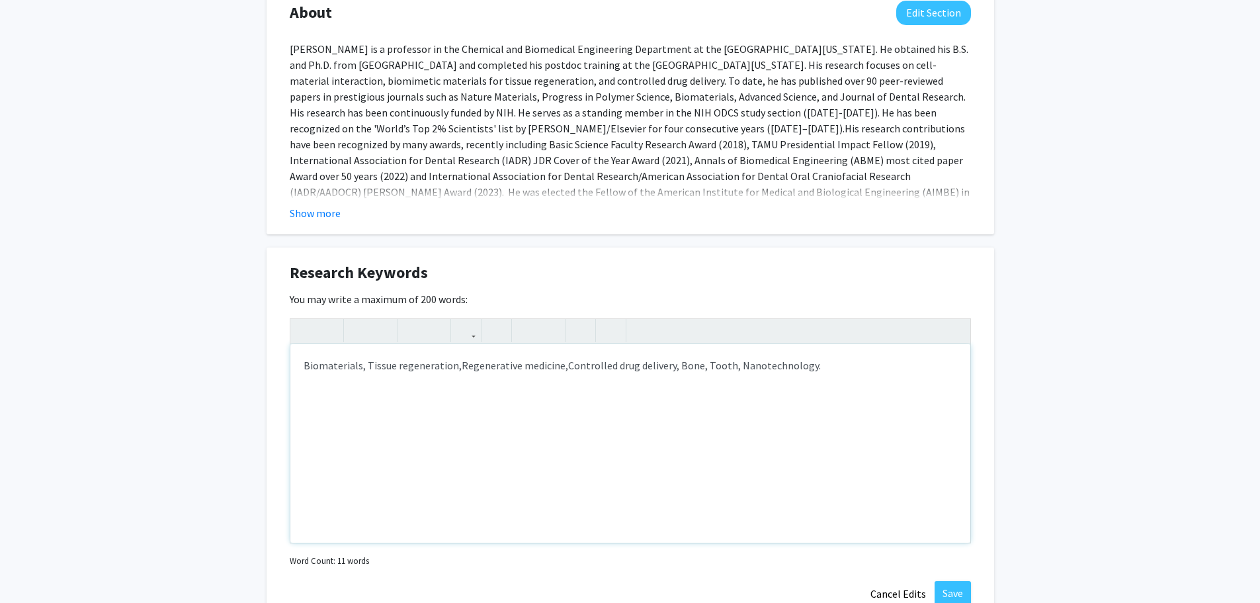
scroll to position [662, 0]
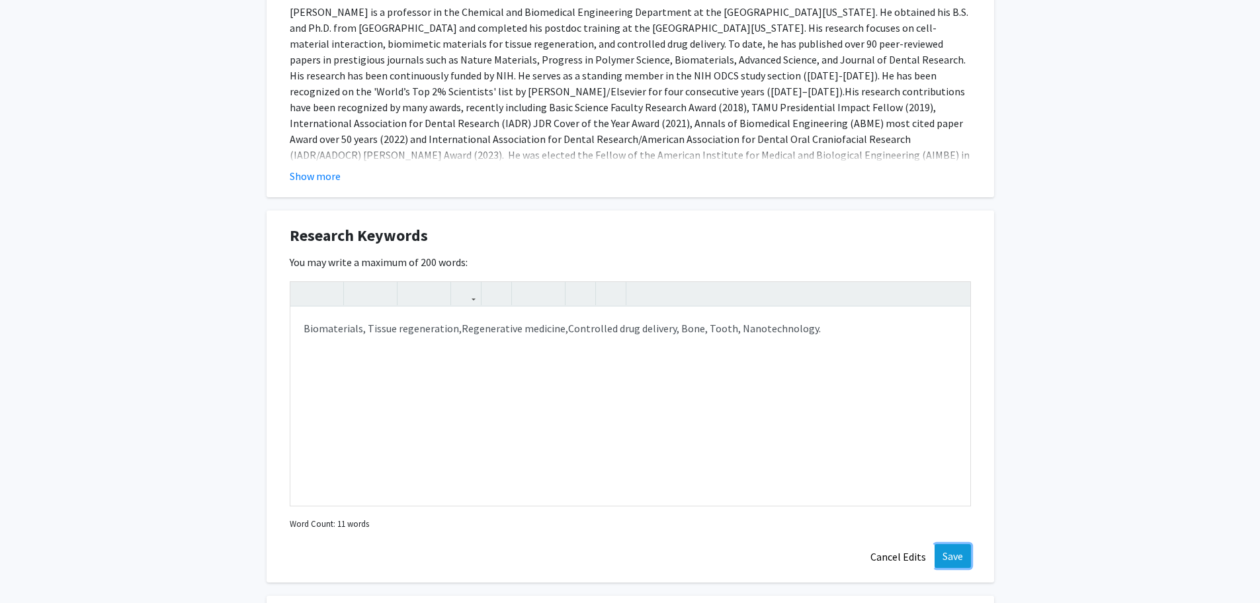
click at [949, 548] on button "Save" at bounding box center [953, 556] width 36 height 24
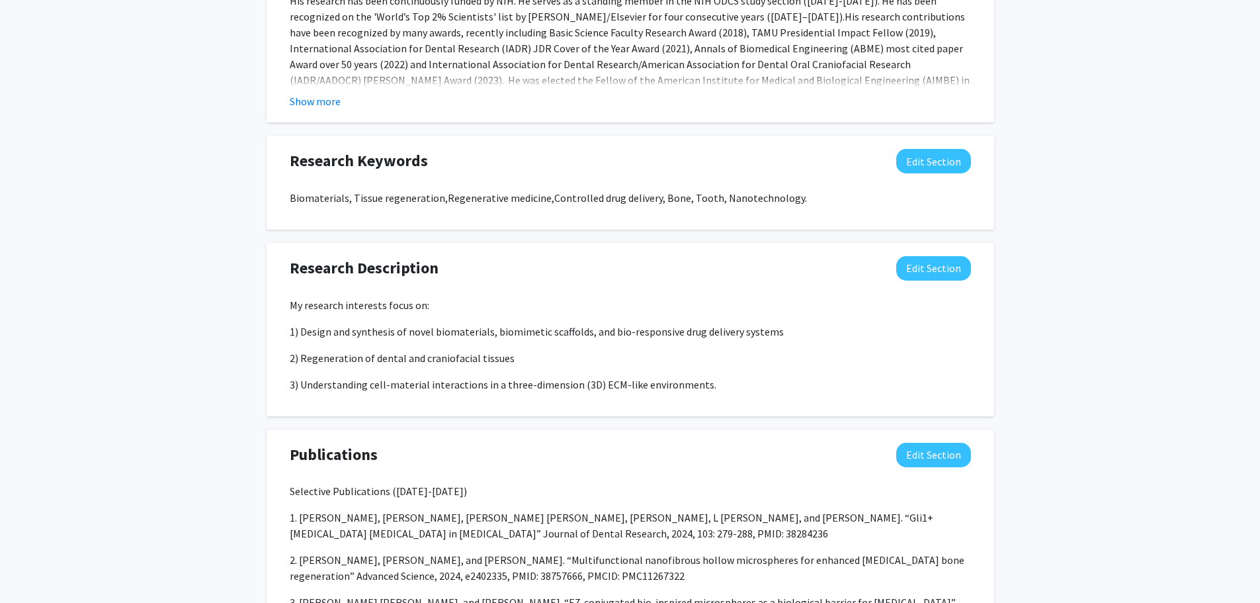
scroll to position [728, 0]
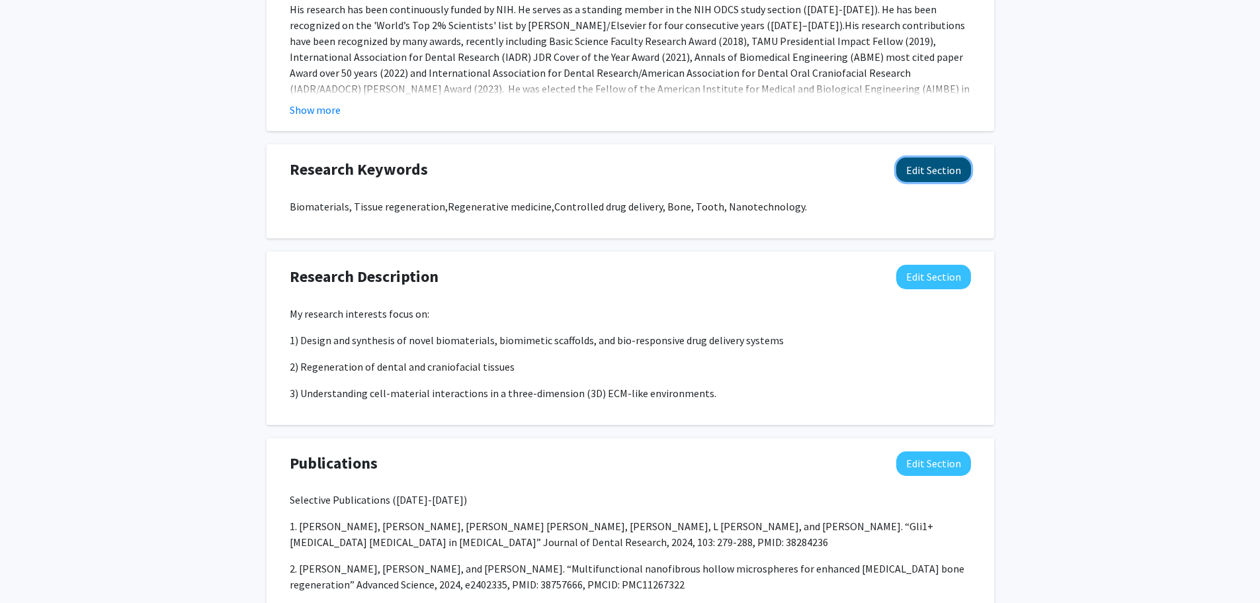
click at [934, 167] on button "Edit Section" at bounding box center [934, 169] width 75 height 24
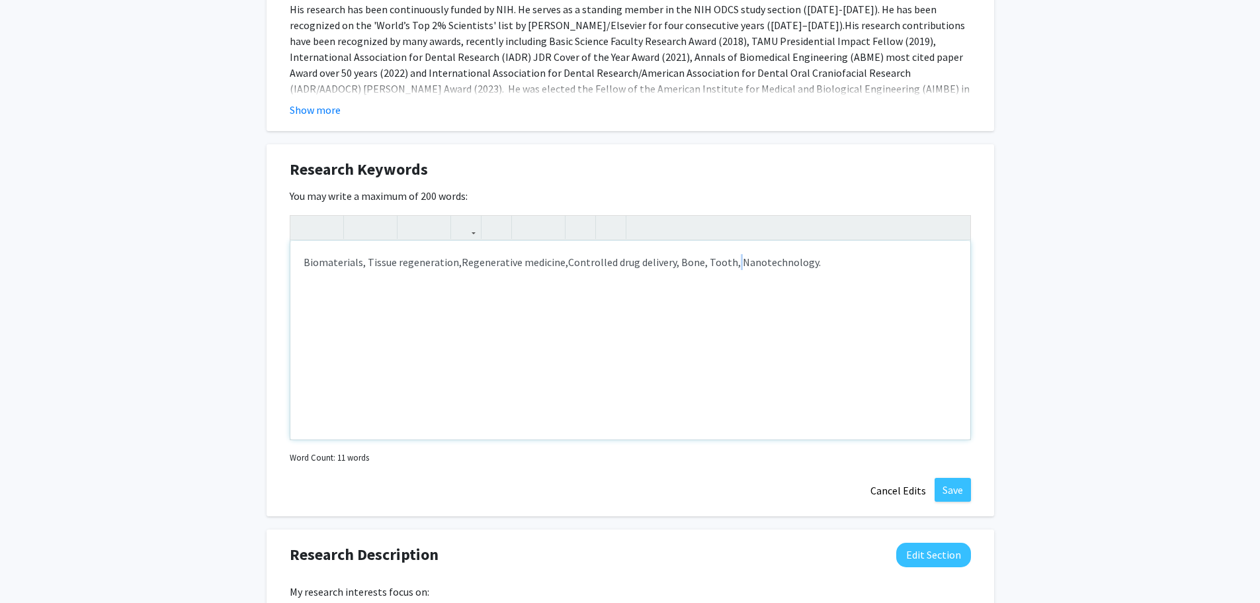
drag, startPoint x: 730, startPoint y: 261, endPoint x: 759, endPoint y: 270, distance: 30.4
click at [731, 261] on span "Controlled drug delivery, Bone, Tooth, Nanotechnology." at bounding box center [694, 261] width 253 height 13
type textarea "<p>Biomaterials, Tissue regeneration,&nbsp;<span style="font-size: 1rem;">Regen…"
click at [961, 489] on button "Save" at bounding box center [953, 490] width 36 height 24
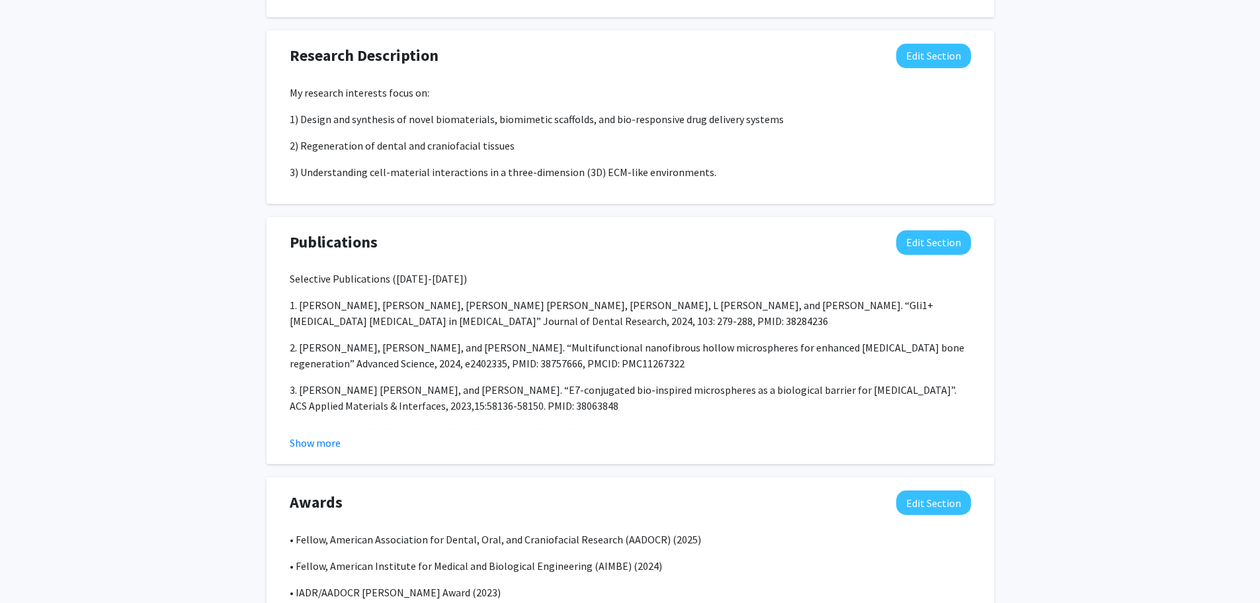
scroll to position [992, 0]
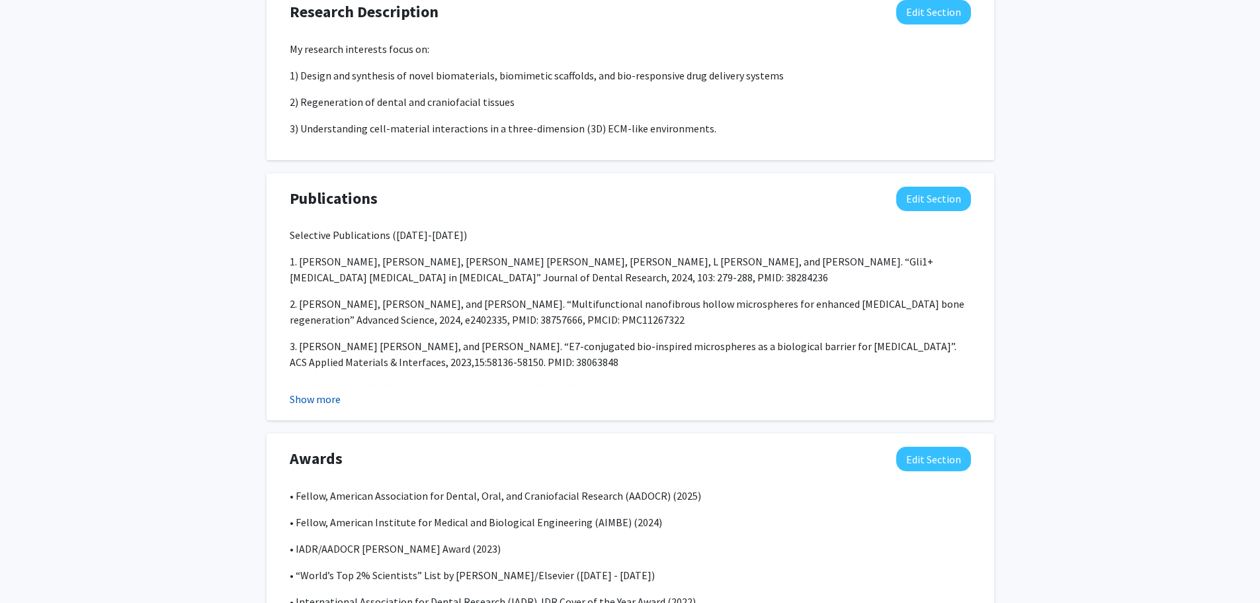
click at [301, 398] on button "Show more" at bounding box center [315, 399] width 51 height 16
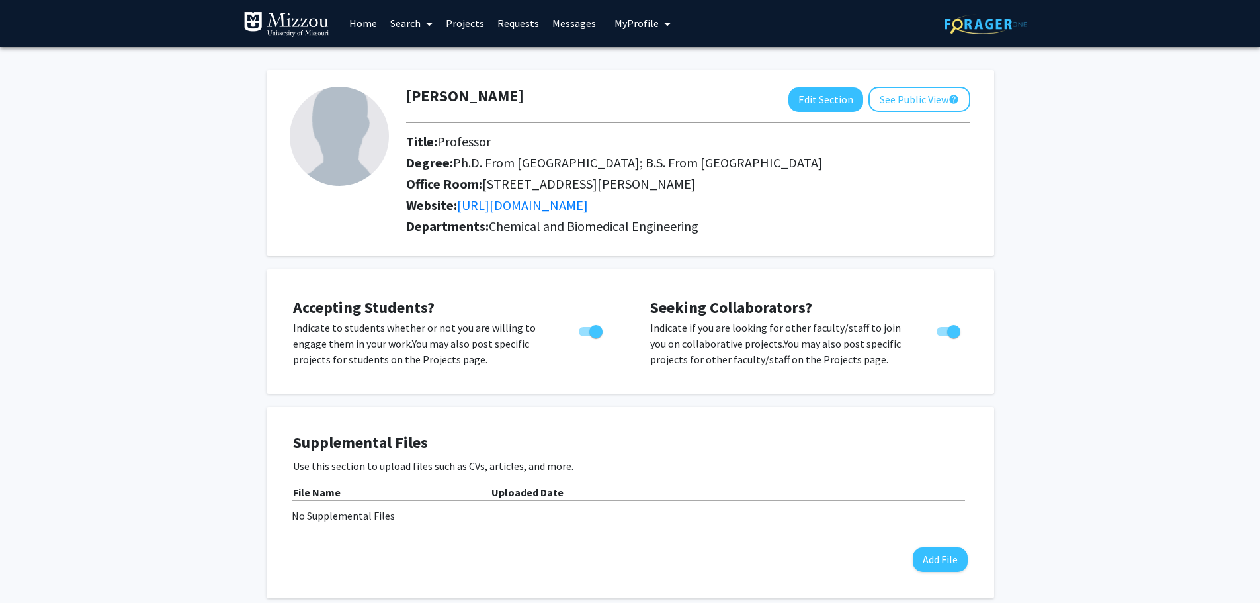
scroll to position [0, 0]
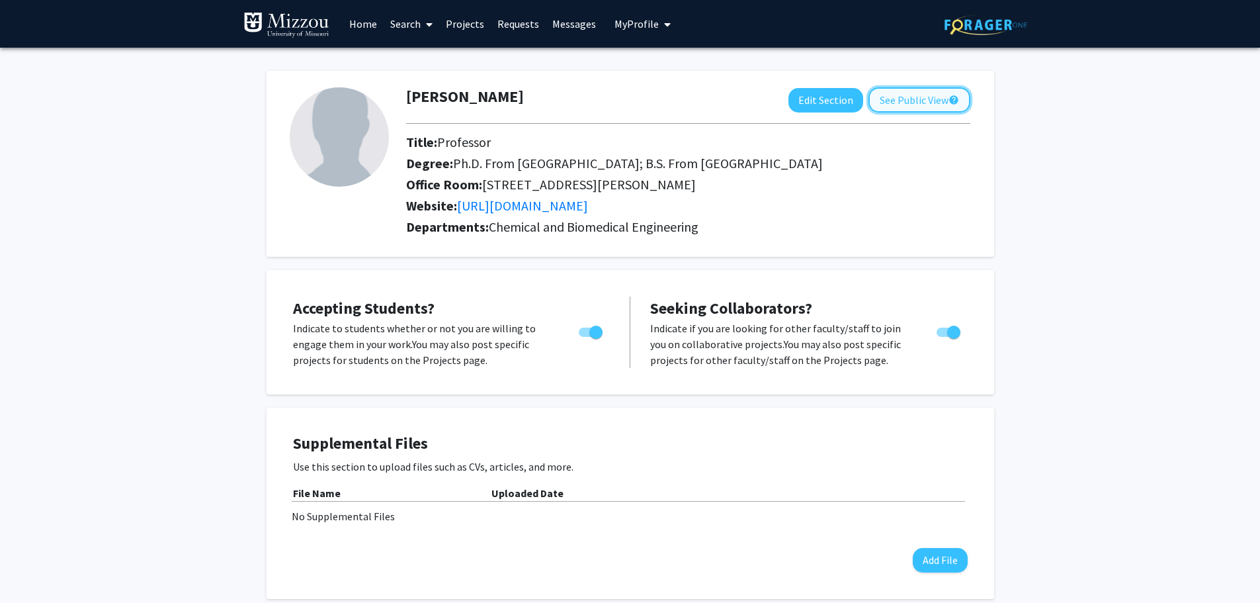
click at [934, 100] on button "See Public View help" at bounding box center [920, 99] width 102 height 25
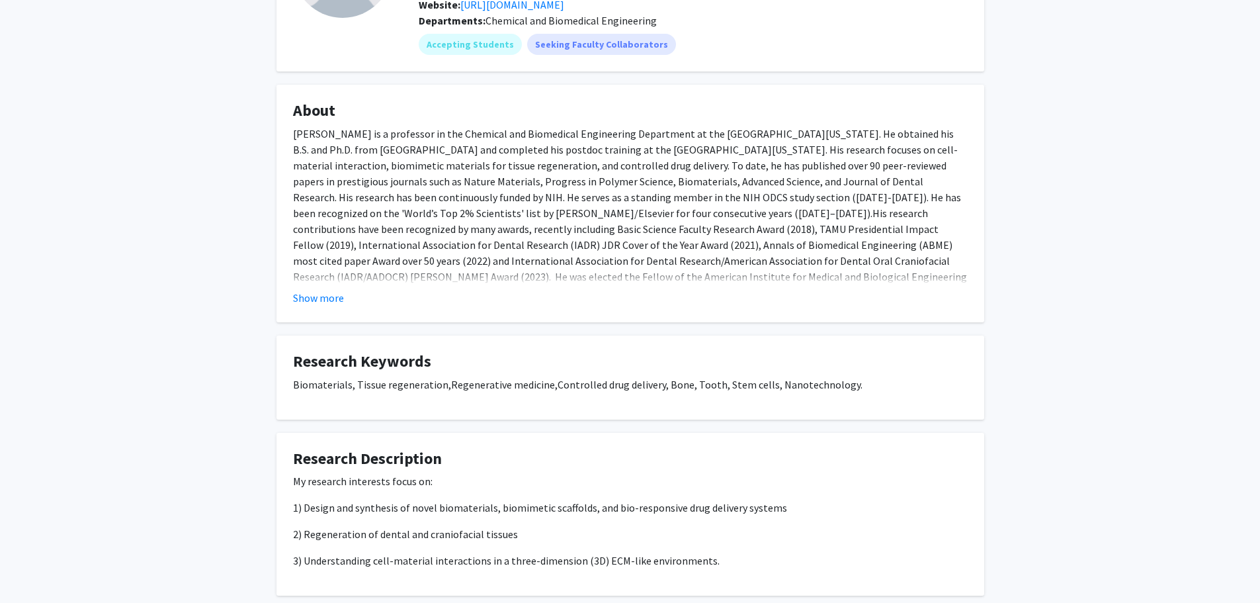
scroll to position [265, 0]
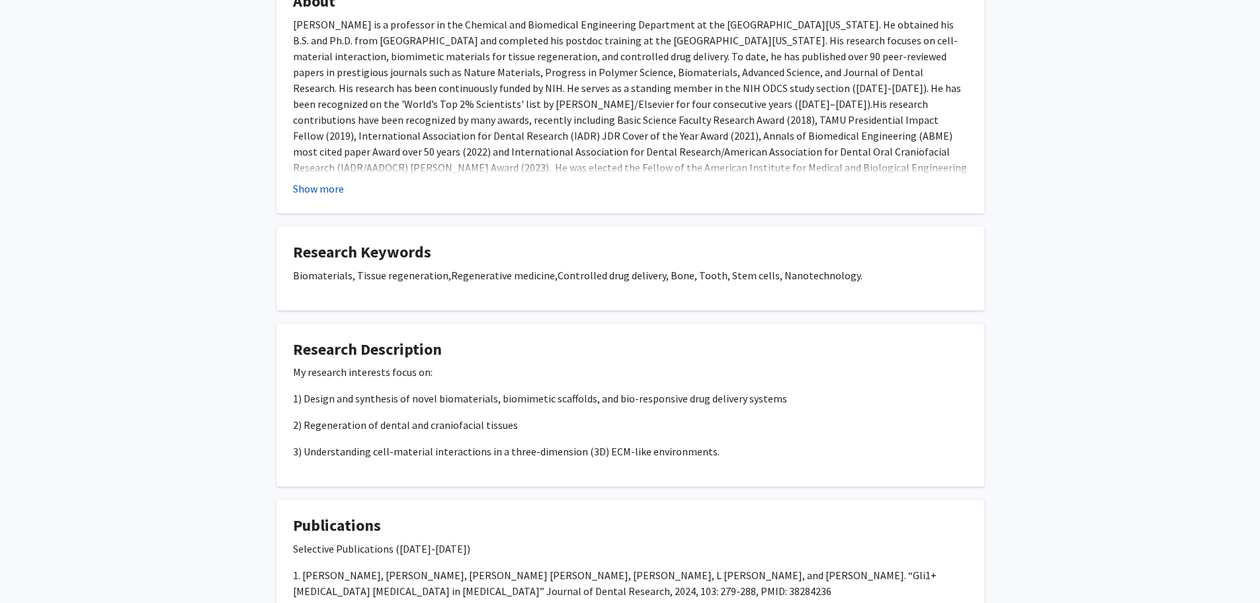
click at [310, 187] on button "Show more" at bounding box center [318, 189] width 51 height 16
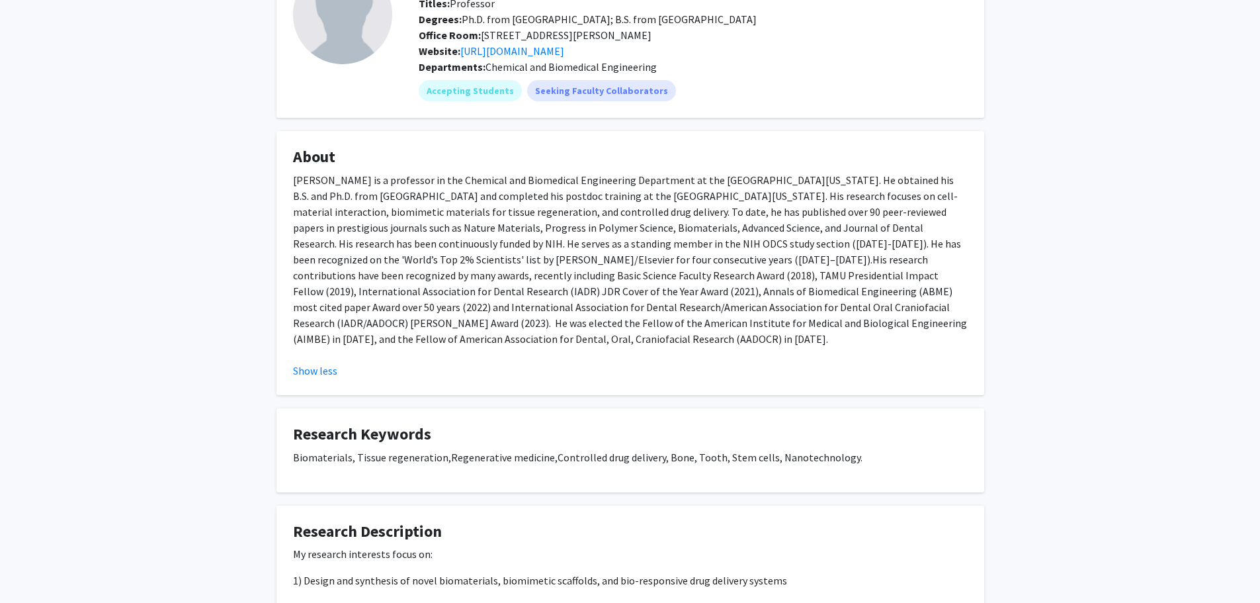
scroll to position [0, 0]
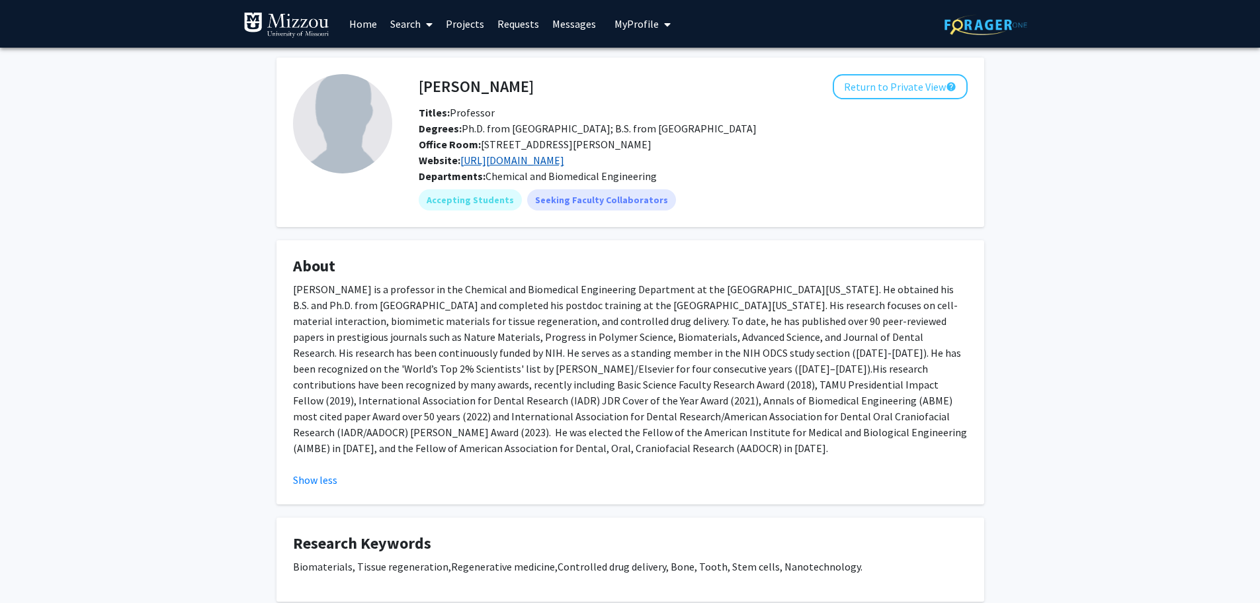
click at [564, 160] on link "[URL][DOMAIN_NAME]" at bounding box center [513, 160] width 104 height 13
click at [575, 23] on link "Messages" at bounding box center [574, 24] width 57 height 46
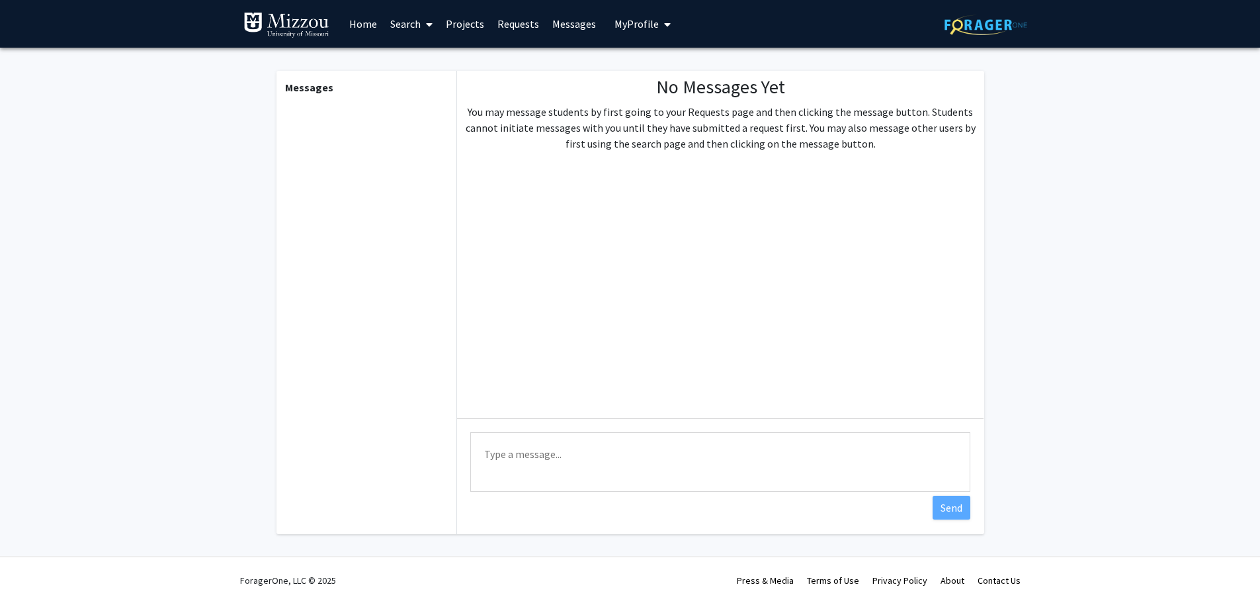
click at [522, 21] on link "Requests" at bounding box center [518, 24] width 55 height 46
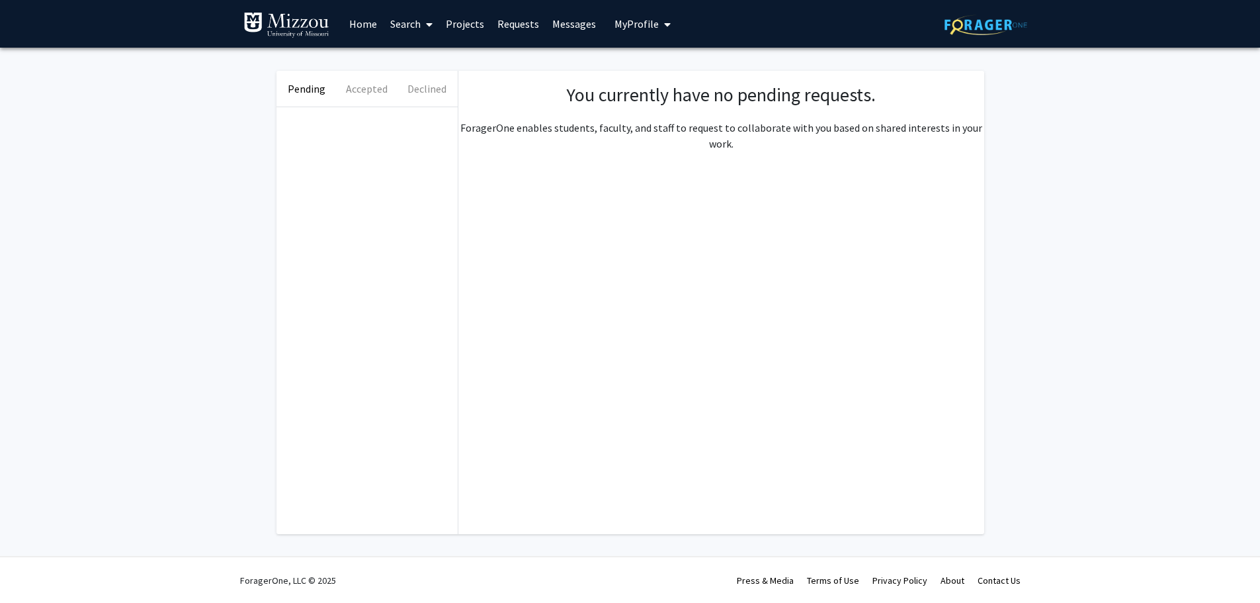
click at [474, 22] on link "Projects" at bounding box center [465, 24] width 52 height 46
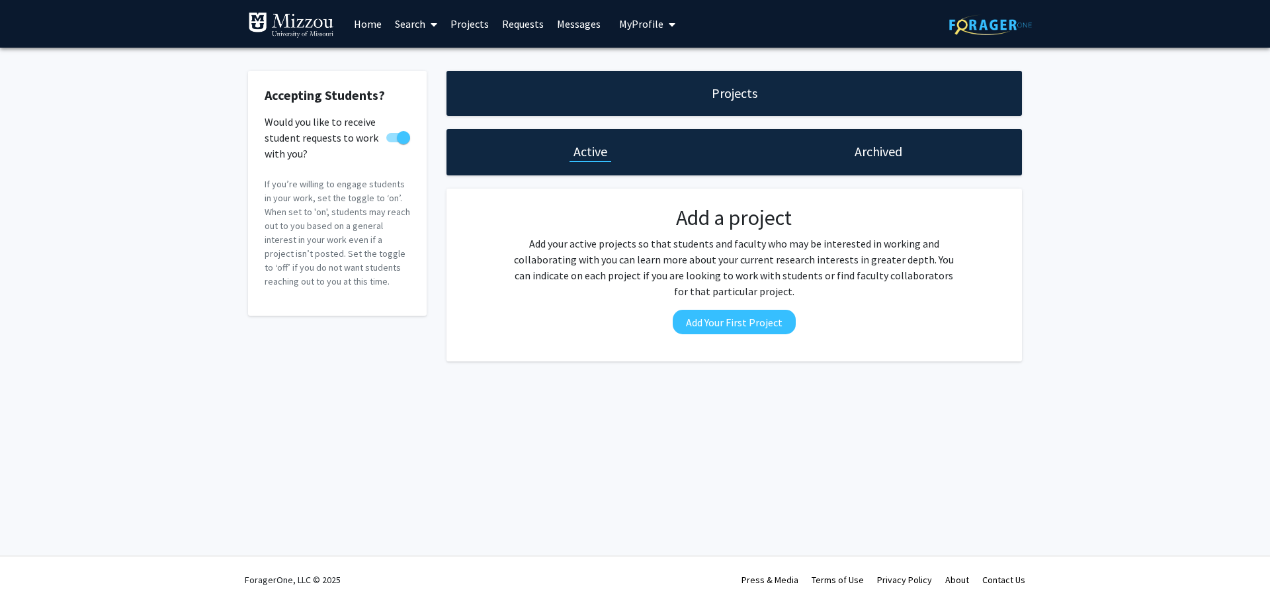
click at [424, 17] on link "Search" at bounding box center [416, 24] width 56 height 46
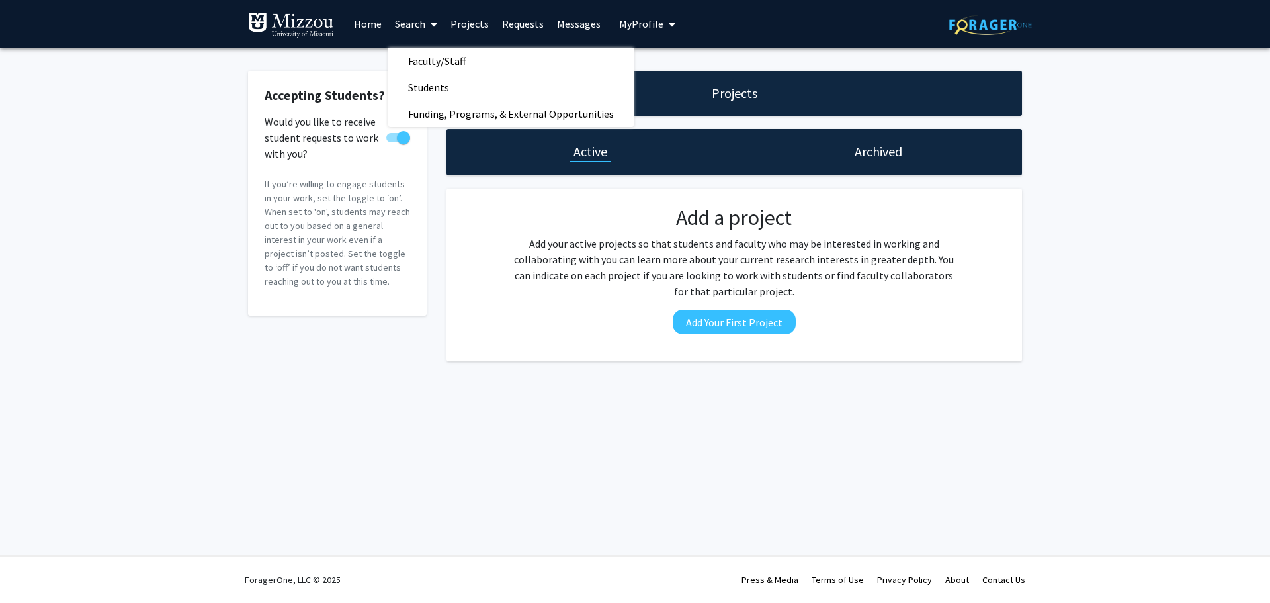
click at [648, 19] on span "My Profile" at bounding box center [641, 23] width 44 height 13
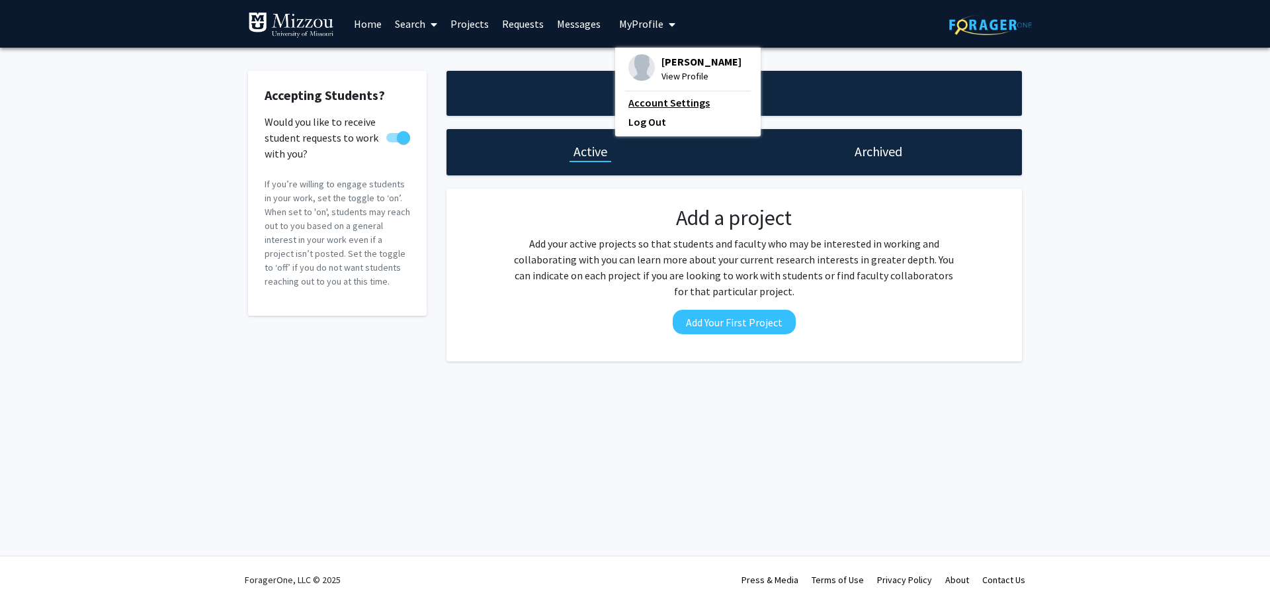
click at [675, 101] on link "Account Settings" at bounding box center [688, 103] width 119 height 16
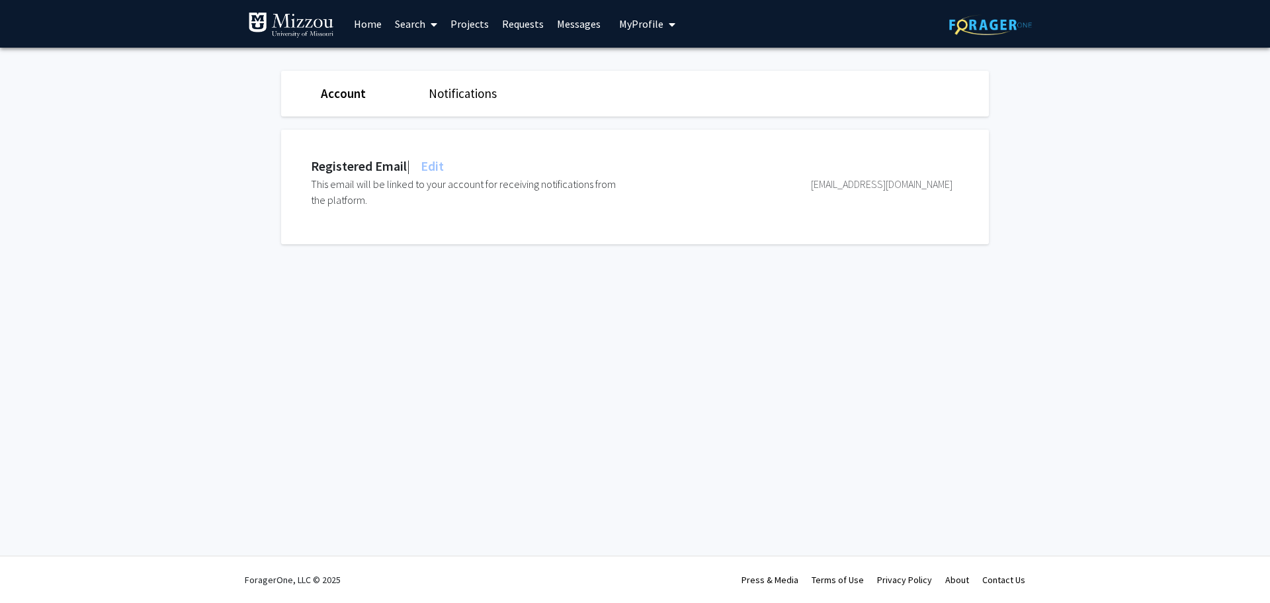
click at [635, 24] on span "My Profile" at bounding box center [641, 23] width 44 height 13
click at [652, 58] on div "[PERSON_NAME] View Profile" at bounding box center [685, 68] width 113 height 29
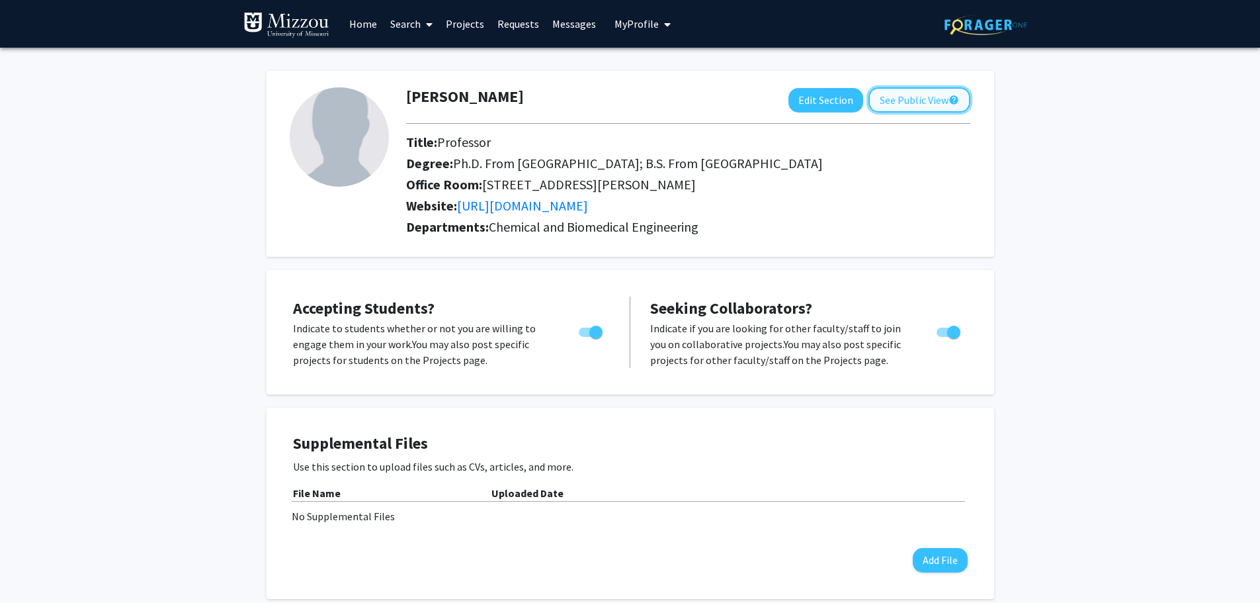
click at [890, 97] on button "See Public View help" at bounding box center [920, 99] width 102 height 25
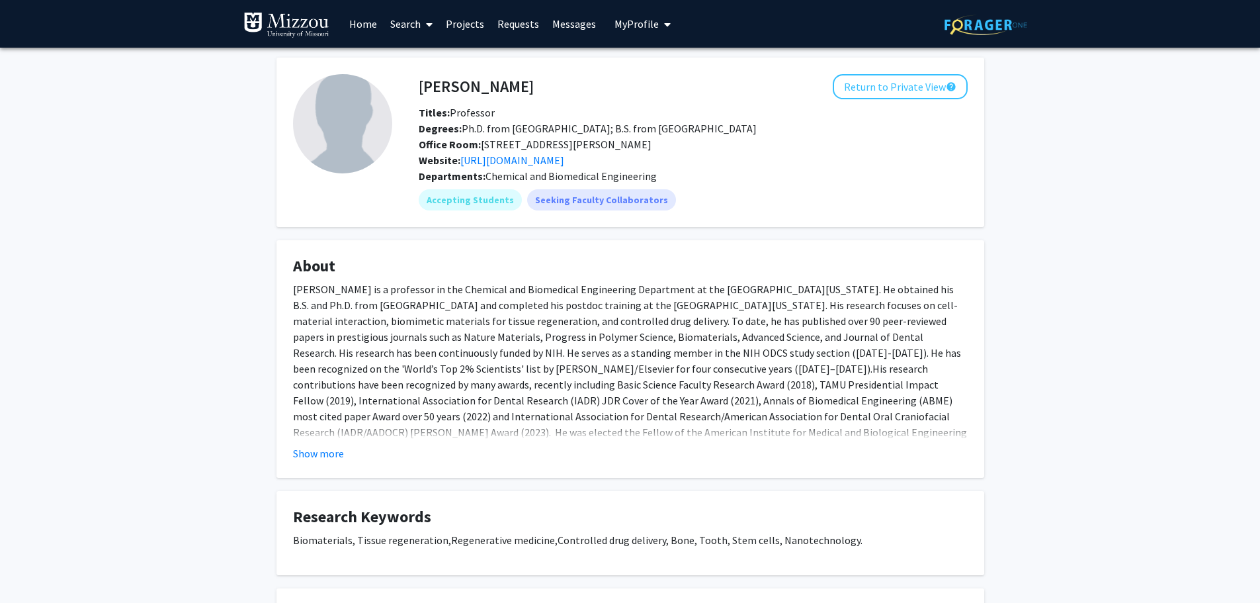
click at [653, 21] on span "My Profile" at bounding box center [637, 23] width 44 height 13
click at [633, 122] on link "Log Out" at bounding box center [683, 122] width 119 height 16
